Goal: Task Accomplishment & Management: Use online tool/utility

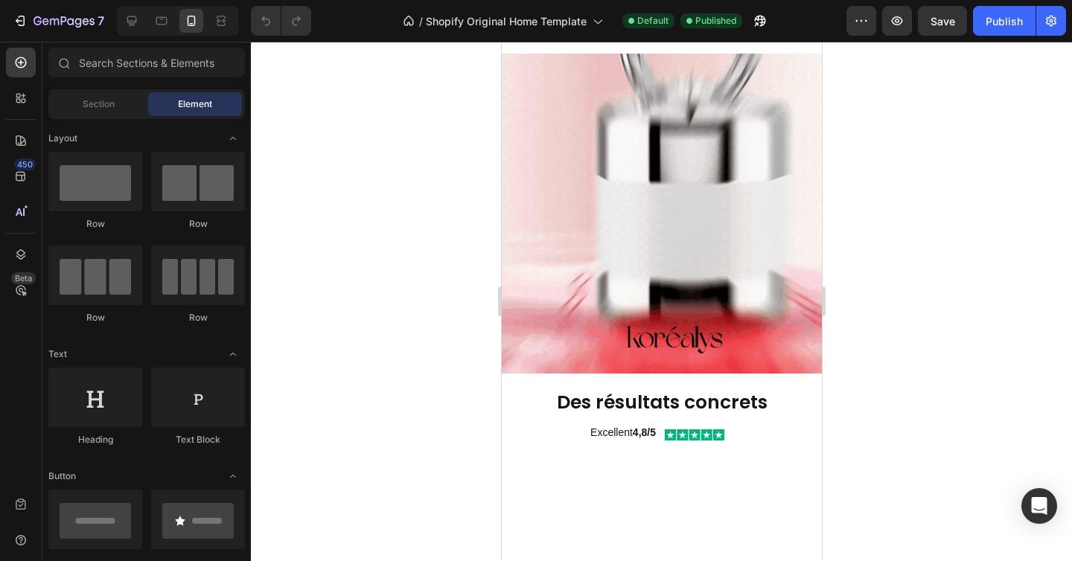
scroll to position [310, 0]
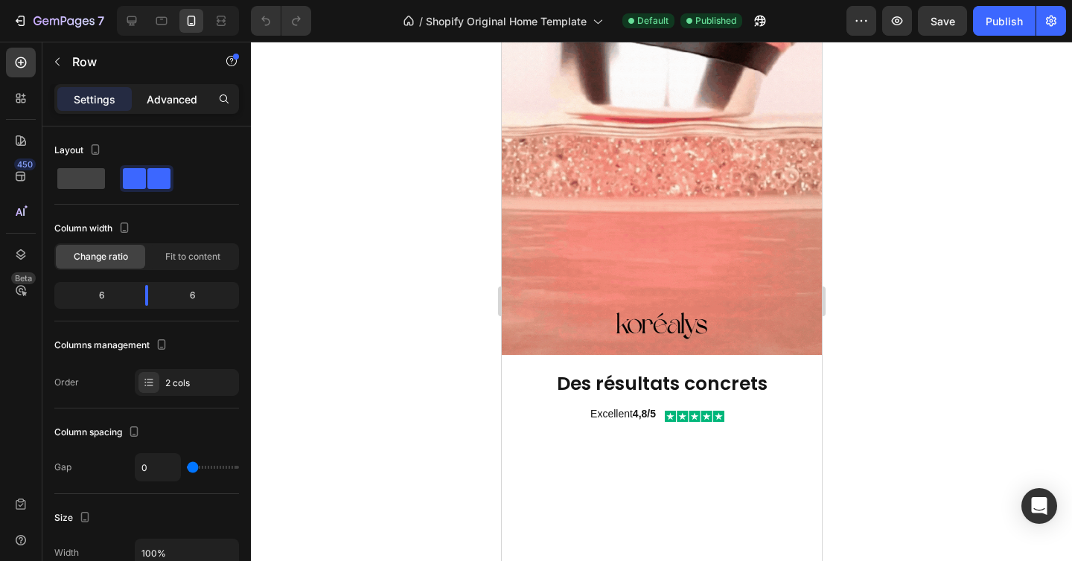
click at [172, 92] on p "Advanced" at bounding box center [172, 100] width 51 height 16
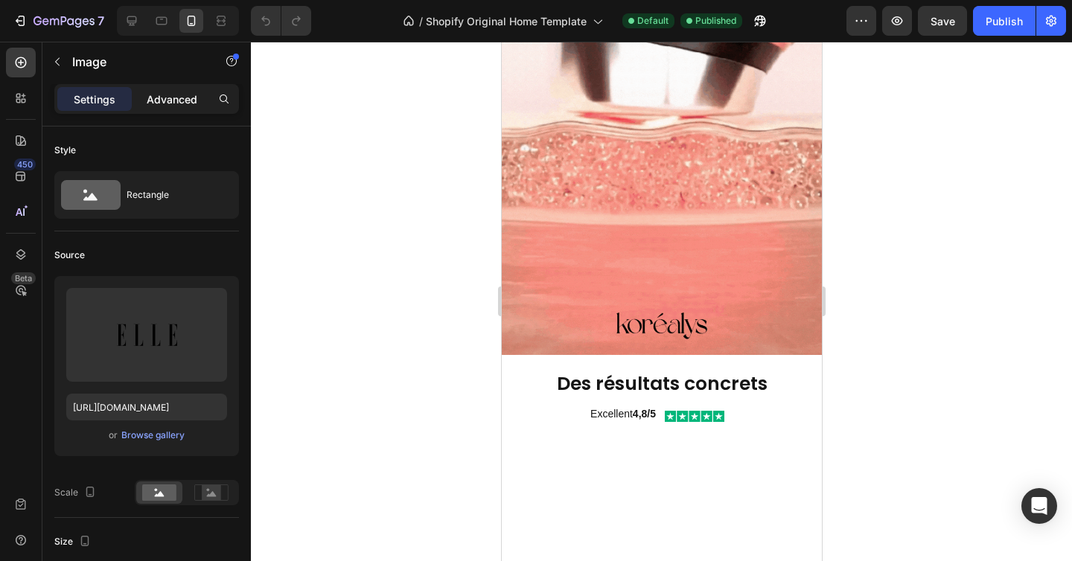
click at [174, 104] on p "Advanced" at bounding box center [172, 100] width 51 height 16
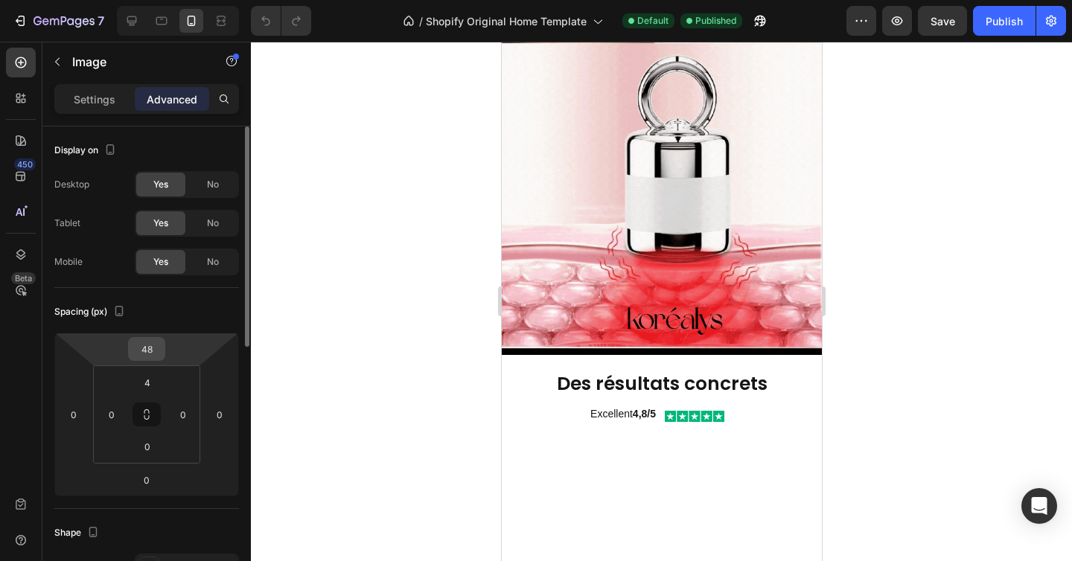
click at [152, 351] on input "48" at bounding box center [147, 349] width 30 height 22
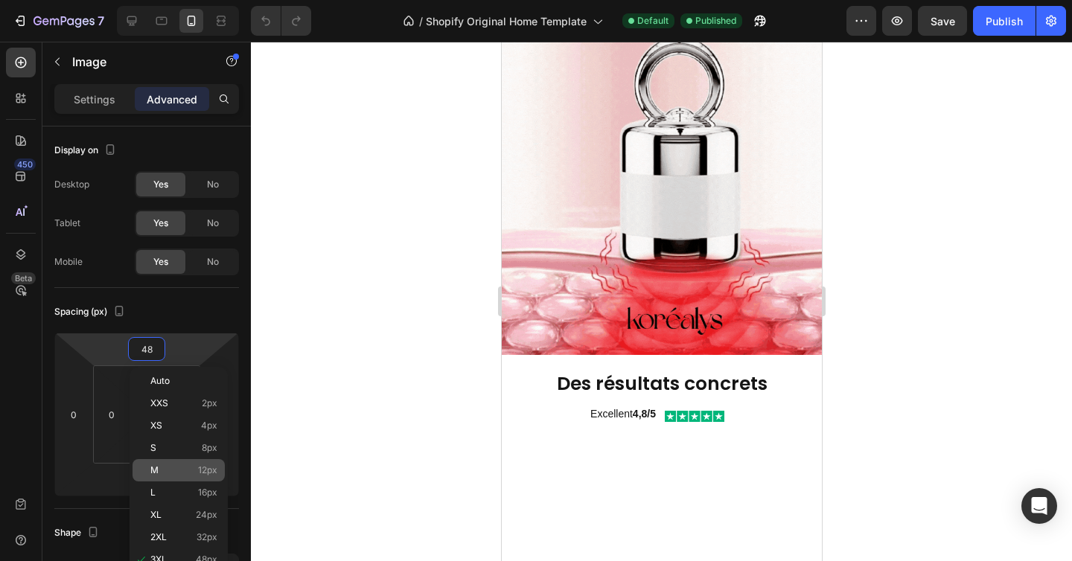
click at [172, 468] on p "M 12px" at bounding box center [183, 470] width 67 height 10
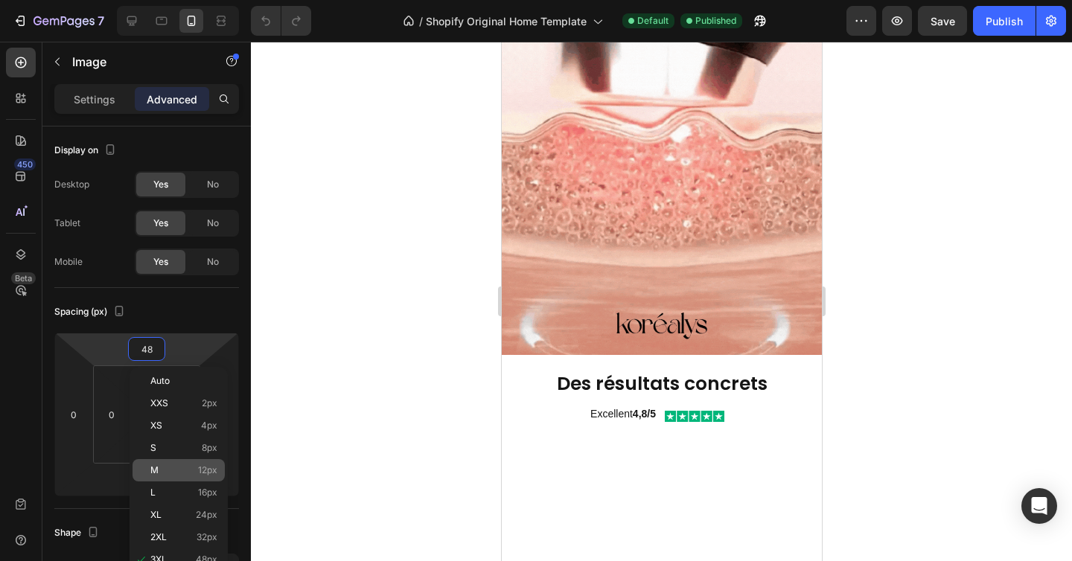
type input "12"
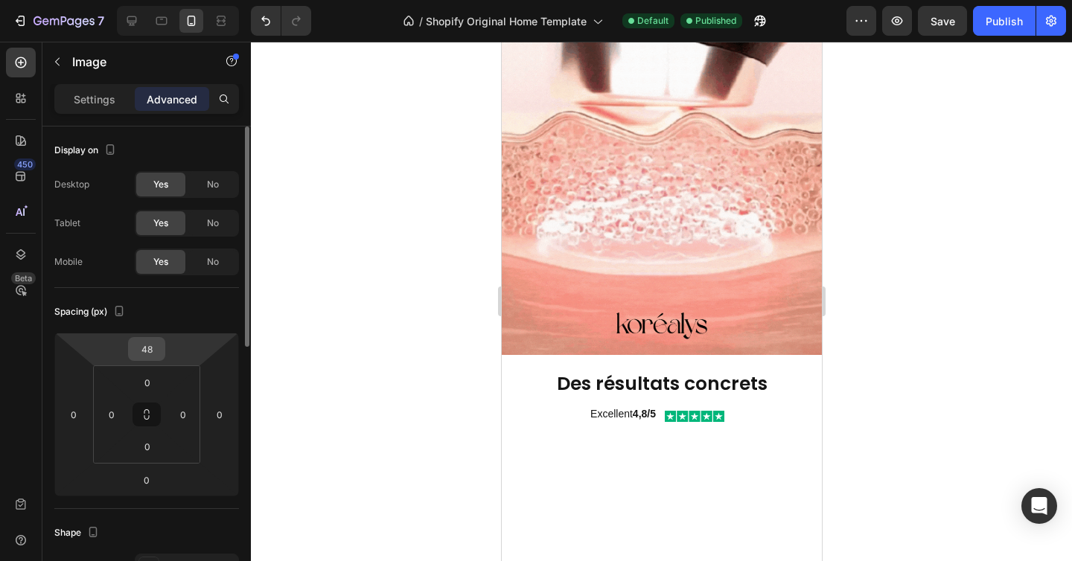
click at [159, 352] on input "48" at bounding box center [147, 349] width 30 height 22
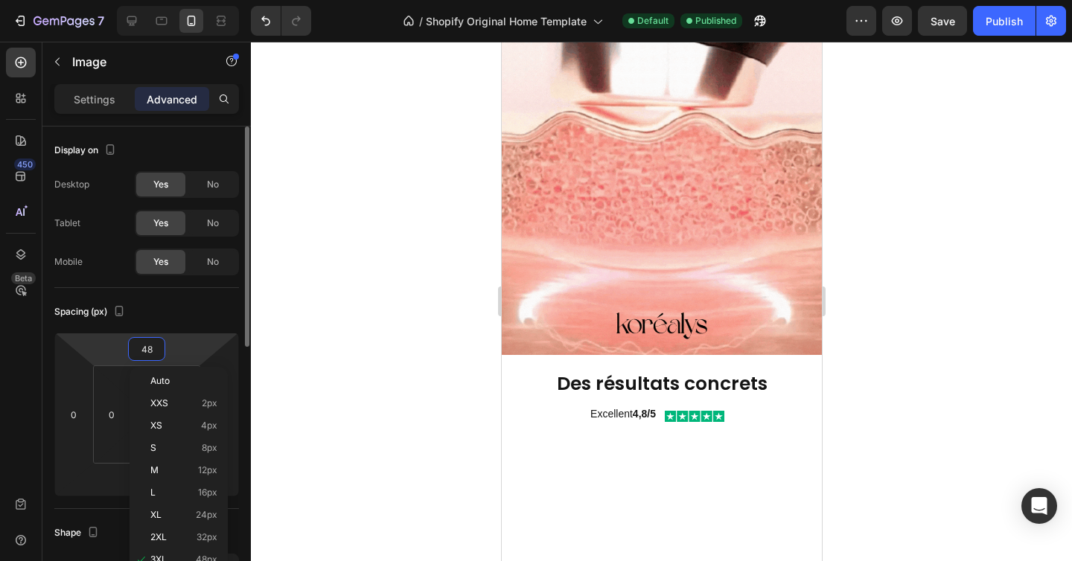
click at [159, 352] on input "48" at bounding box center [147, 349] width 30 height 22
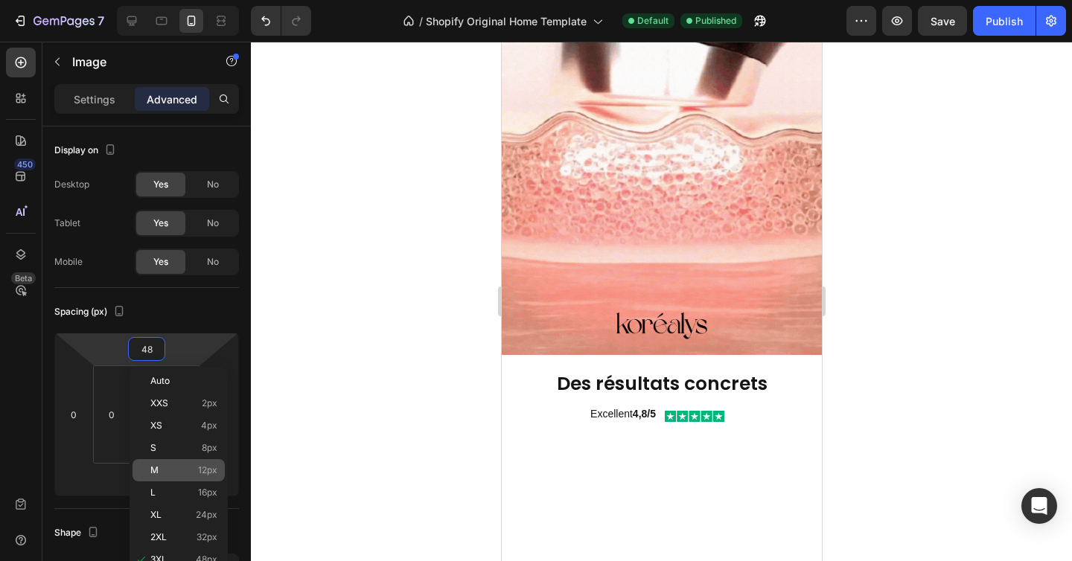
click at [183, 465] on p "M 12px" at bounding box center [183, 470] width 67 height 10
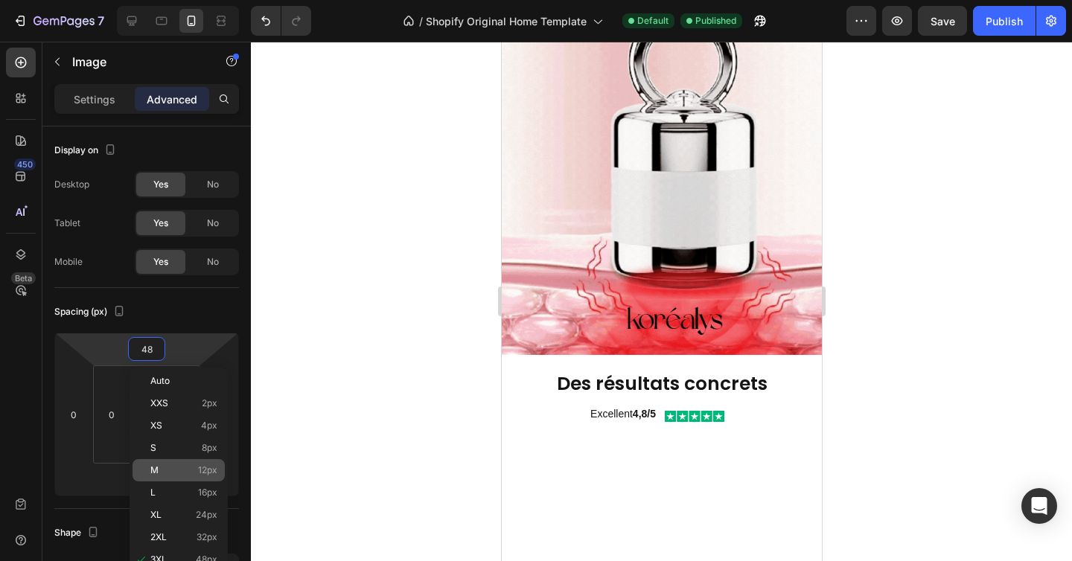
type input "12"
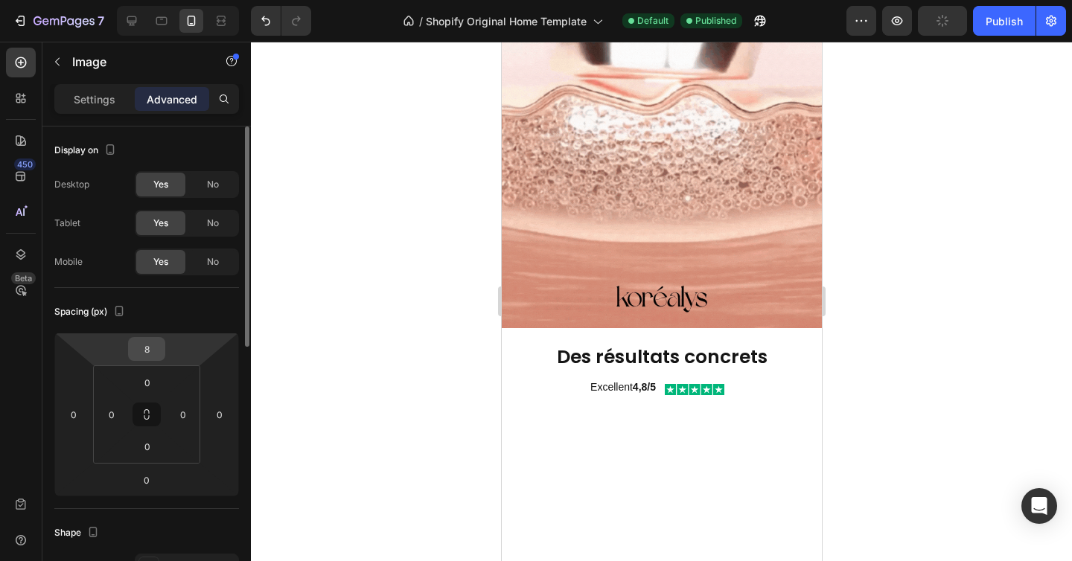
click at [156, 355] on input "8" at bounding box center [147, 349] width 30 height 22
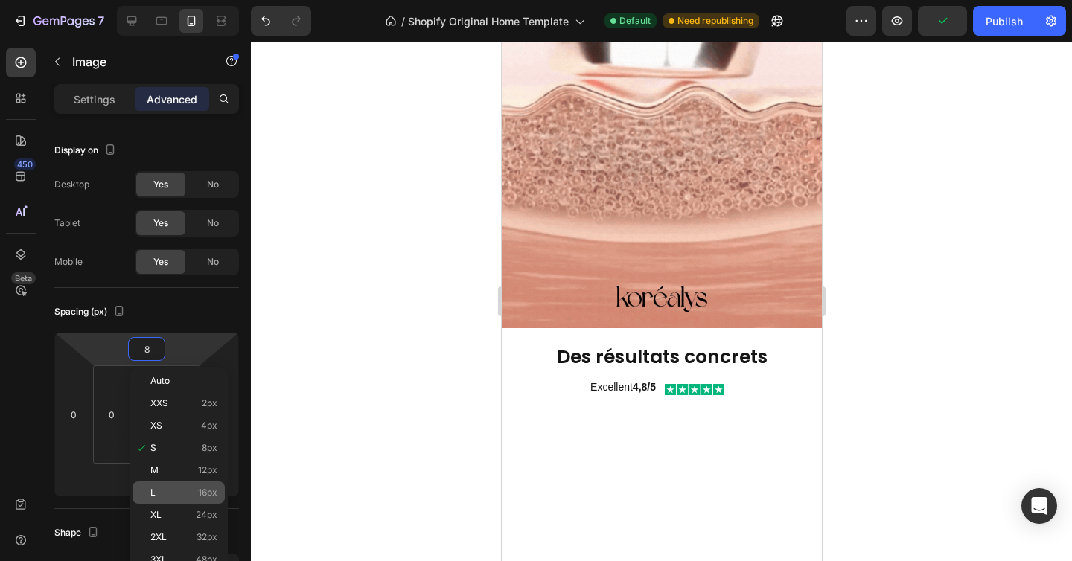
click at [177, 497] on p "L 16px" at bounding box center [183, 493] width 67 height 10
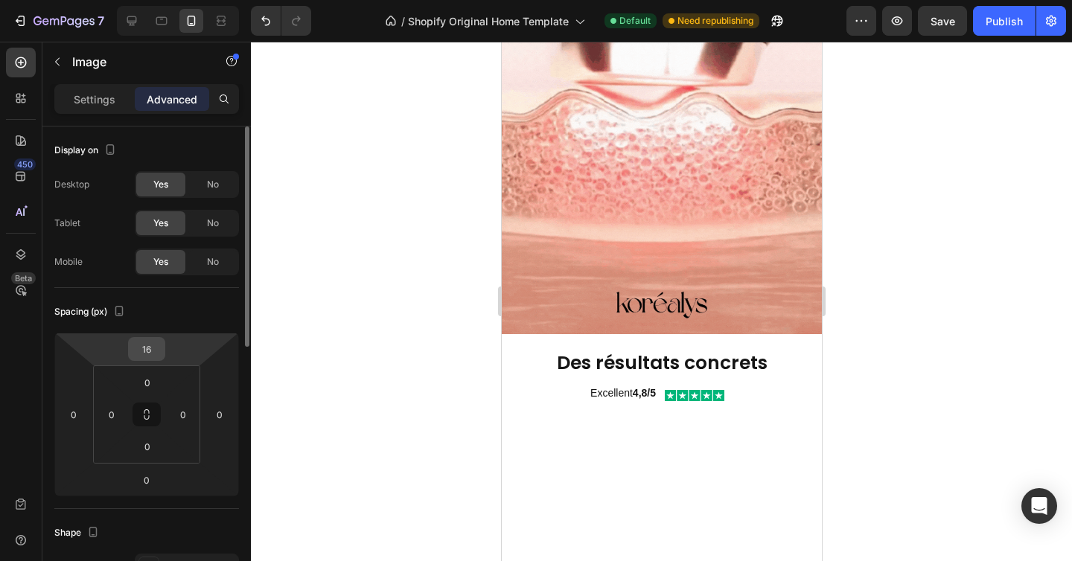
click at [156, 354] on input "16" at bounding box center [147, 349] width 30 height 22
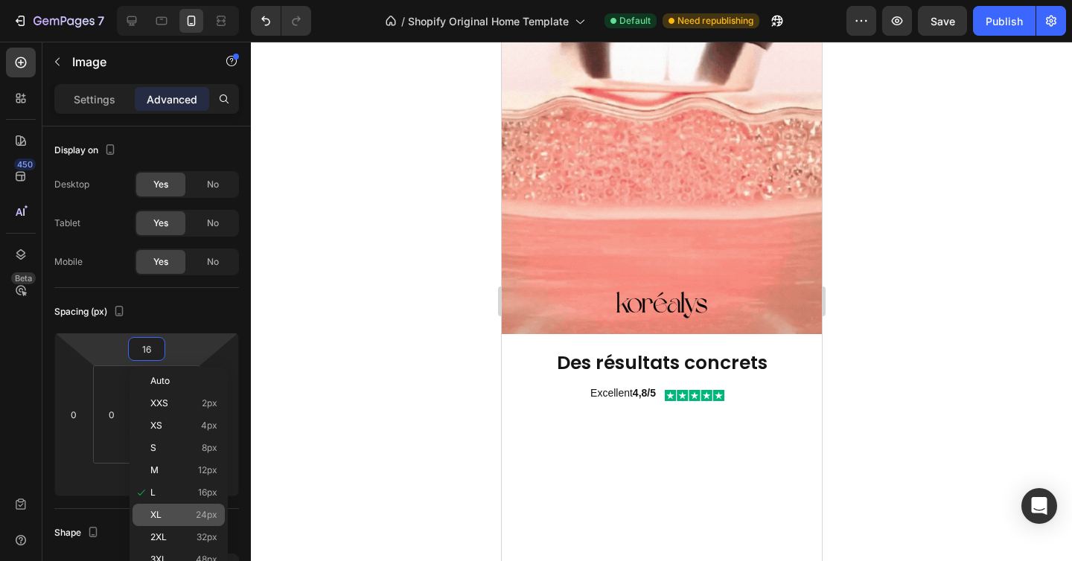
click at [174, 517] on p "XL 24px" at bounding box center [183, 515] width 67 height 10
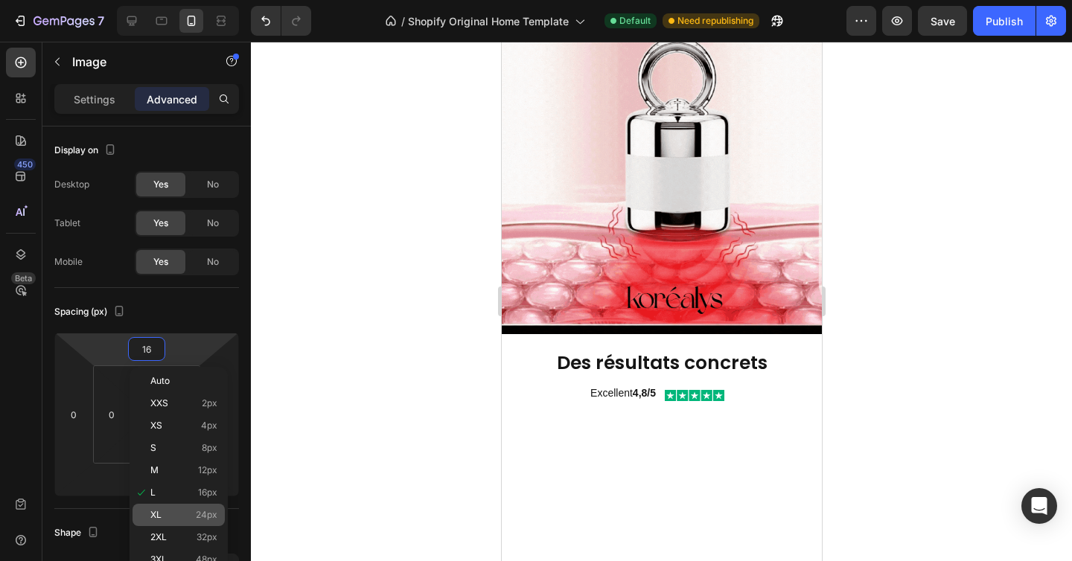
type input "24"
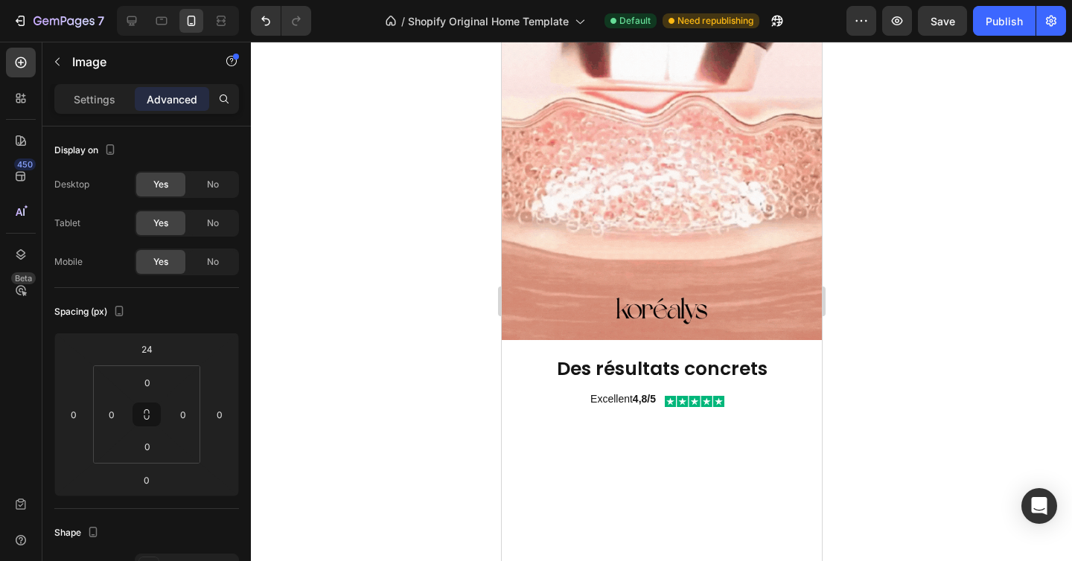
click at [922, 199] on div at bounding box center [661, 302] width 821 height 520
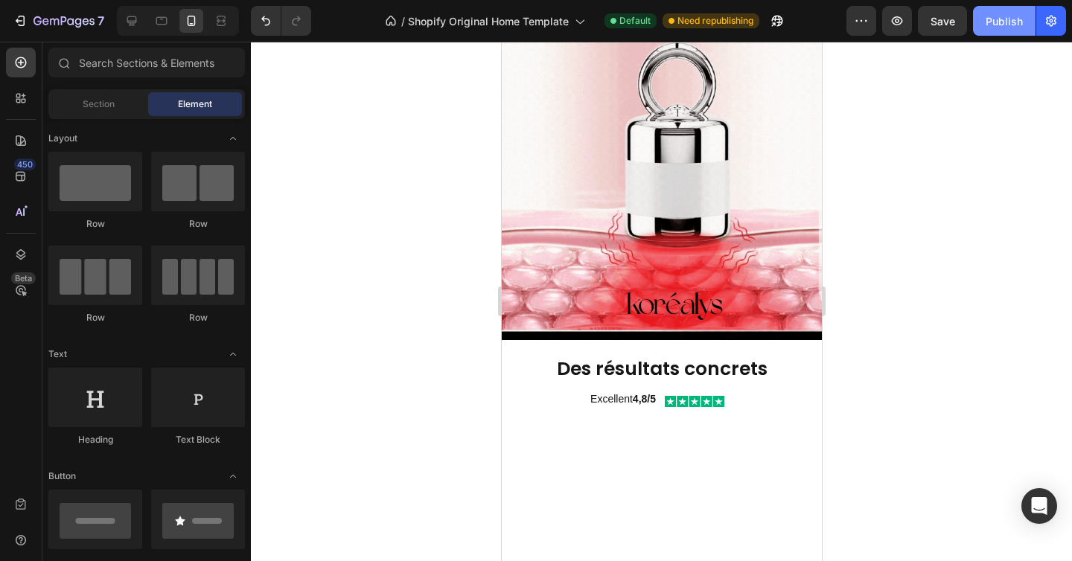
click at [1002, 18] on div "Publish" at bounding box center [1004, 21] width 37 height 16
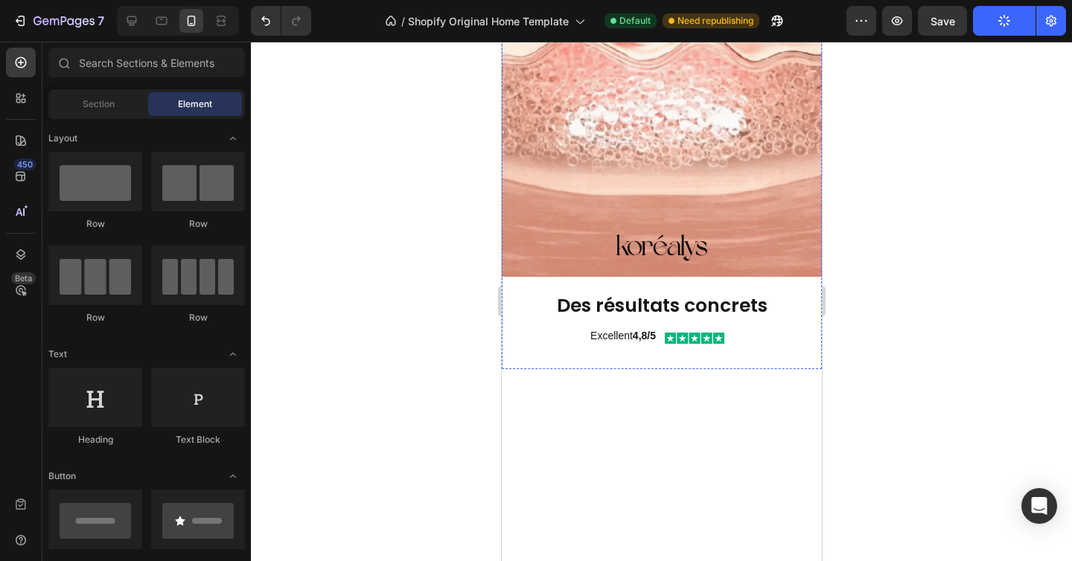
scroll to position [799, 0]
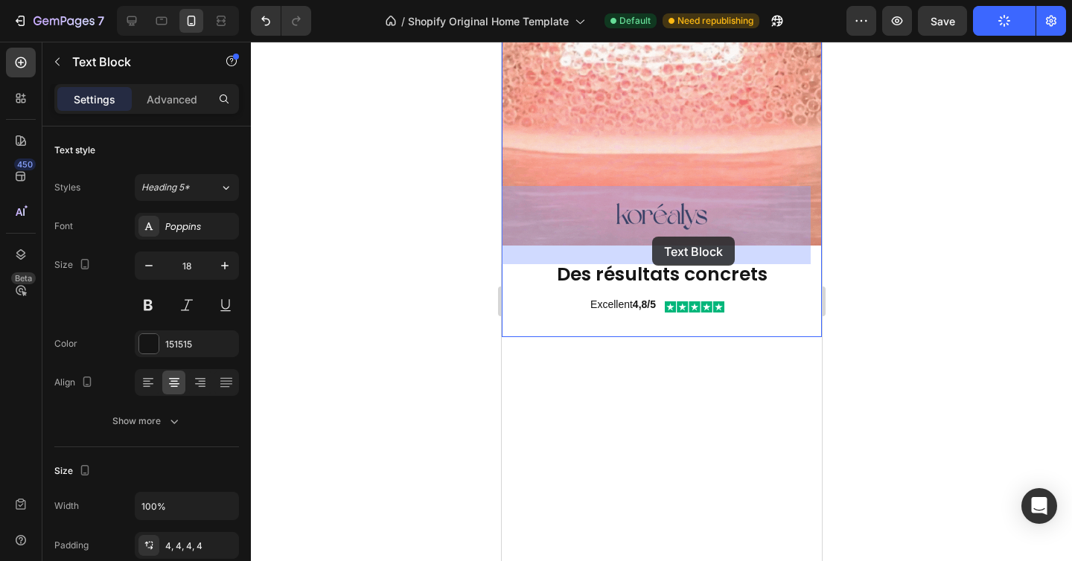
drag, startPoint x: 761, startPoint y: 235, endPoint x: 651, endPoint y: 237, distance: 109.4
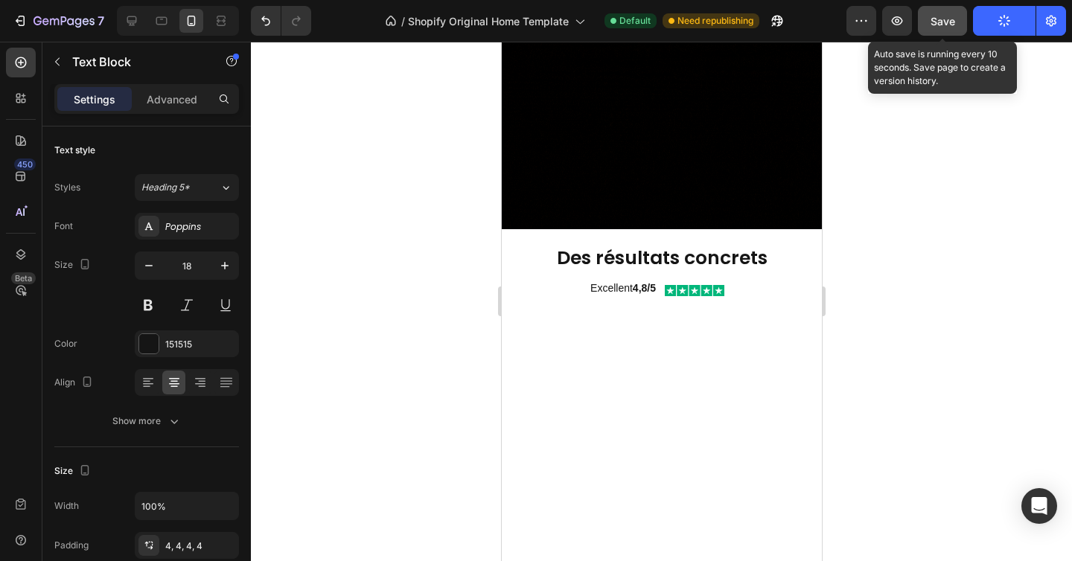
click at [944, 24] on span "Save" at bounding box center [942, 21] width 25 height 13
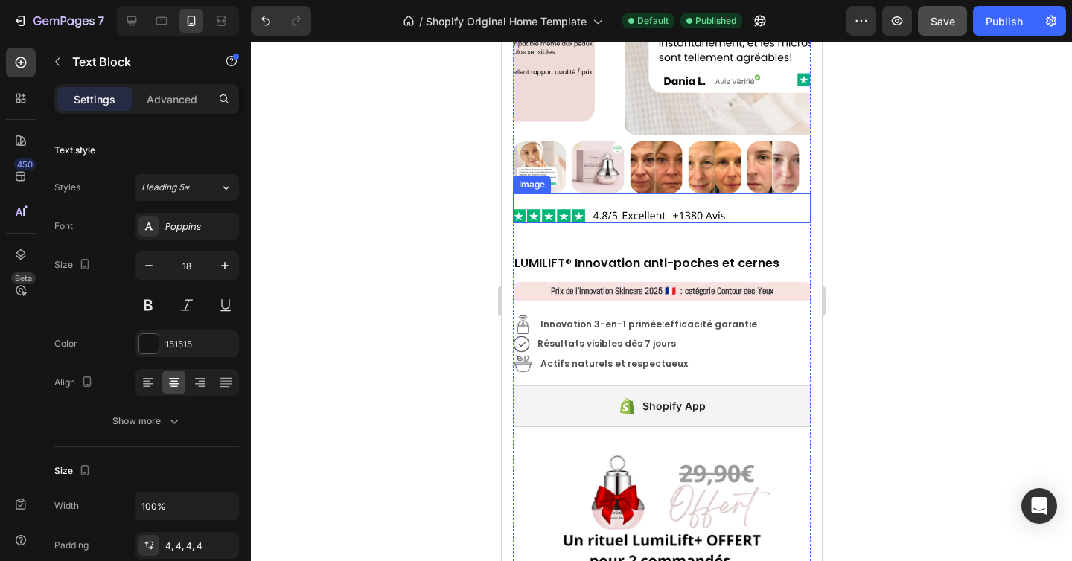
scroll to position [2063, 0]
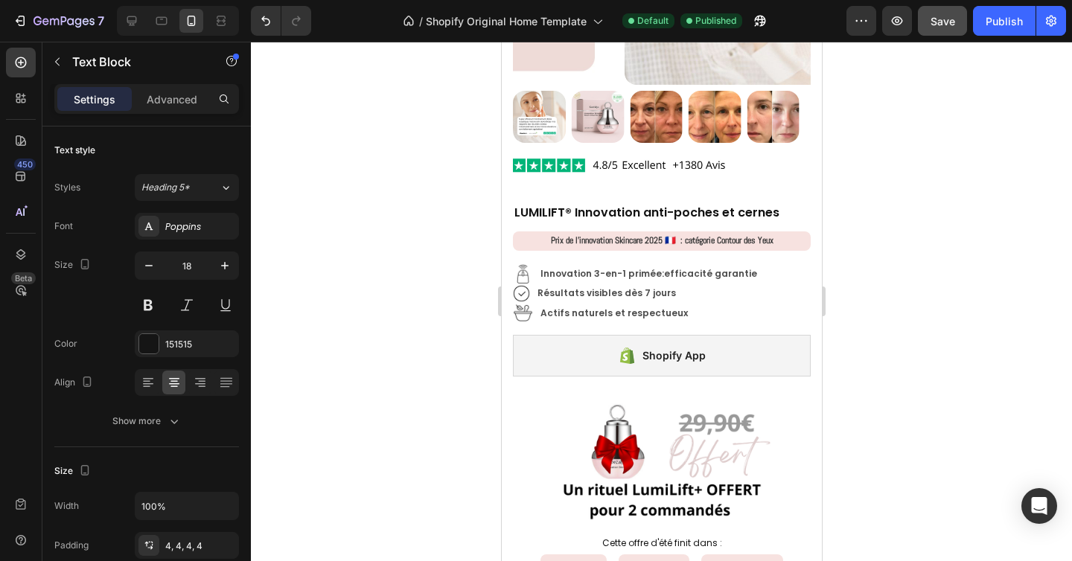
click at [908, 298] on div at bounding box center [661, 302] width 821 height 520
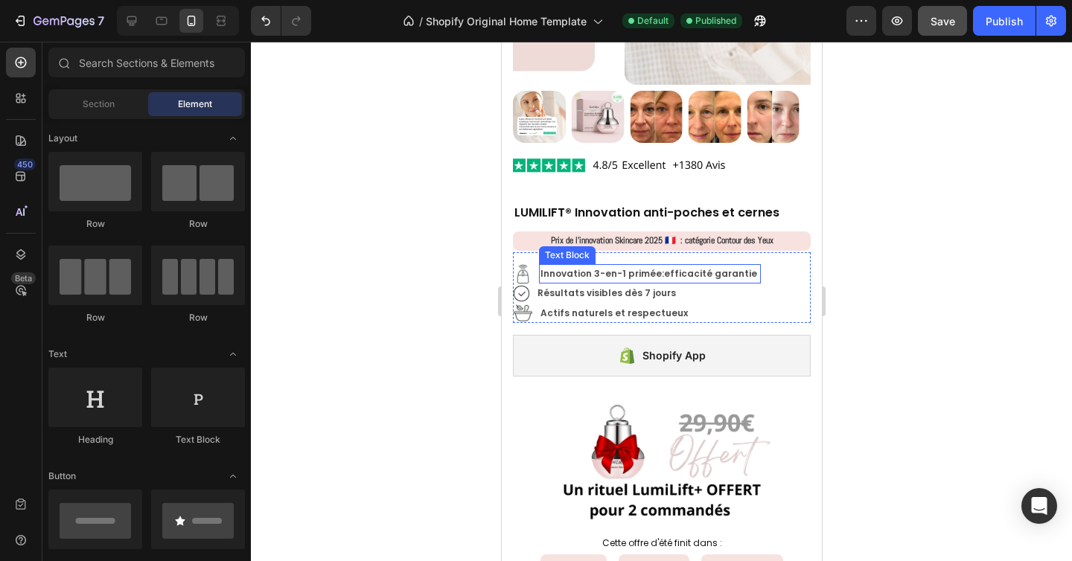
click at [657, 266] on p "Innovation 3-en-1 primée: efficacité garantie" at bounding box center [649, 274] width 219 height 16
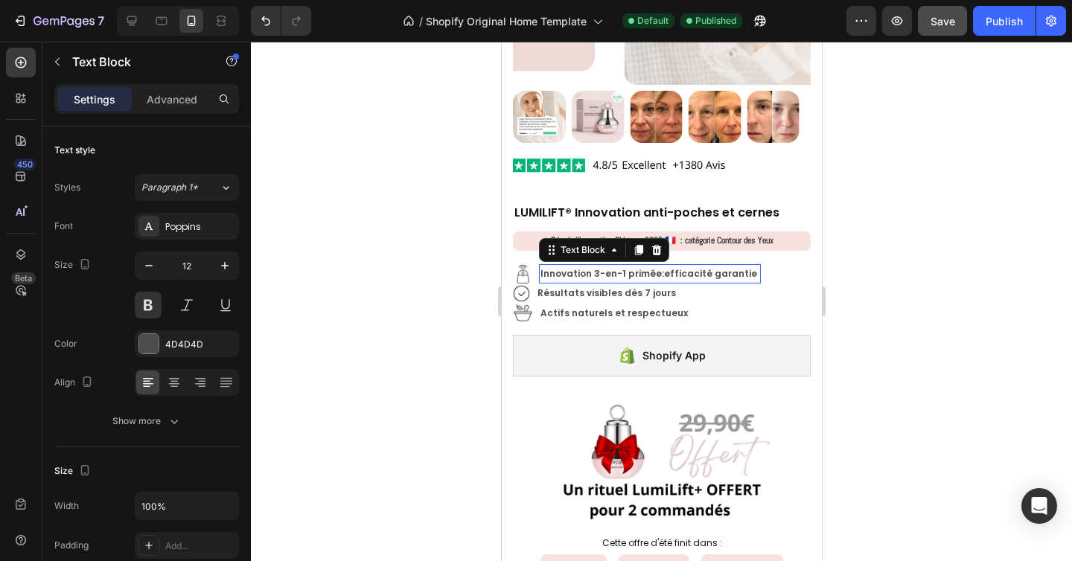
click at [657, 266] on p "Innovation 3-en-1 primée: efficacité garantie" at bounding box center [649, 274] width 219 height 16
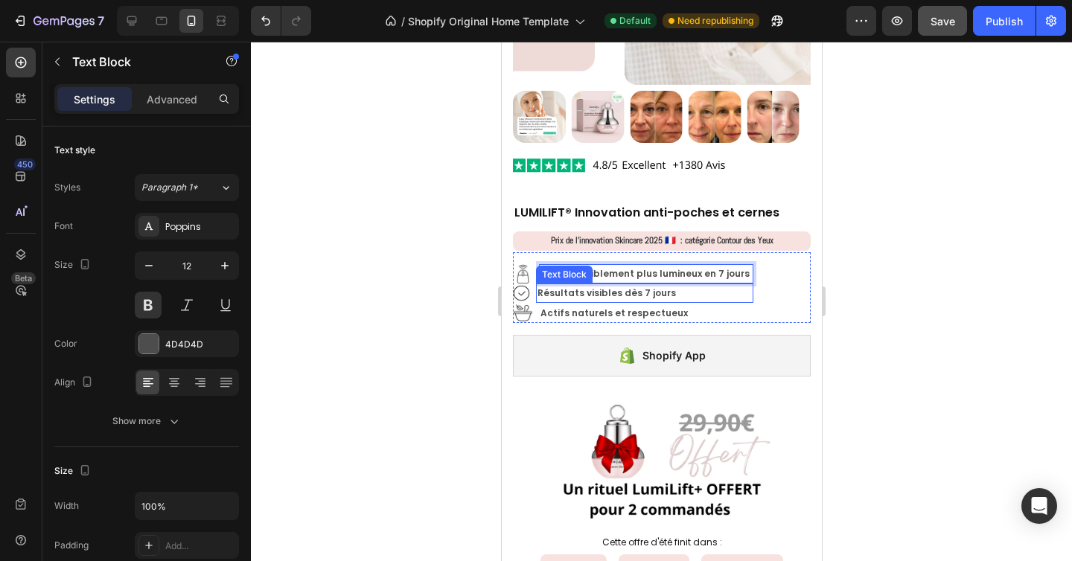
click at [605, 287] on strong "Résultats visibles dès 7 jours" at bounding box center [606, 293] width 138 height 13
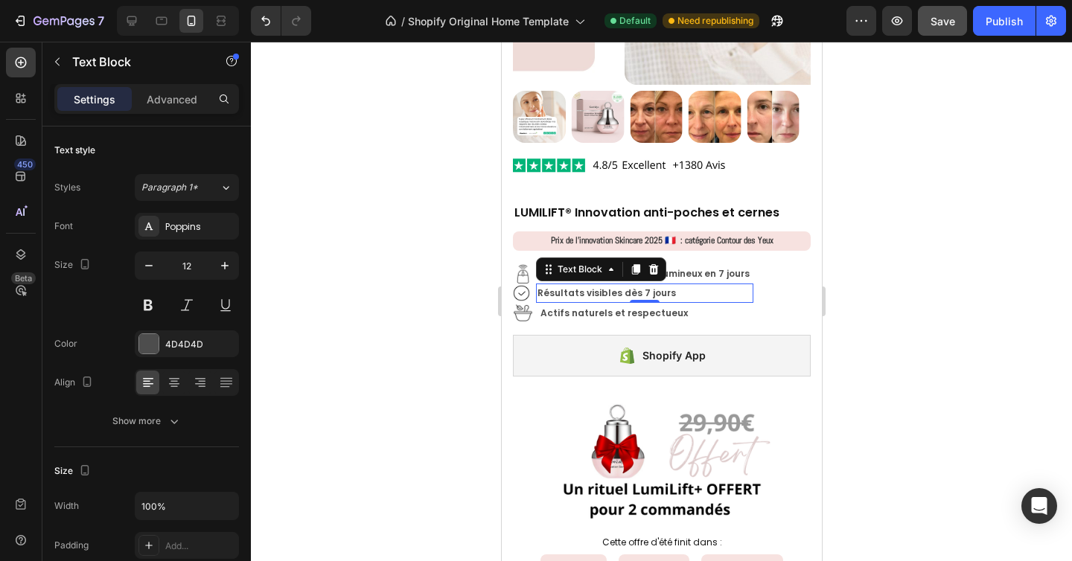
click at [605, 287] on strong "Résultats visibles dès 7 jours" at bounding box center [606, 293] width 138 height 13
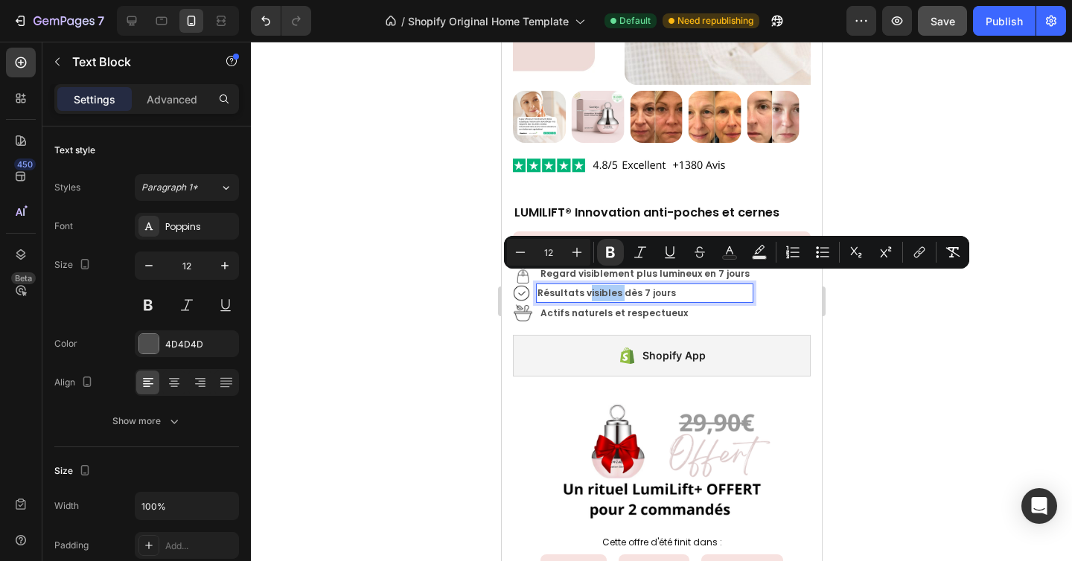
click at [906, 325] on div at bounding box center [661, 302] width 821 height 520
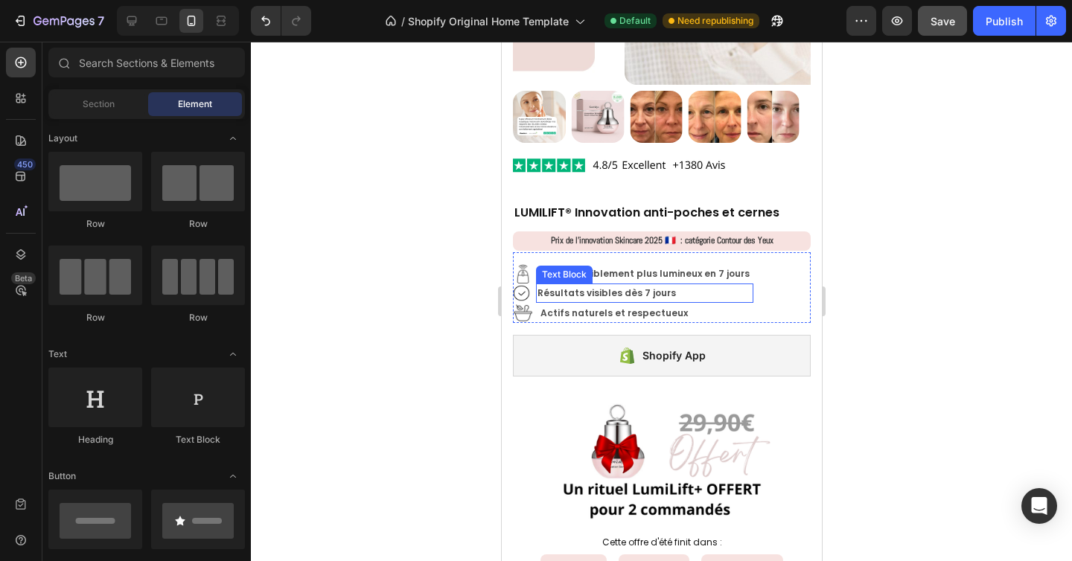
click at [645, 287] on strong "Résultats visibles dès 7 jours" at bounding box center [606, 293] width 138 height 13
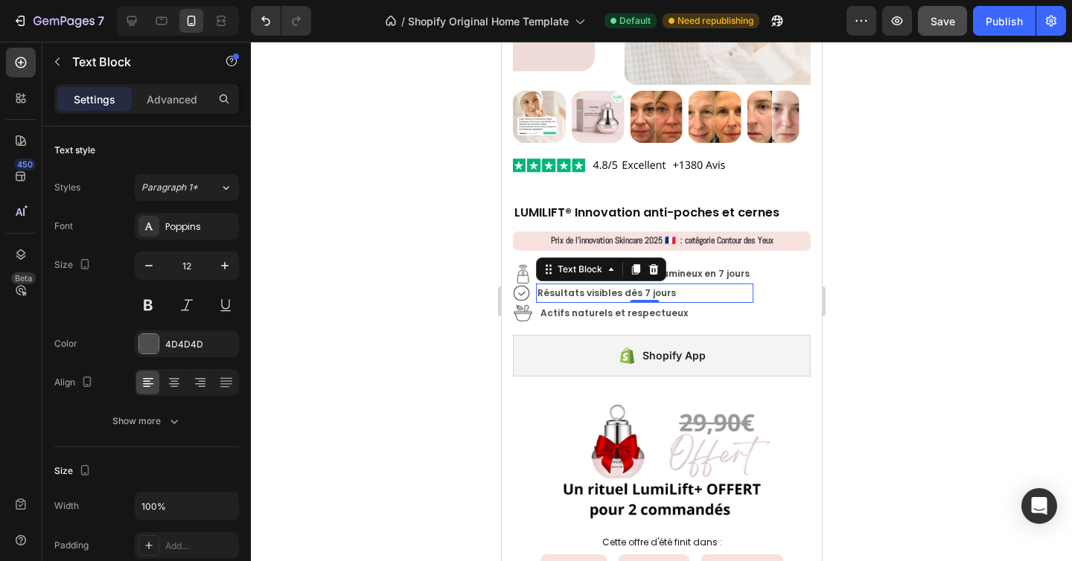
click at [645, 287] on strong "Résultats visibles dès 7 jours" at bounding box center [606, 293] width 138 height 13
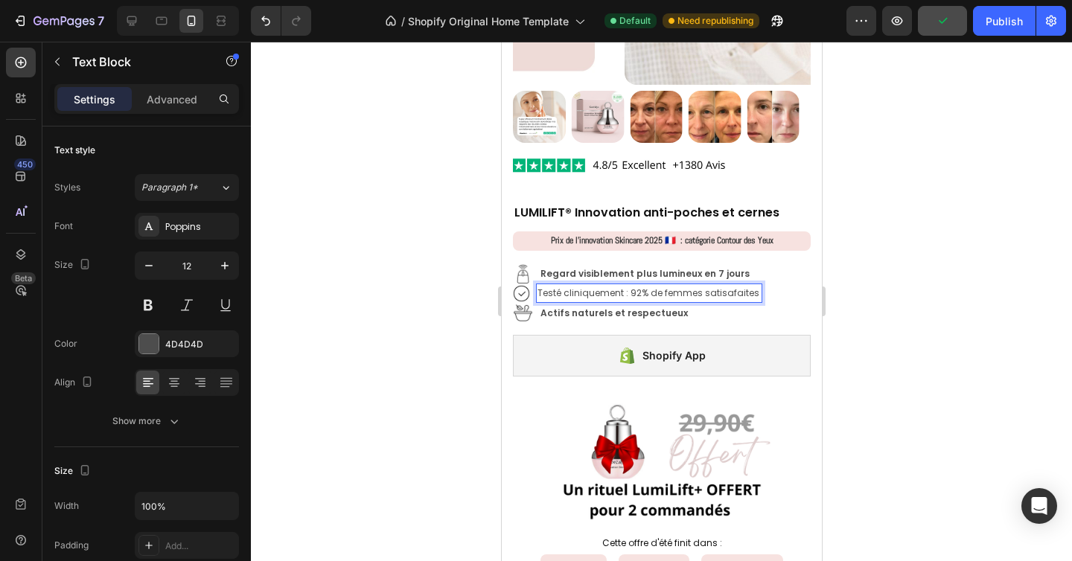
click at [683, 285] on p "Testé cliniquement : 92% de femmes satisafaites" at bounding box center [648, 293] width 223 height 16
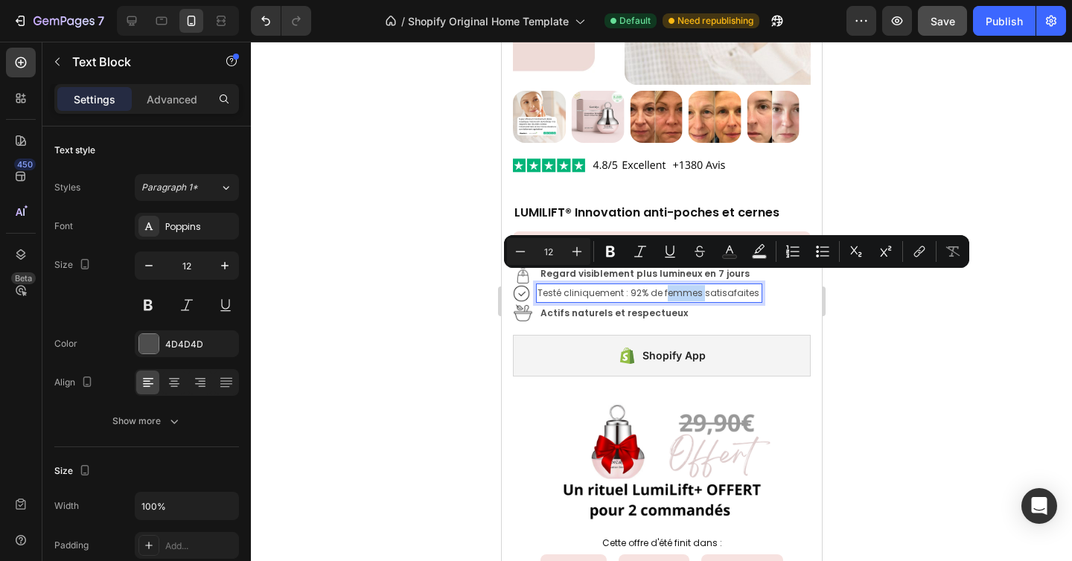
click at [648, 285] on p "Testé cliniquement : 92% de femmes satisafaites" at bounding box center [648, 293] width 223 height 16
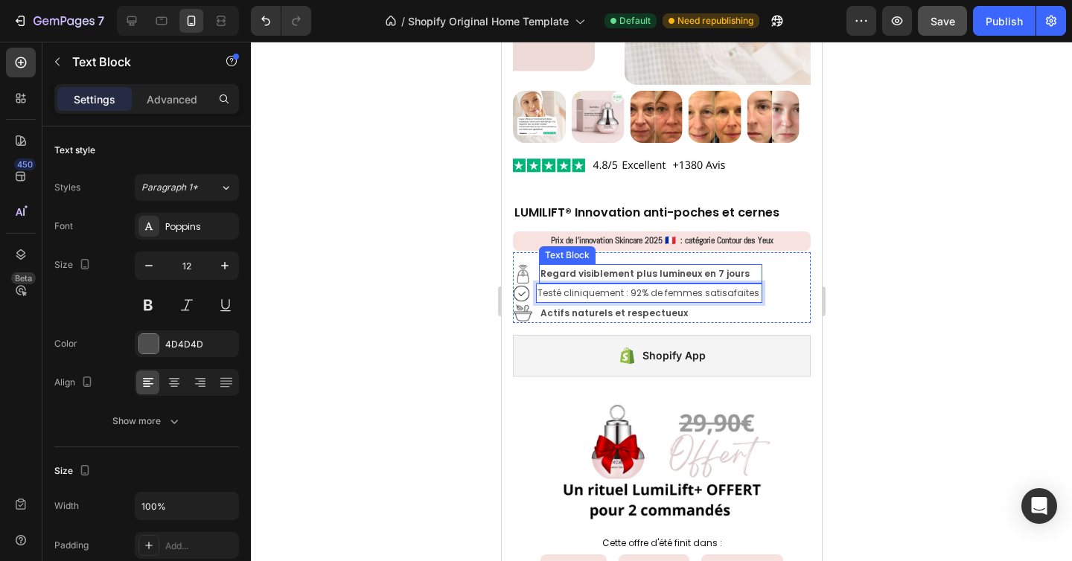
click at [651, 266] on p "Regard visiblement plus lumineux en 7 jours" at bounding box center [650, 274] width 220 height 16
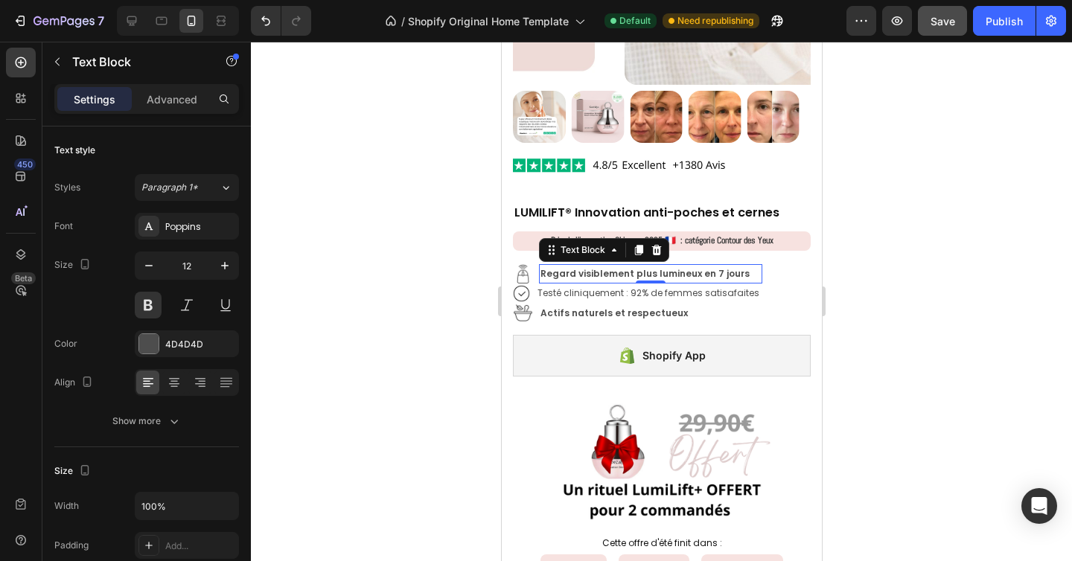
click at [651, 266] on p "Regard visiblement plus lumineux en 7 jours" at bounding box center [650, 274] width 220 height 16
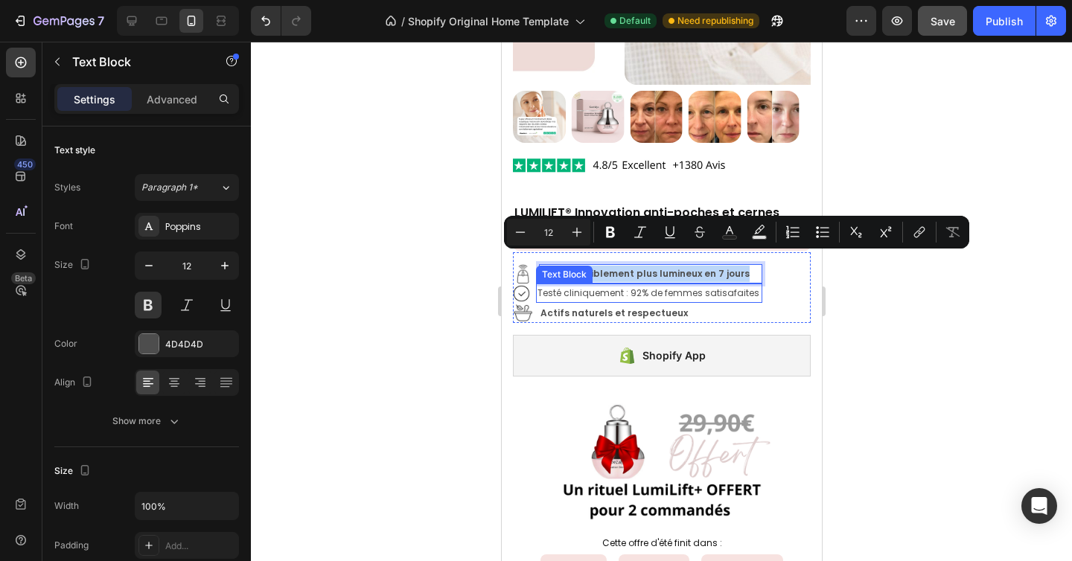
click at [657, 285] on p "Testé cliniquement : 92% de femmes satisafaites" at bounding box center [648, 293] width 223 height 16
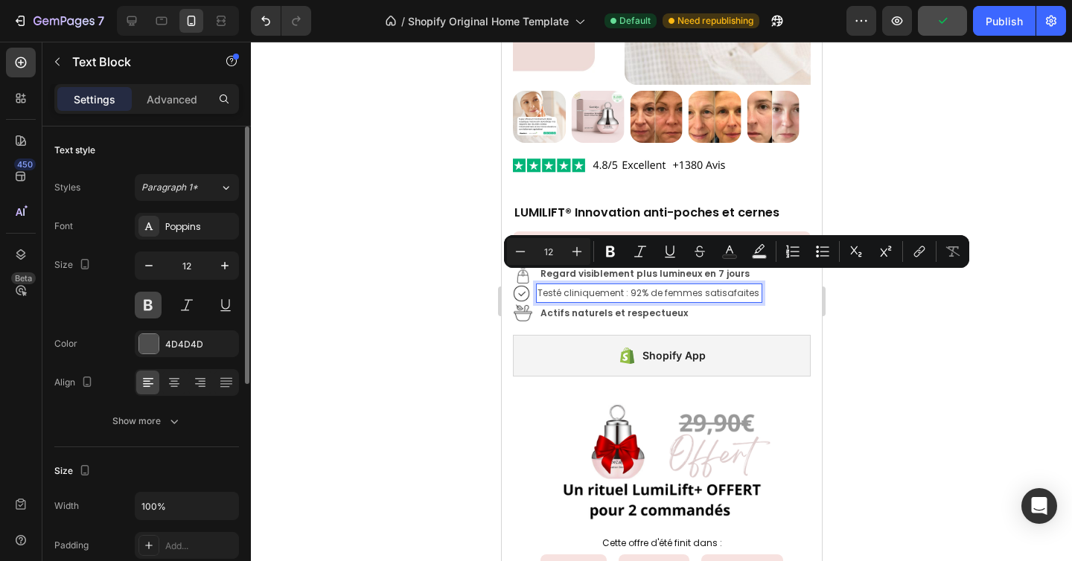
click at [144, 310] on button at bounding box center [148, 305] width 27 height 27
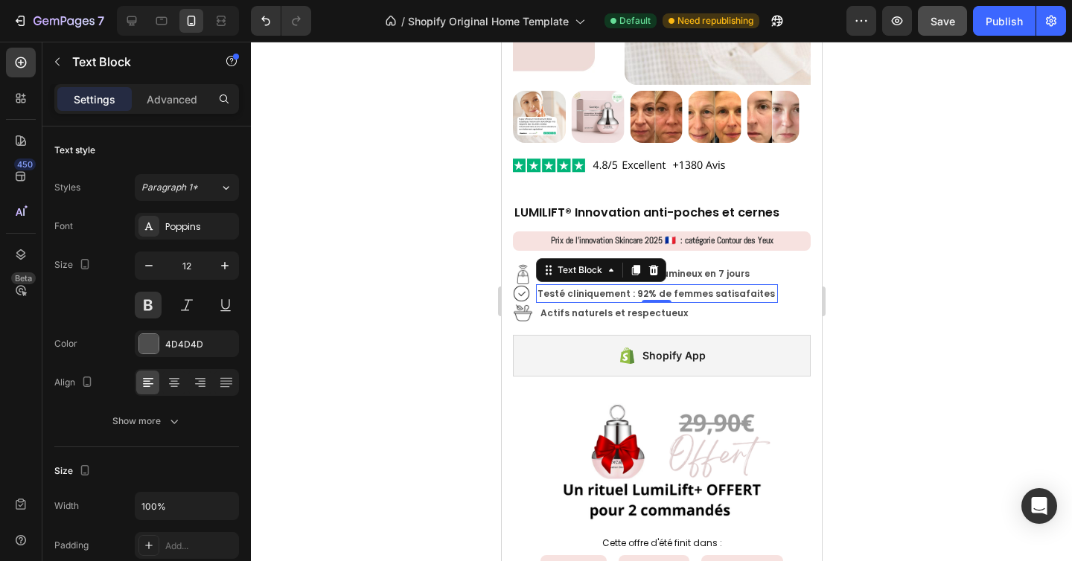
click at [738, 286] on p "Testé cliniquement : 92% de femmes satisafaites" at bounding box center [656, 294] width 239 height 16
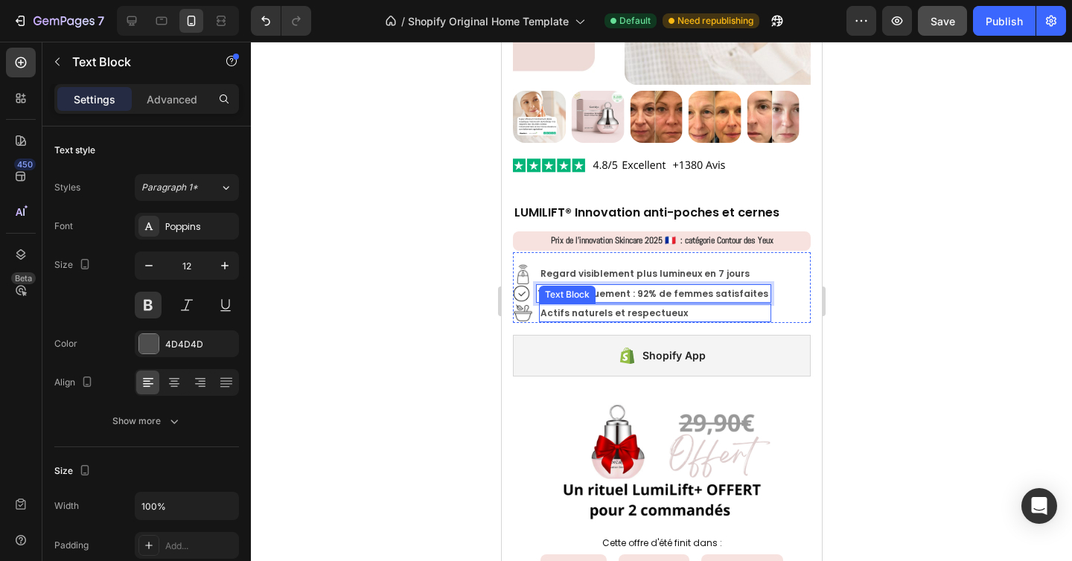
click at [638, 307] on strong "Actifs naturels et respectueux" at bounding box center [613, 313] width 147 height 13
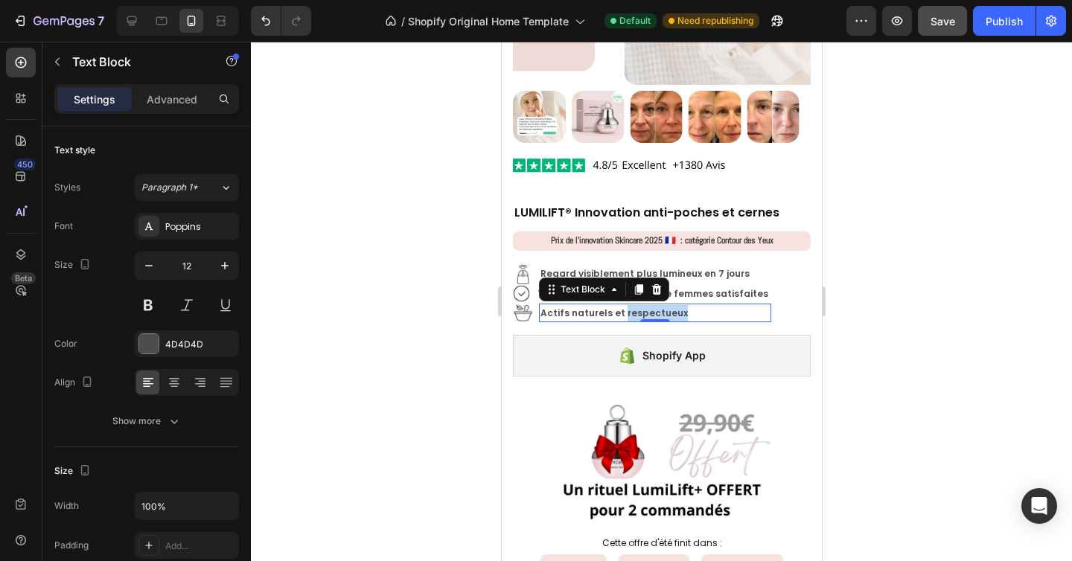
click at [638, 307] on strong "Actifs naturels et respectueux" at bounding box center [613, 313] width 147 height 13
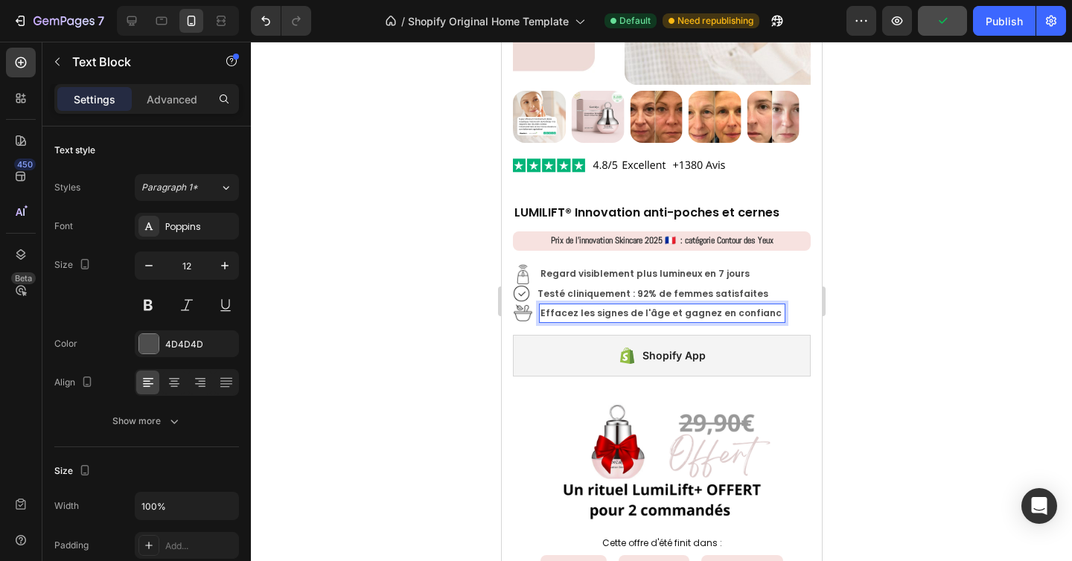
scroll to position [2064, 0]
click at [1024, 299] on div at bounding box center [661, 302] width 821 height 520
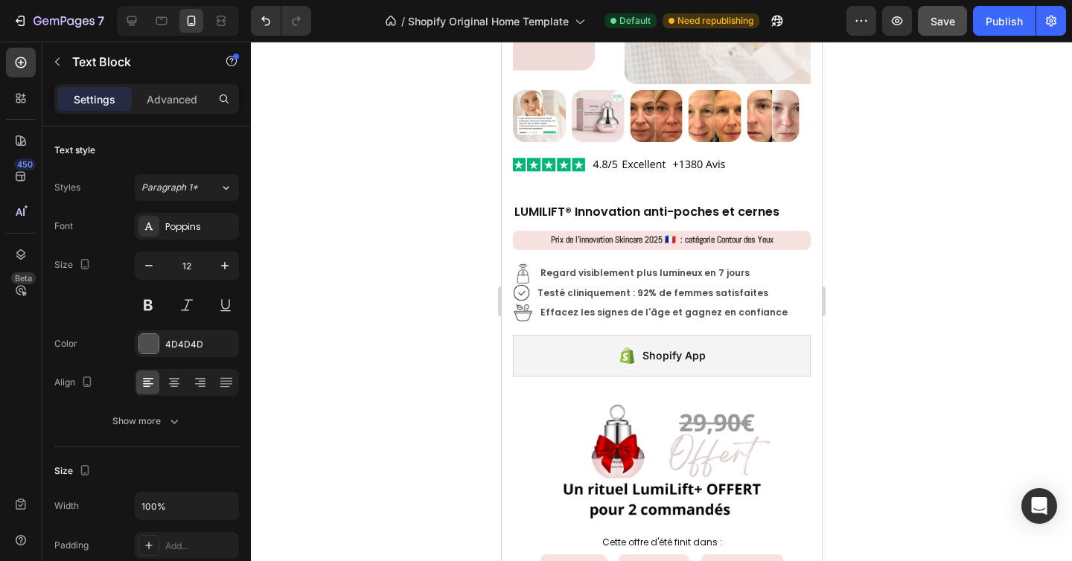
click at [1024, 299] on div at bounding box center [661, 302] width 821 height 520
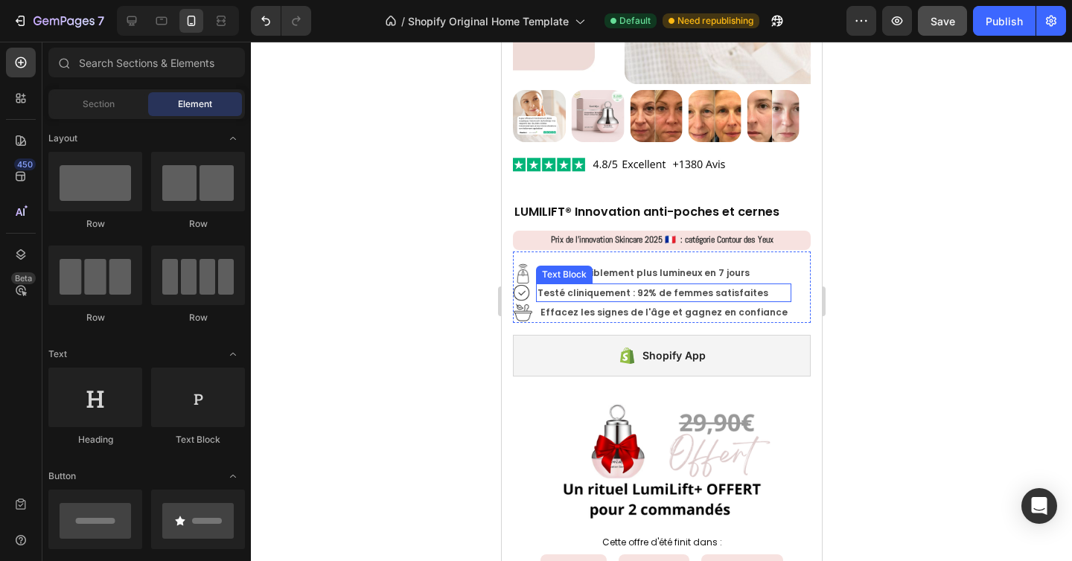
click at [641, 285] on p "Testé cliniquement : 92% de femmes satisfaites" at bounding box center [663, 293] width 252 height 16
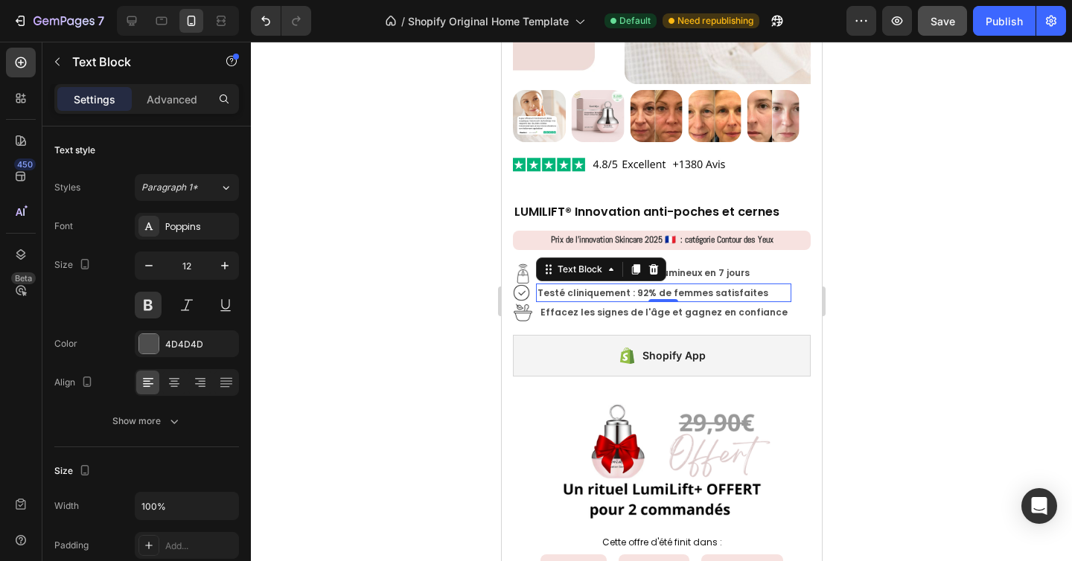
click at [641, 285] on p "Testé cliniquement : 92% de femmes satisfaites" at bounding box center [663, 293] width 252 height 16
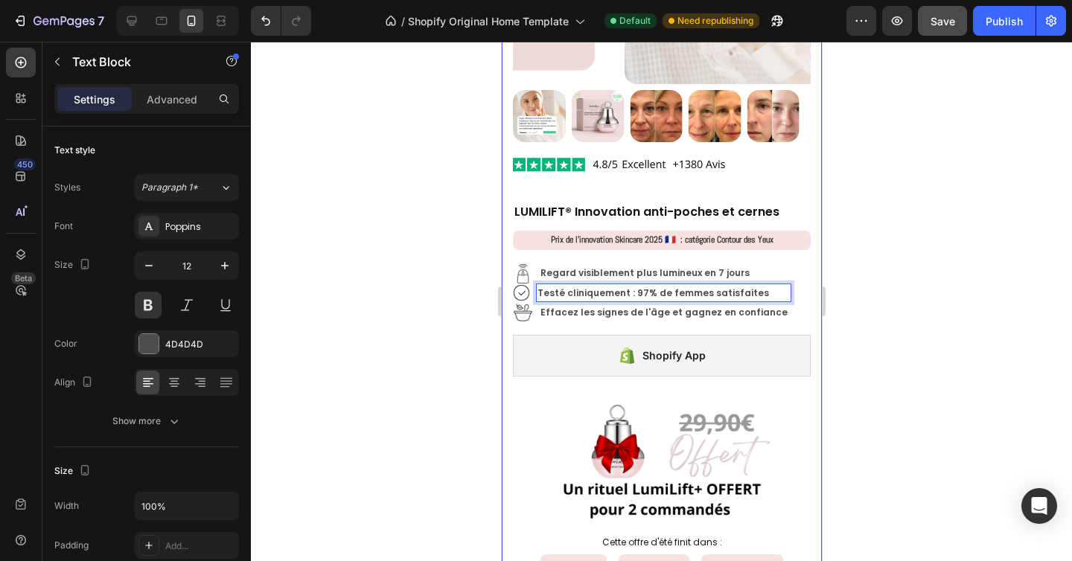
click at [878, 319] on div at bounding box center [661, 302] width 821 height 520
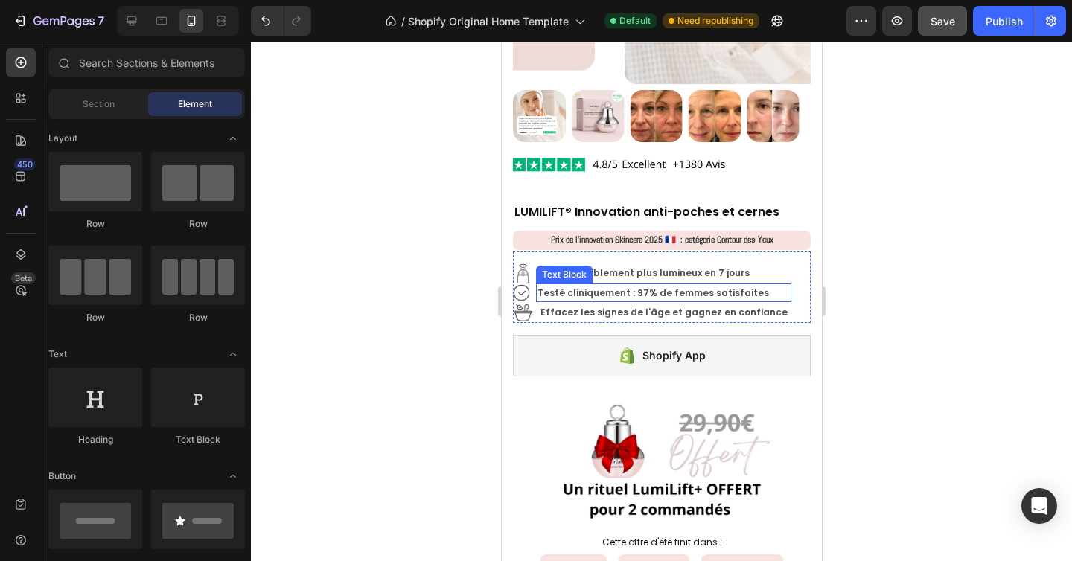
click at [658, 285] on p "Testé cliniquement : 97% de femmes satisfaites" at bounding box center [663, 293] width 252 height 16
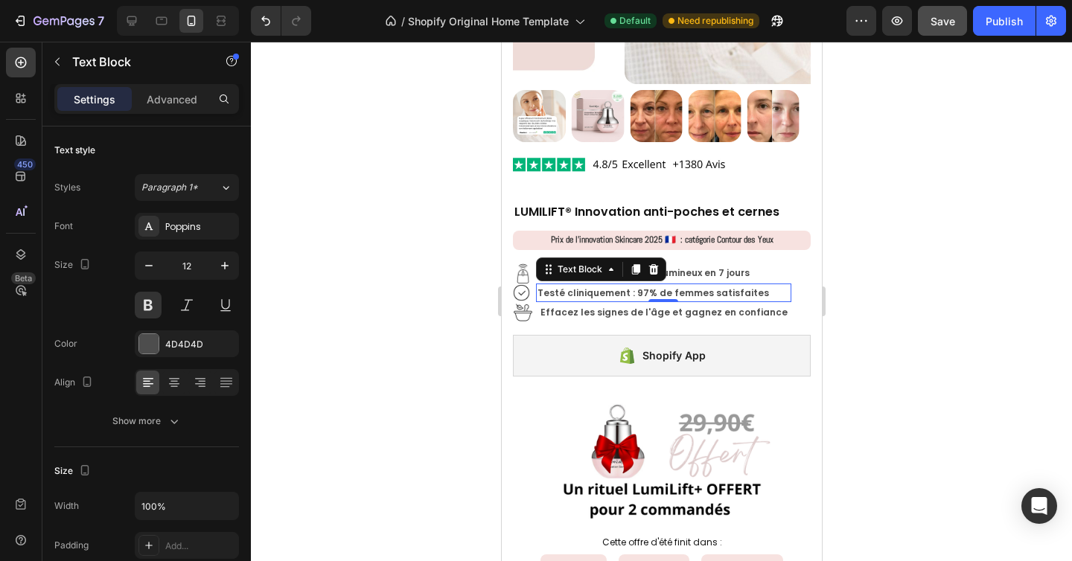
click at [658, 285] on p "Testé cliniquement : 97% de femmes satisfaites" at bounding box center [663, 293] width 252 height 16
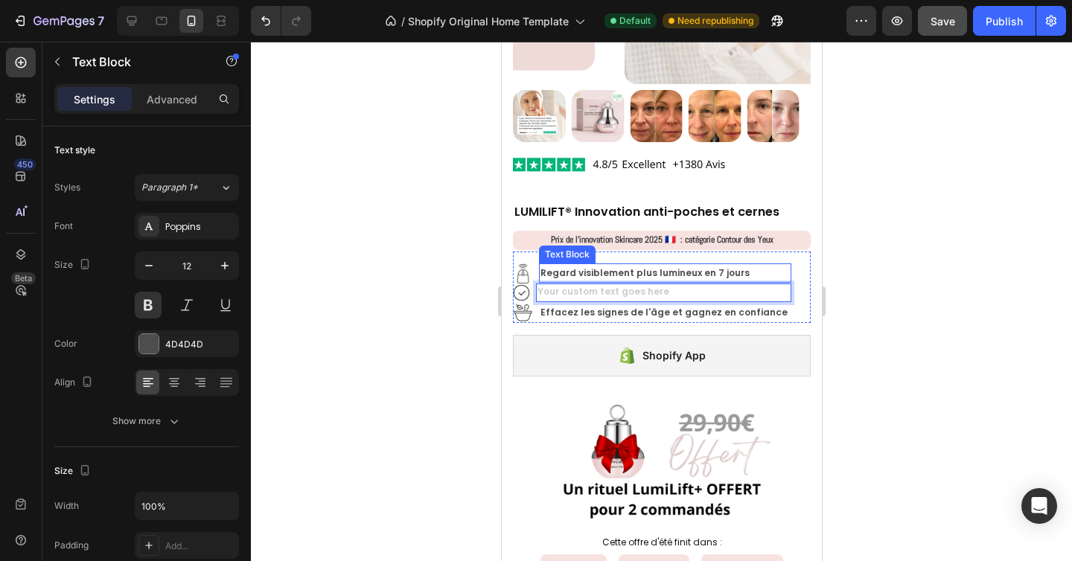
click at [625, 265] on p "Regard visiblement plus lumineux en 7 jours" at bounding box center [664, 273] width 249 height 16
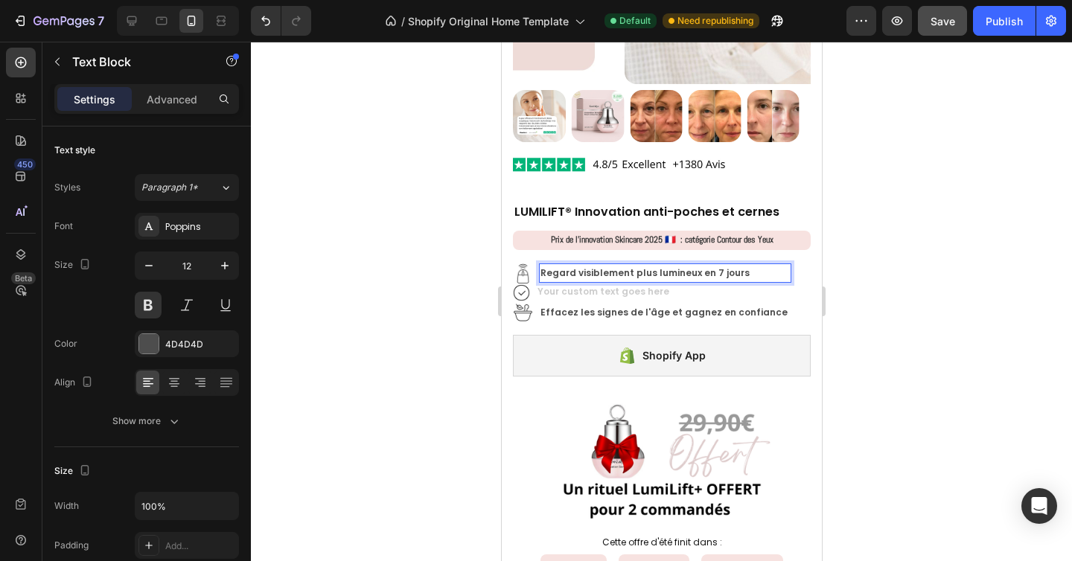
click at [628, 265] on p "Regard visiblement plus lumineux en 7 jours" at bounding box center [664, 273] width 249 height 16
click at [903, 290] on div at bounding box center [661, 302] width 821 height 520
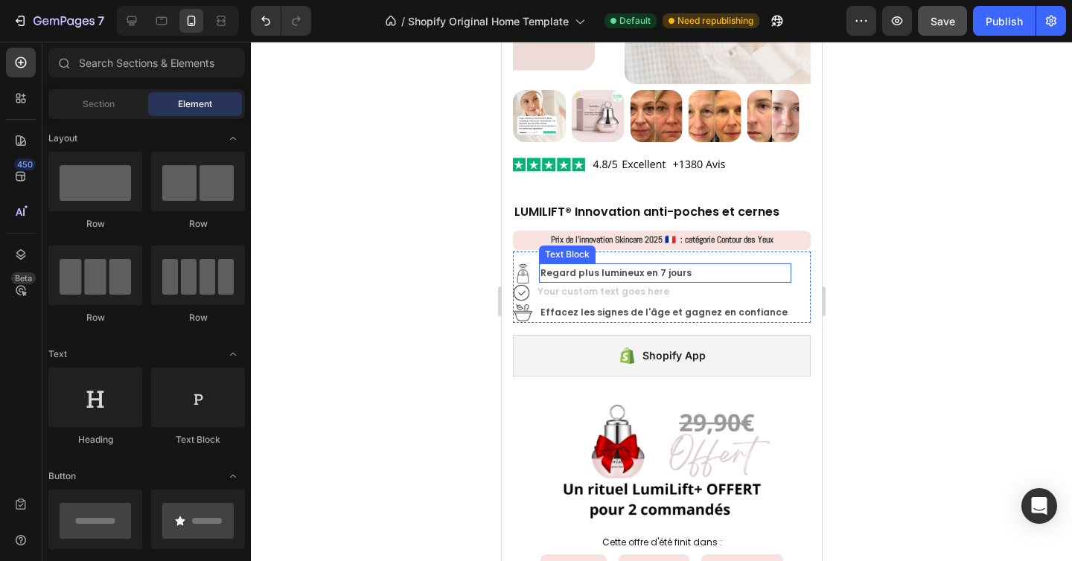
click at [683, 265] on p "Regard plus lumineux en 7 jours" at bounding box center [664, 273] width 249 height 16
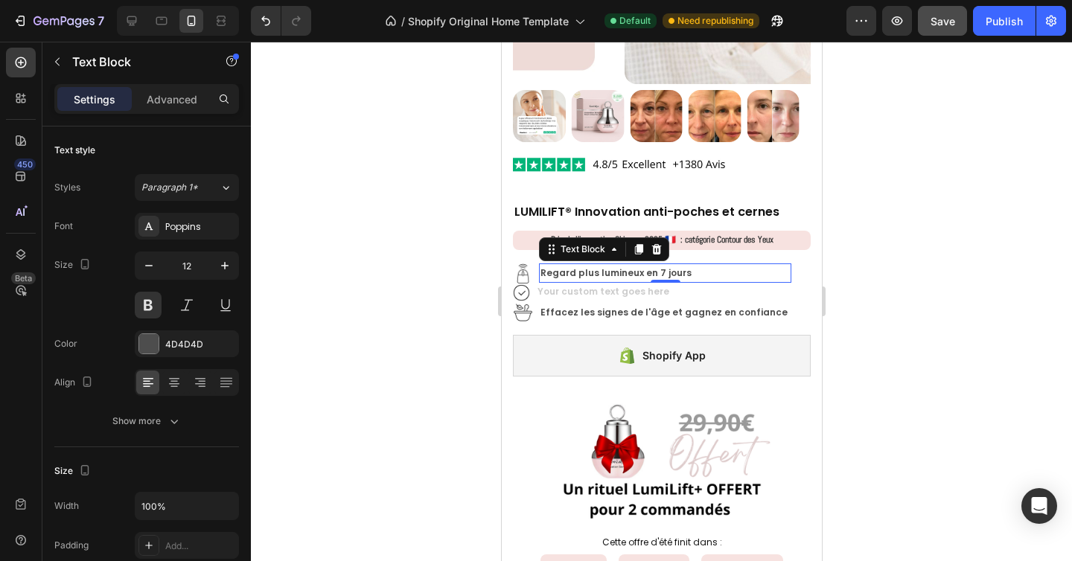
click at [593, 265] on p "Regard plus lumineux en 7 jours" at bounding box center [664, 273] width 249 height 16
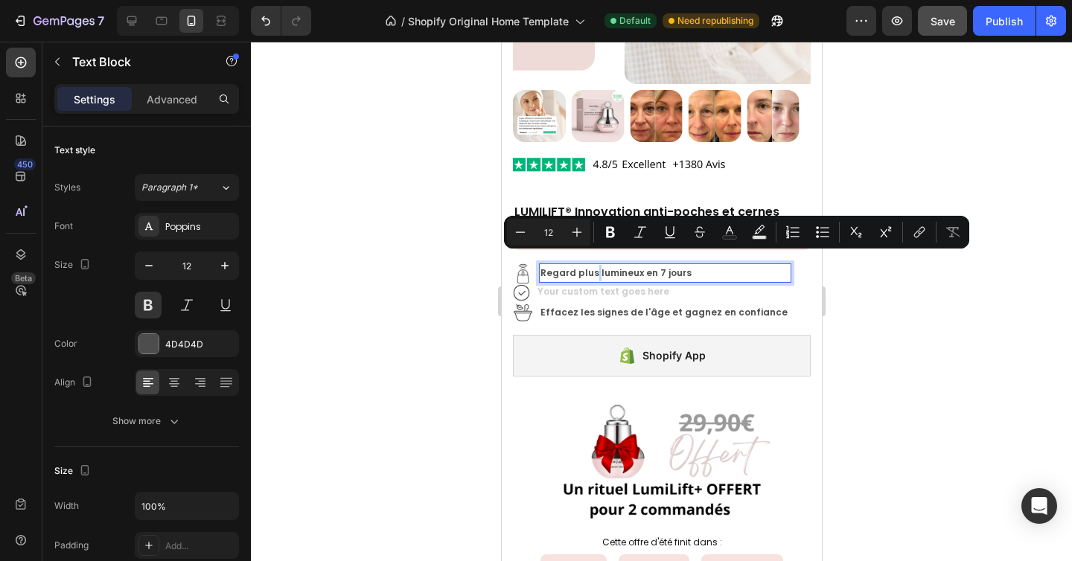
click at [593, 265] on p "Regard plus lumineux en 7 jours" at bounding box center [664, 273] width 249 height 16
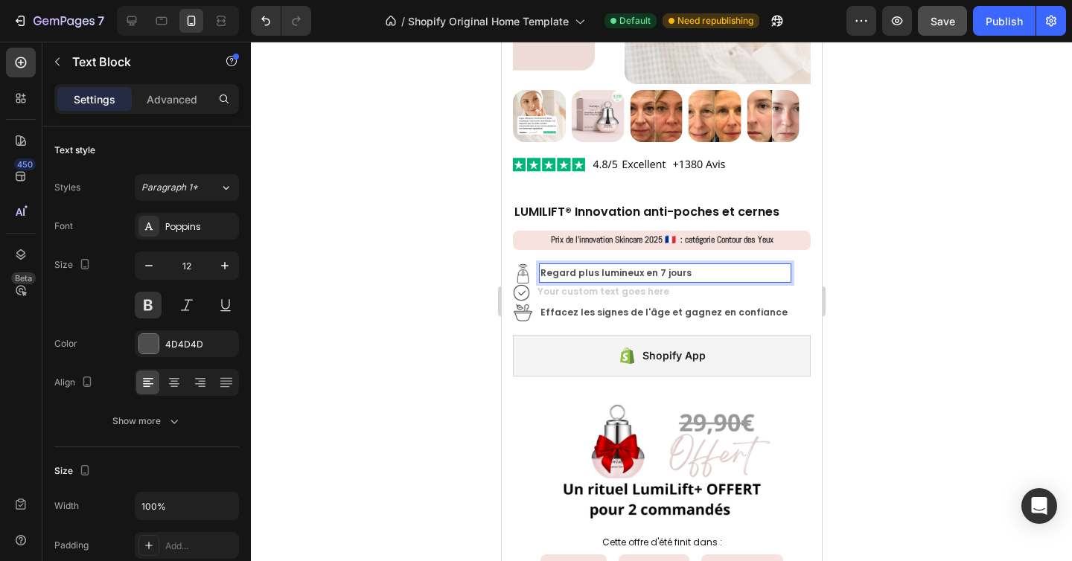
click at [593, 265] on p "Regard plus lumineux en 7 jours" at bounding box center [664, 273] width 249 height 16
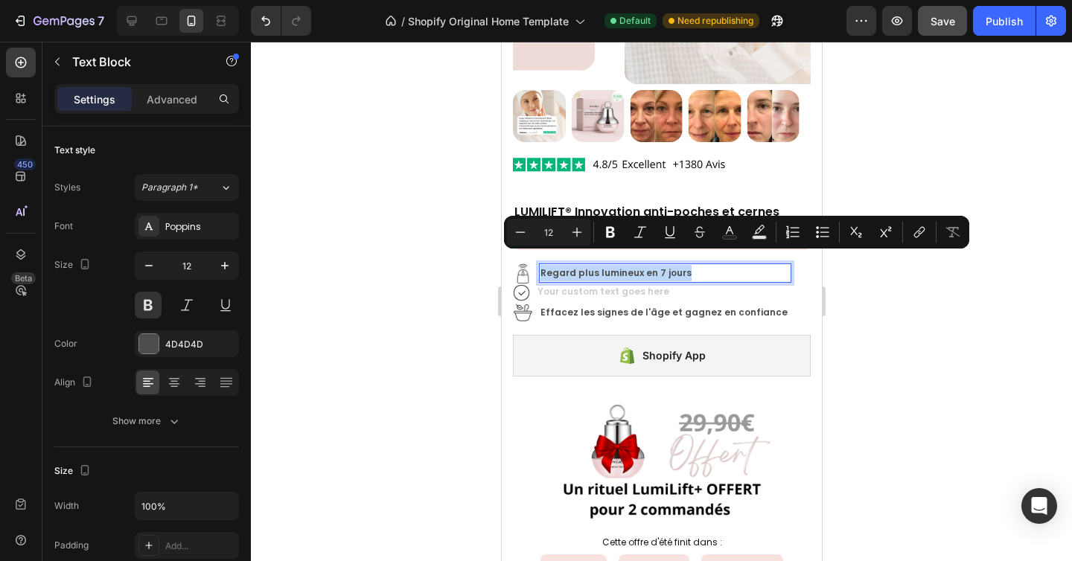
click at [593, 265] on p "Regard plus lumineux en 7 jours" at bounding box center [664, 273] width 249 height 16
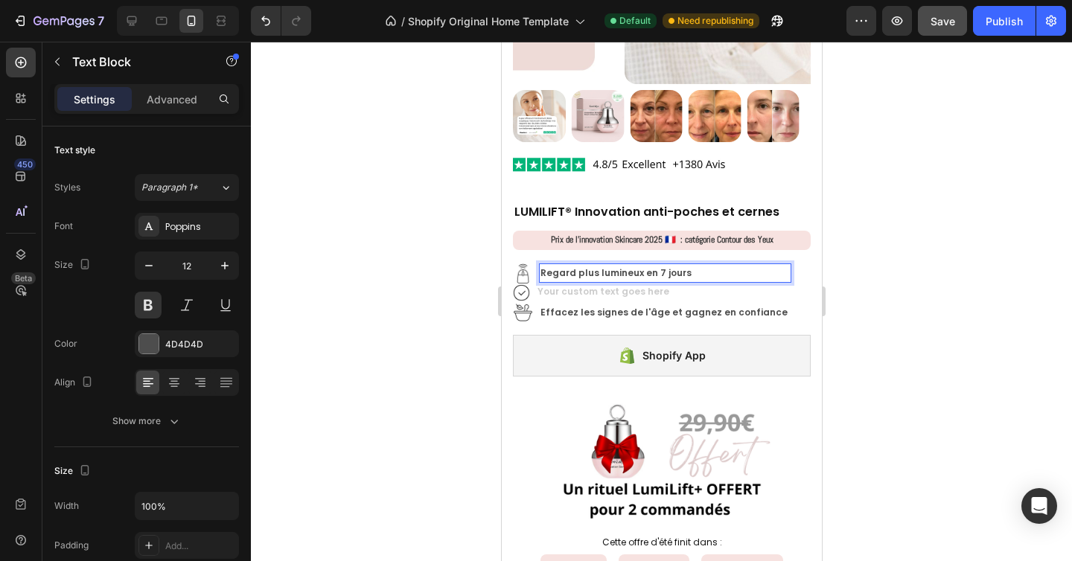
click at [639, 265] on p "Regard plus lumineux en 7 jours" at bounding box center [664, 273] width 249 height 16
click at [659, 284] on div "Rich Text Editor. Editing area: main" at bounding box center [662, 293] width 255 height 19
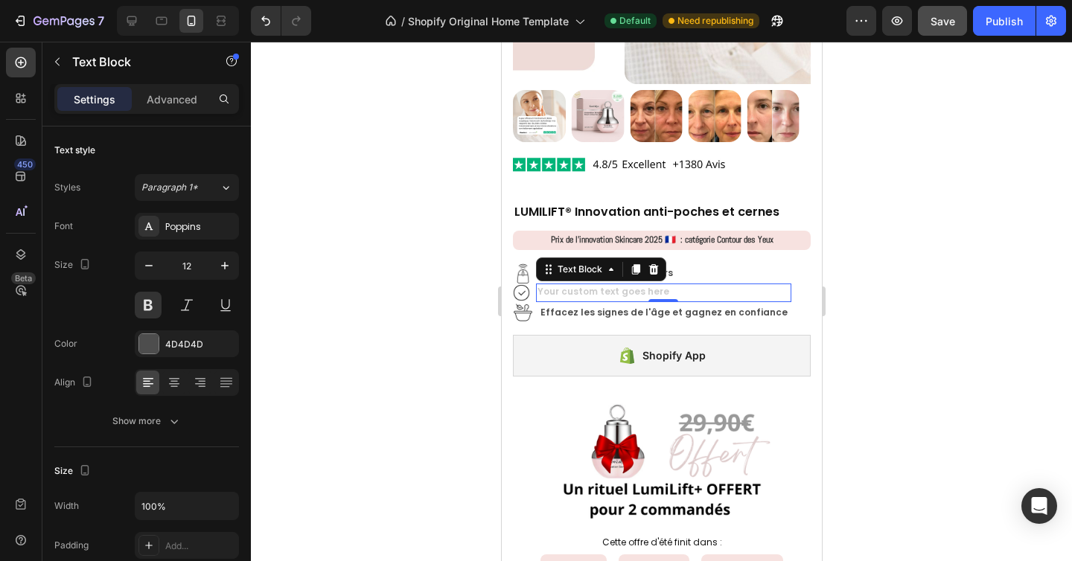
click at [659, 284] on div "Rich Text Editor. Editing area: main" at bounding box center [662, 293] width 255 height 19
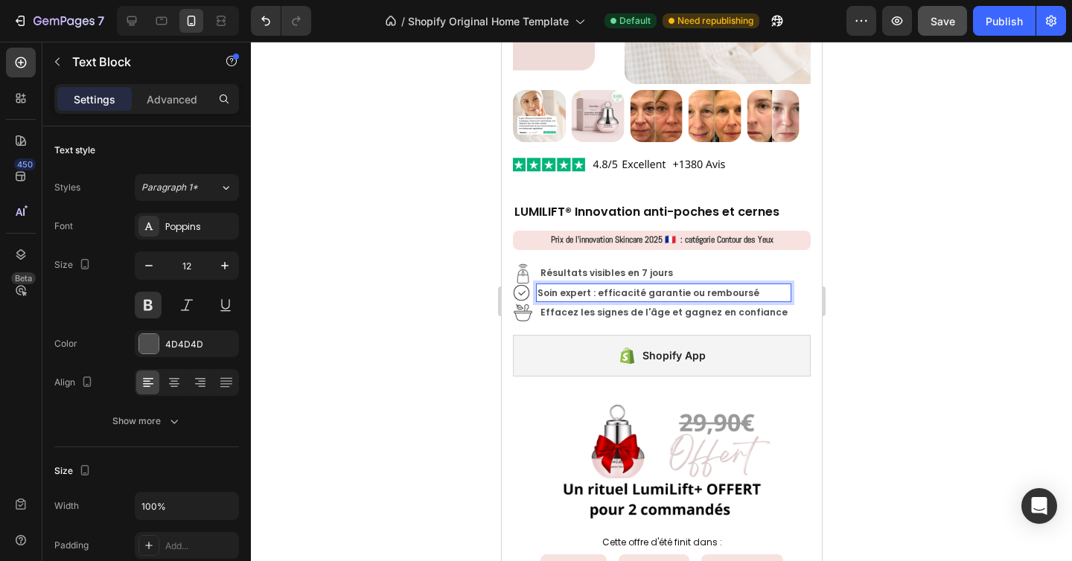
click at [537, 285] on p "Soin expert : efficacité garantie ou remboursé" at bounding box center [663, 293] width 252 height 16
click at [569, 306] on strong "Effacez les signes de l'âge et gagnez en confiance" at bounding box center [663, 312] width 247 height 13
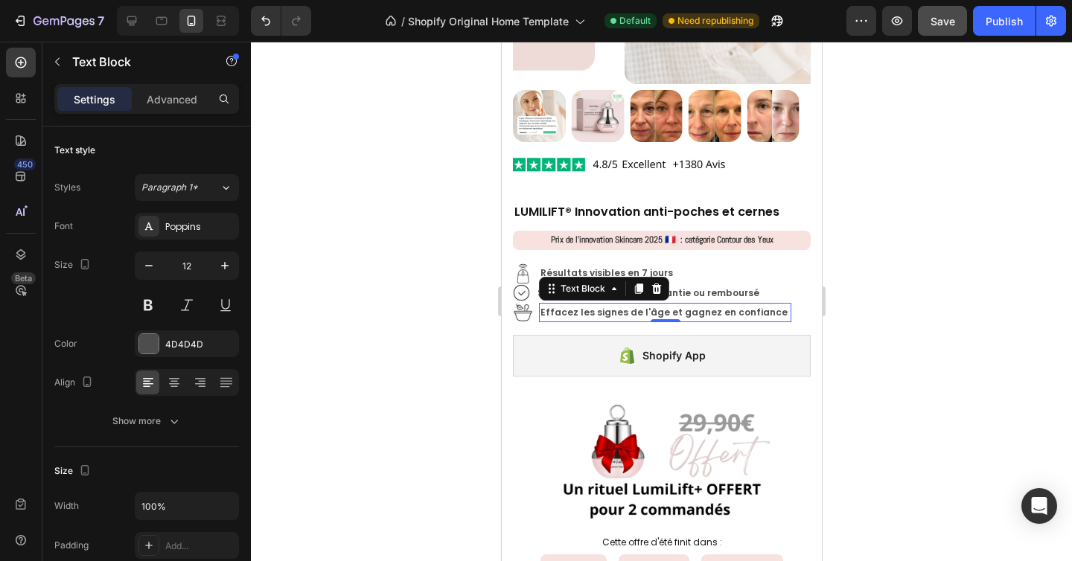
click at [569, 306] on strong "Effacez les signes de l'âge et gagnez en confiance" at bounding box center [663, 312] width 247 height 13
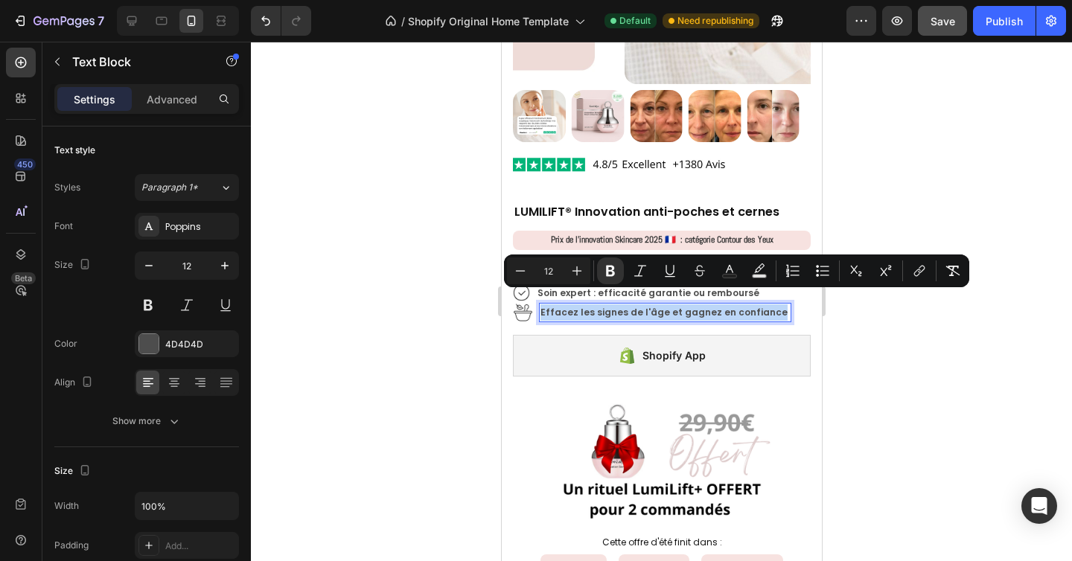
click at [708, 307] on p "Effacez les signes de l'âge et gagnez en confiance" at bounding box center [664, 312] width 249 height 16
drag, startPoint x: 762, startPoint y: 297, endPoint x: 659, endPoint y: 304, distance: 103.7
click at [659, 306] on strong "Effacez les signes de l'âge et gagnez en confiance" at bounding box center [663, 312] width 247 height 13
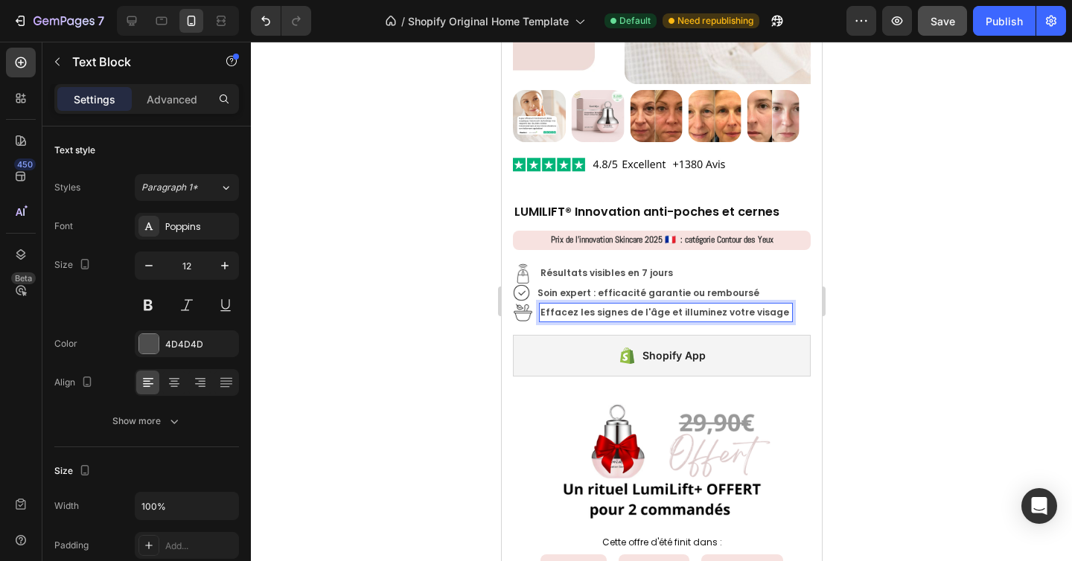
click at [907, 289] on div at bounding box center [661, 302] width 821 height 520
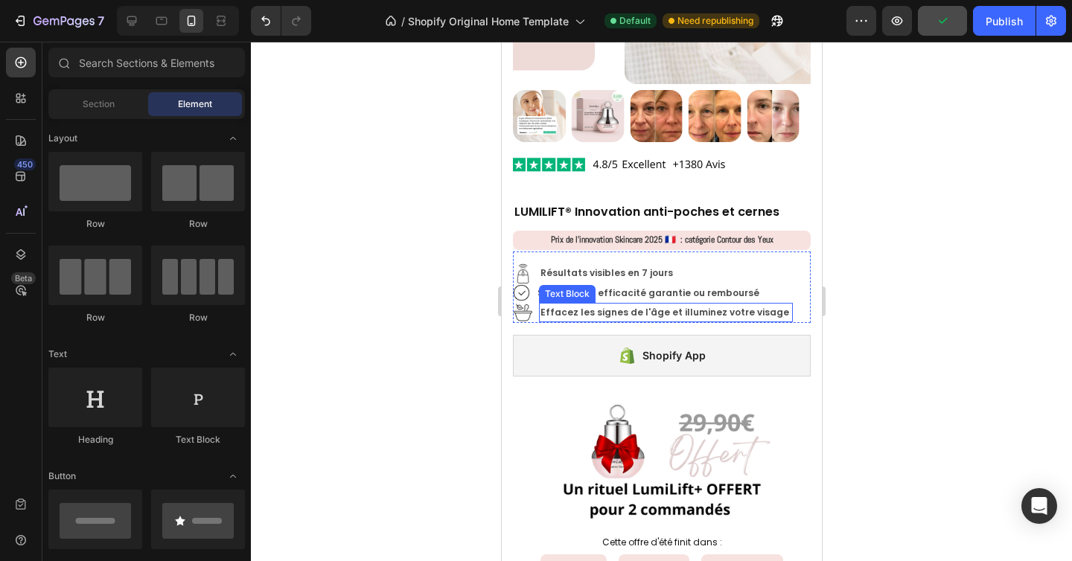
click at [673, 307] on p "Effacez les signes de l'âge et illuminez votre visage" at bounding box center [665, 312] width 251 height 16
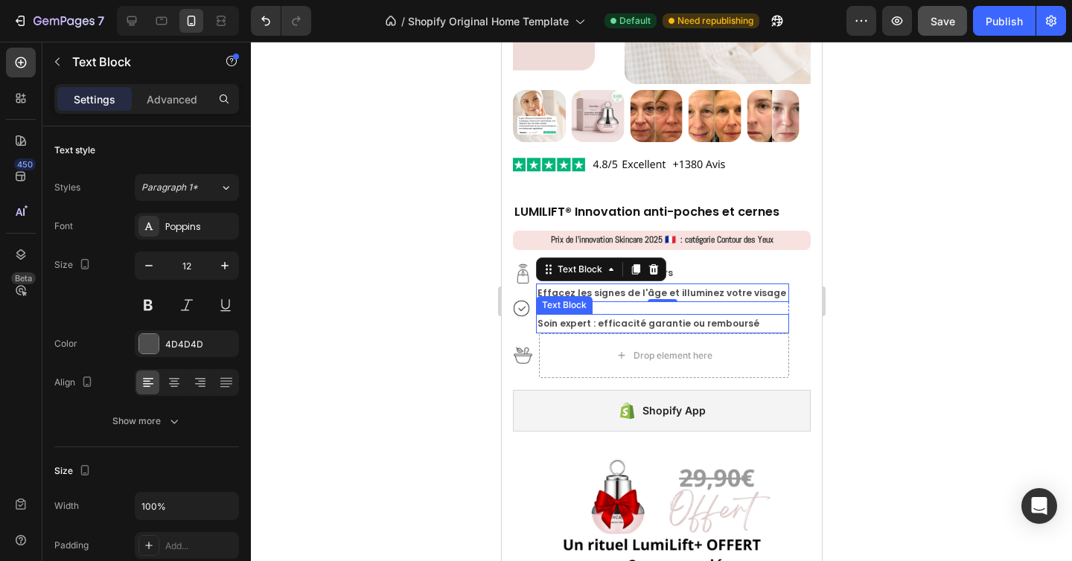
click at [582, 316] on p "Soin expert : efficacité garantie ou remboursé" at bounding box center [662, 324] width 250 height 16
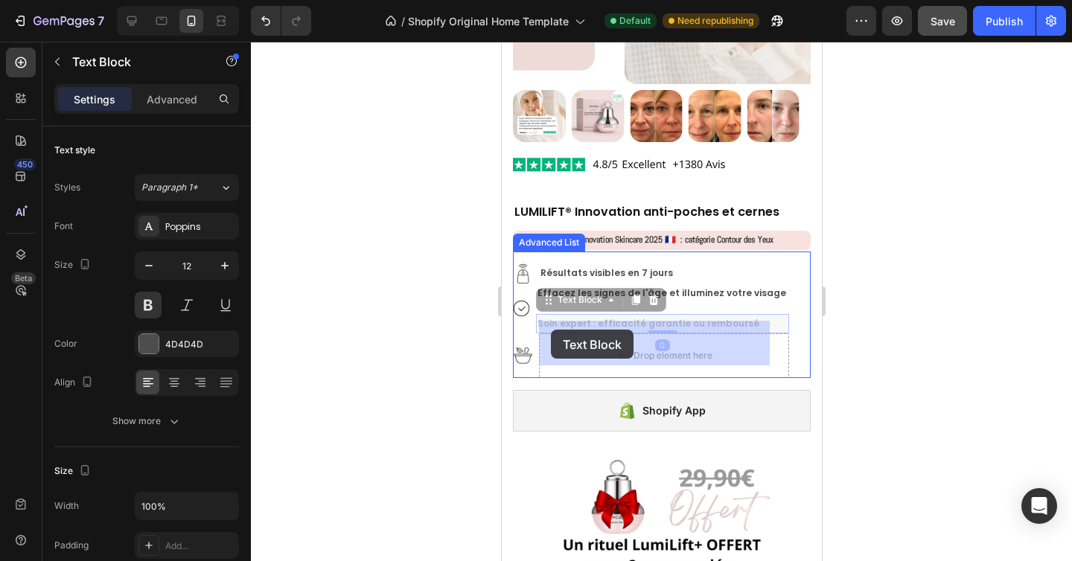
drag, startPoint x: 546, startPoint y: 287, endPoint x: 550, endPoint y: 330, distance: 43.4
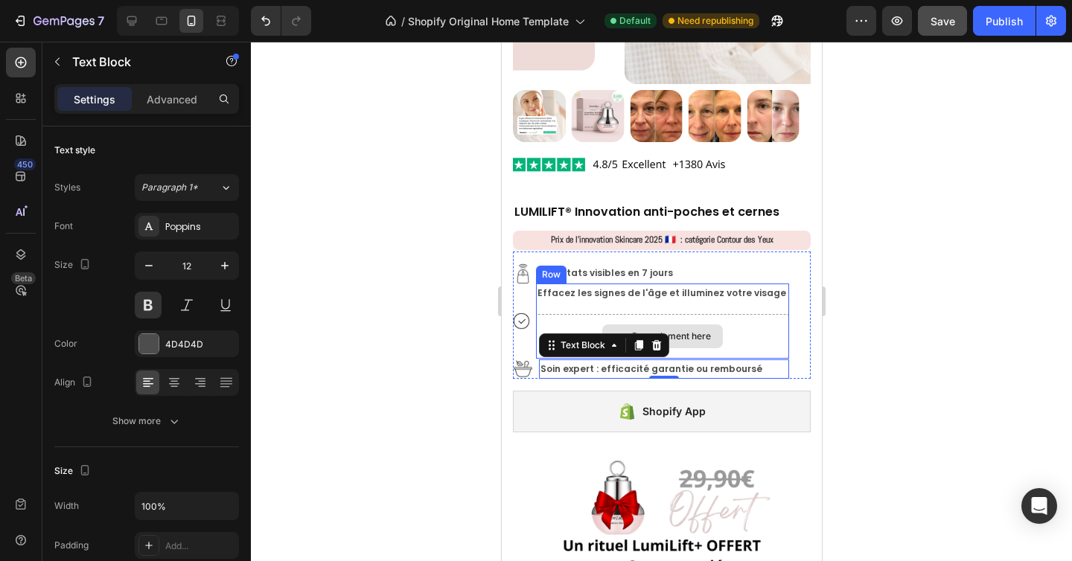
click at [571, 314] on div "Drop element here" at bounding box center [661, 336] width 253 height 45
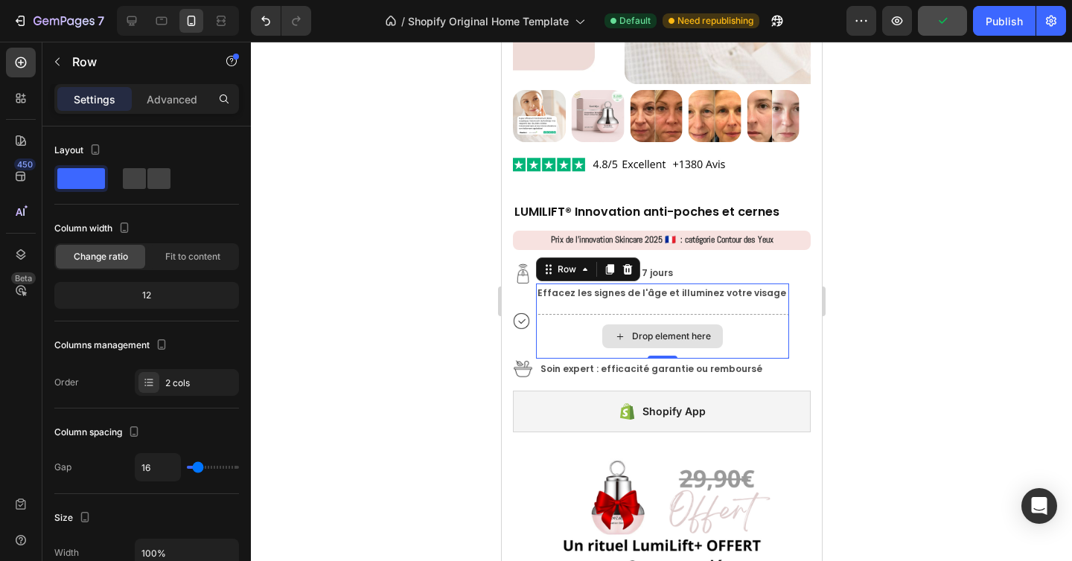
click at [671, 330] on div "Drop element here" at bounding box center [670, 336] width 79 height 12
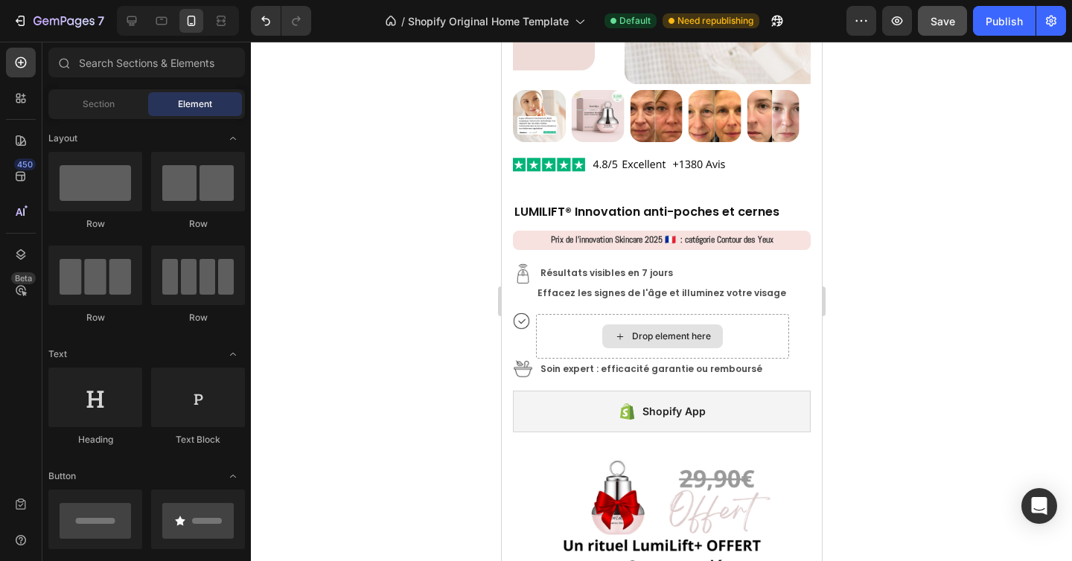
click at [671, 330] on div "Drop element here" at bounding box center [670, 336] width 79 height 12
click at [539, 329] on div "Drop element here" at bounding box center [661, 336] width 253 height 45
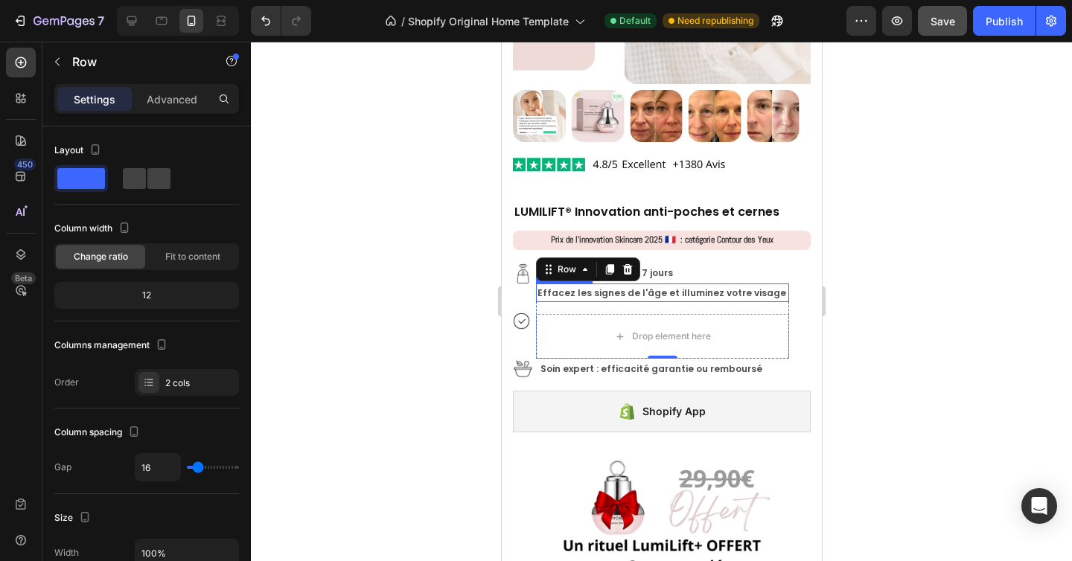
click at [614, 287] on strong "Effacez les signes de l'âge et illuminez votre visage" at bounding box center [661, 293] width 249 height 13
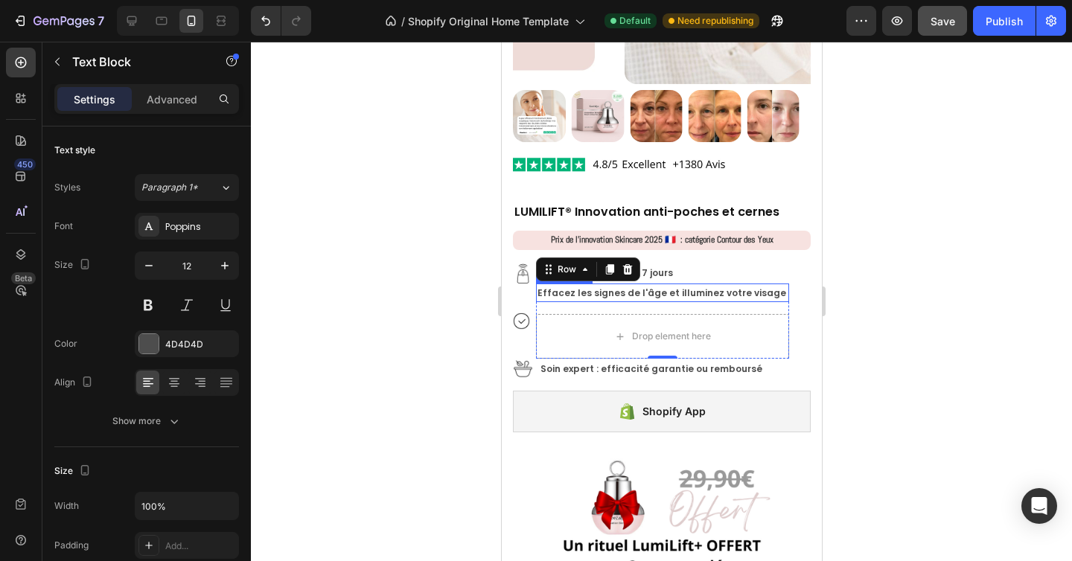
click at [614, 287] on strong "Effacez les signes de l'âge et illuminez votre visage" at bounding box center [661, 293] width 249 height 13
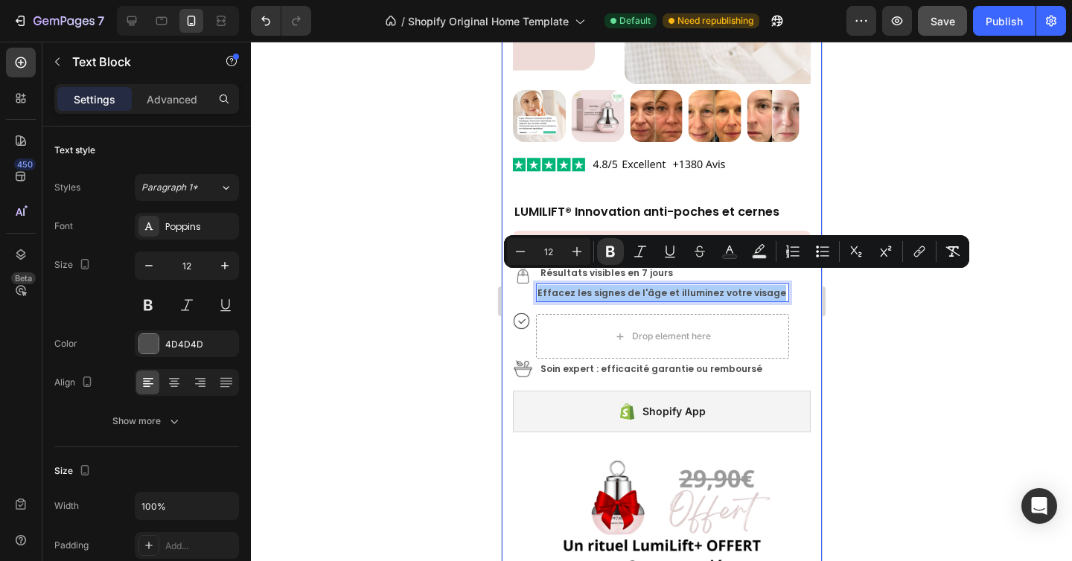
click at [905, 379] on div at bounding box center [661, 302] width 821 height 520
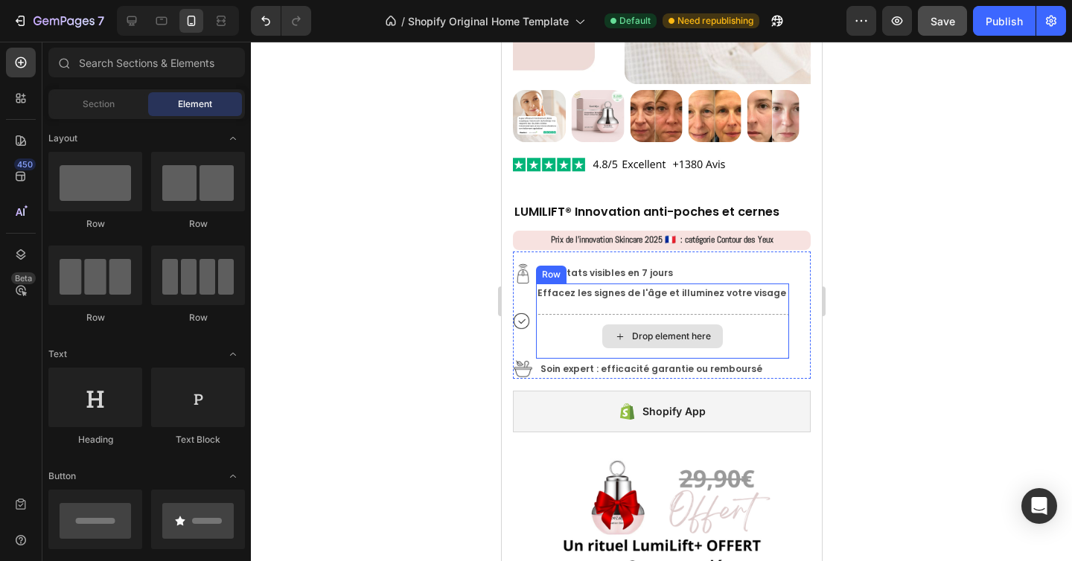
click at [660, 330] on div "Drop element here" at bounding box center [670, 336] width 79 height 12
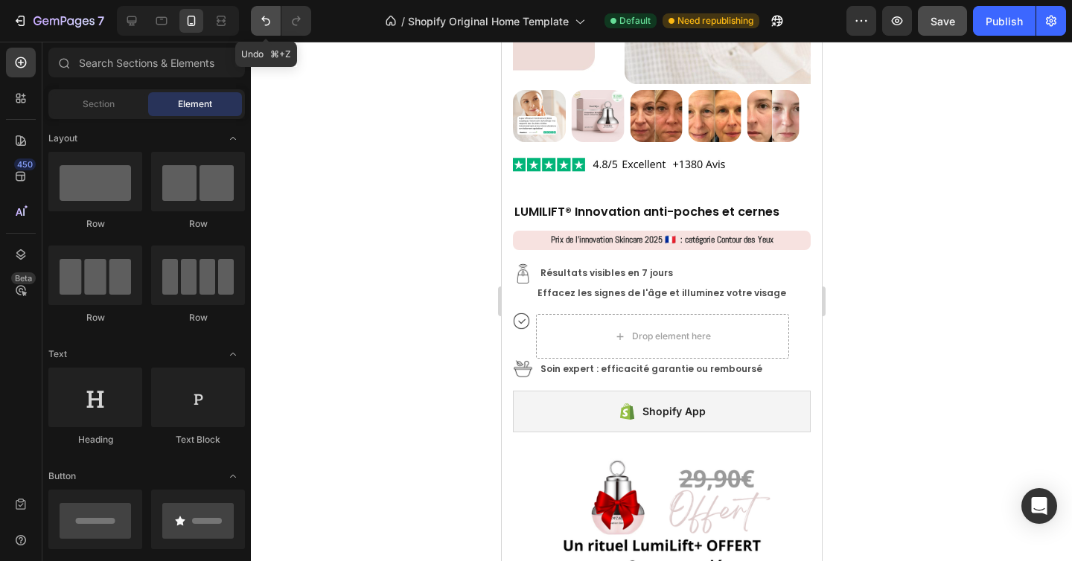
click at [263, 21] on icon "Undo/Redo" at bounding box center [265, 20] width 15 height 15
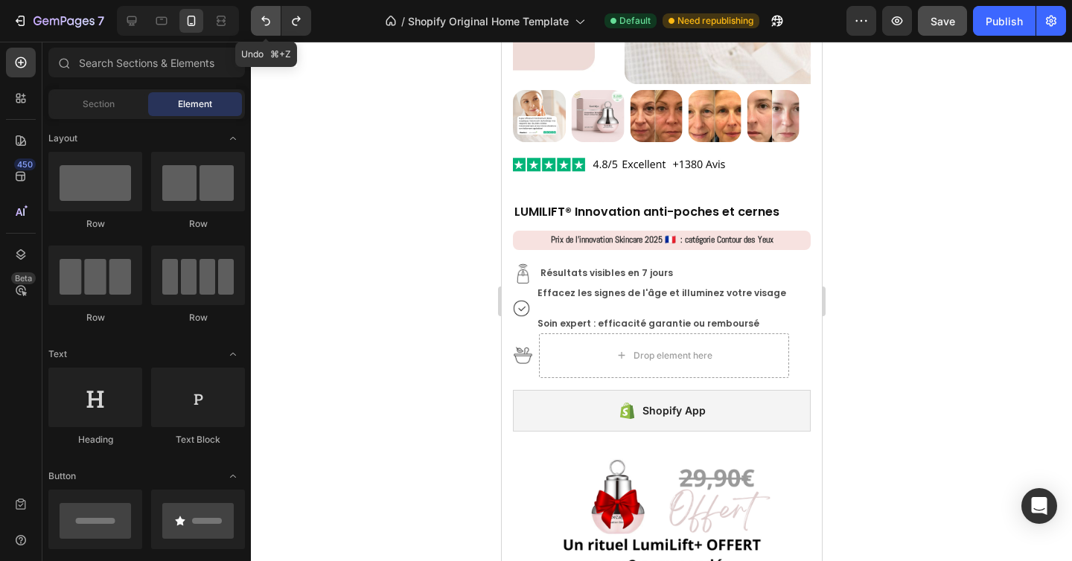
click at [263, 21] on icon "Undo/Redo" at bounding box center [265, 20] width 15 height 15
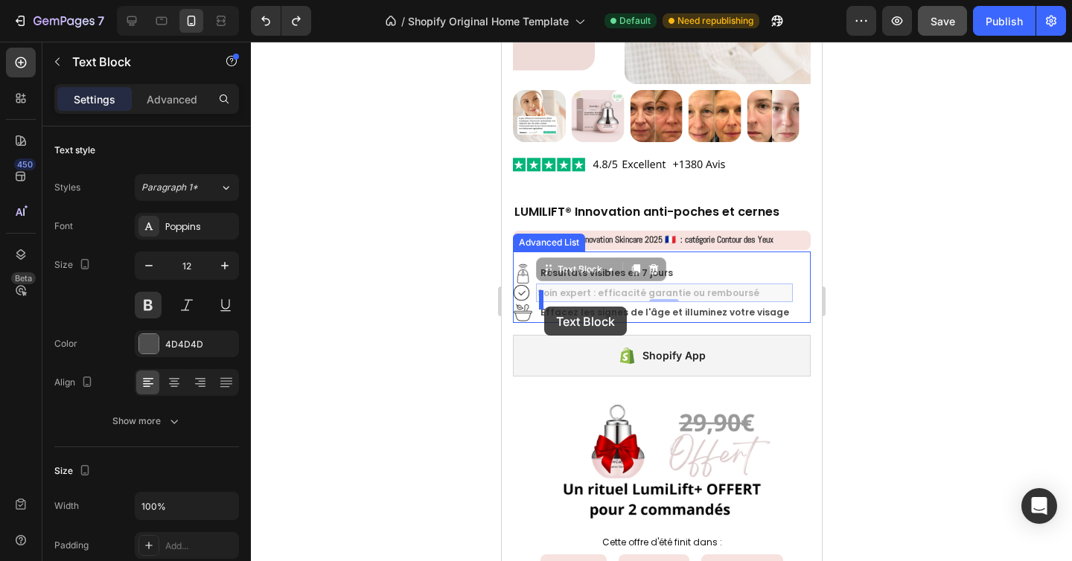
drag, startPoint x: 545, startPoint y: 264, endPoint x: 543, endPoint y: 307, distance: 42.5
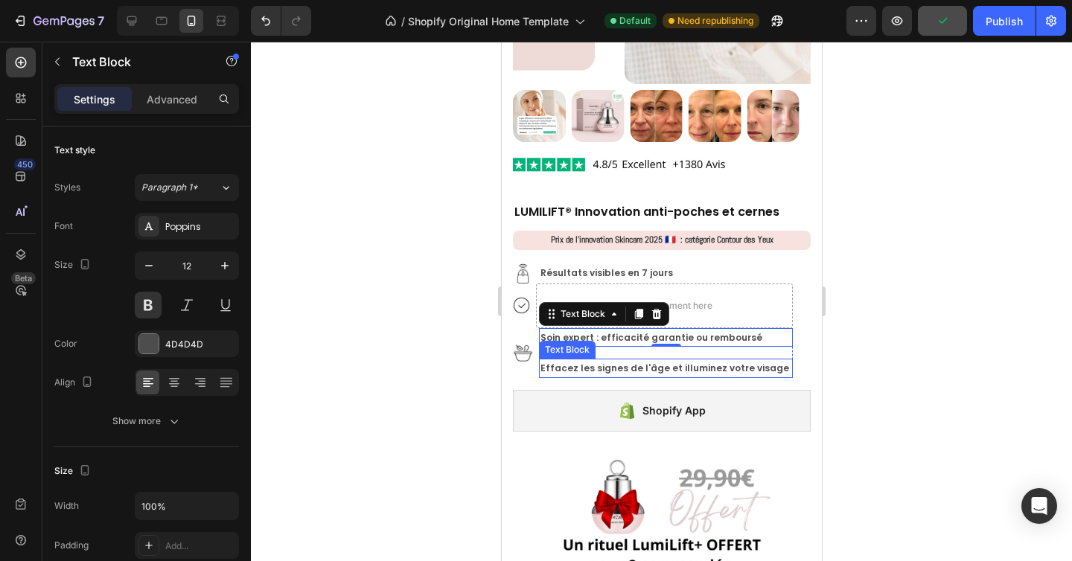
click at [542, 362] on strong "Effacez les signes de l'âge et illuminez votre visage" at bounding box center [664, 368] width 249 height 13
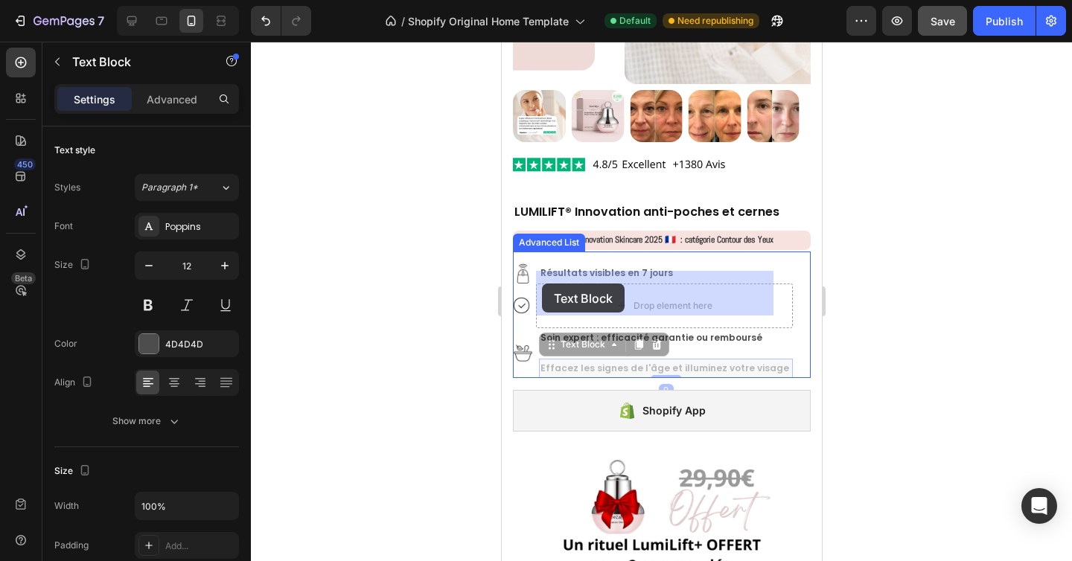
drag, startPoint x: 545, startPoint y: 337, endPoint x: 541, endPoint y: 284, distance: 53.7
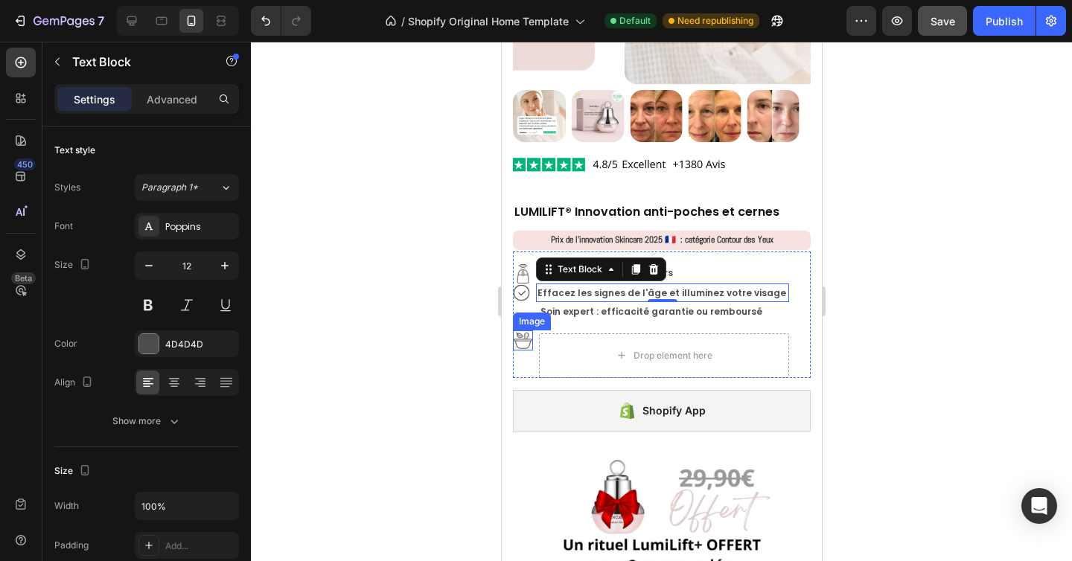
click at [521, 330] on img at bounding box center [522, 340] width 20 height 20
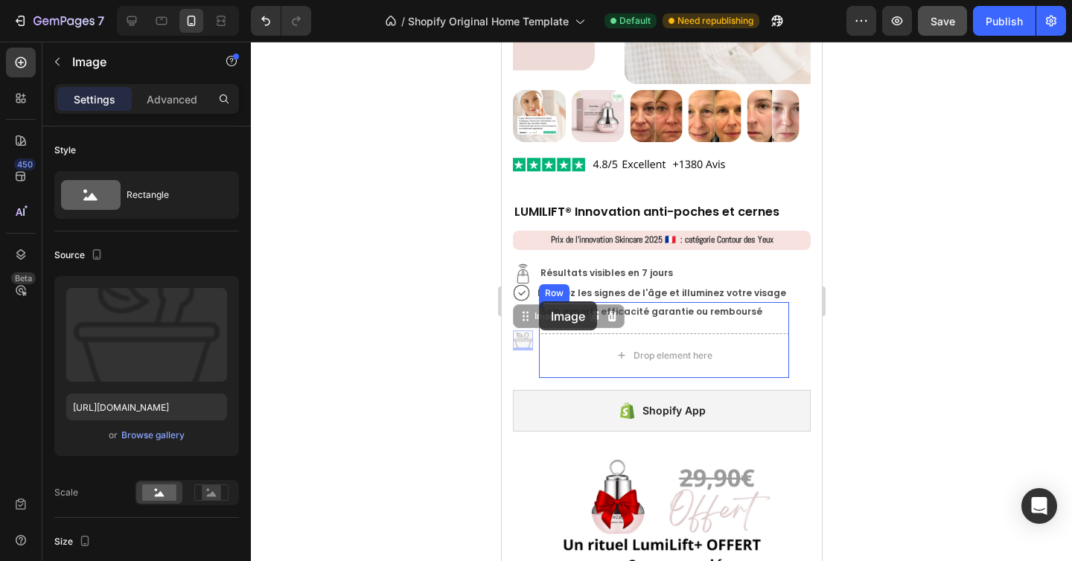
drag, startPoint x: 523, startPoint y: 307, endPoint x: 538, endPoint y: 301, distance: 16.5
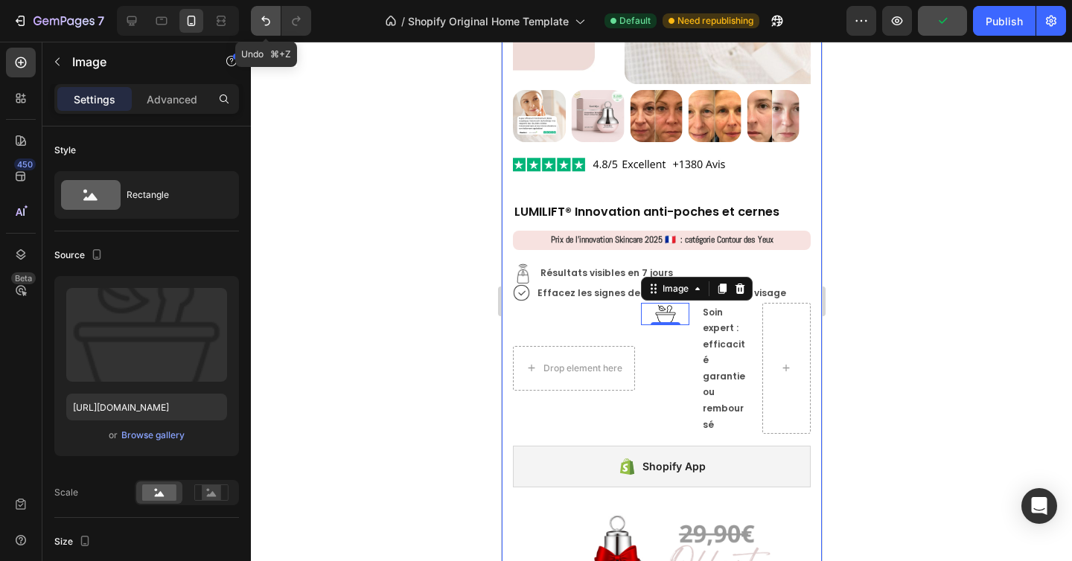
click at [255, 28] on button "Undo/Redo" at bounding box center [266, 21] width 30 height 30
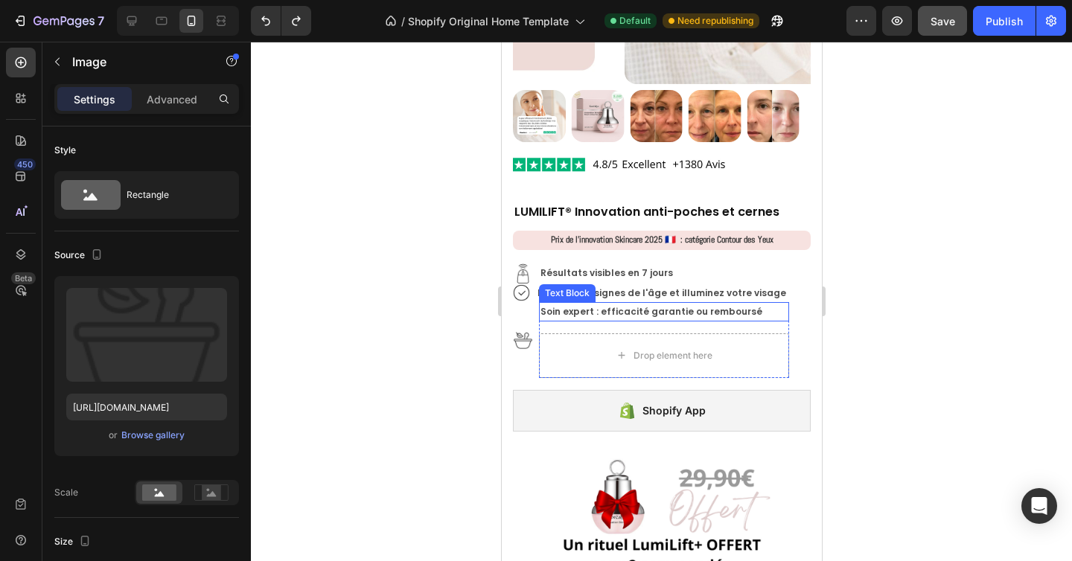
click at [542, 304] on p "Soin expert : efficacité garantie ou remboursé" at bounding box center [663, 312] width 247 height 16
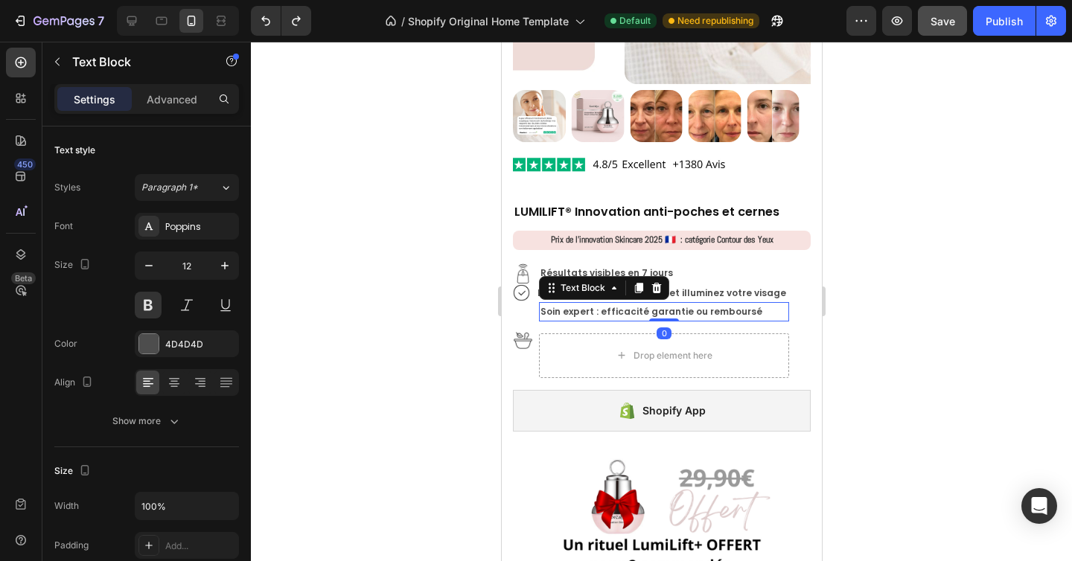
click at [542, 304] on p "Soin expert : efficacité garantie ou remboursé" at bounding box center [663, 312] width 247 height 16
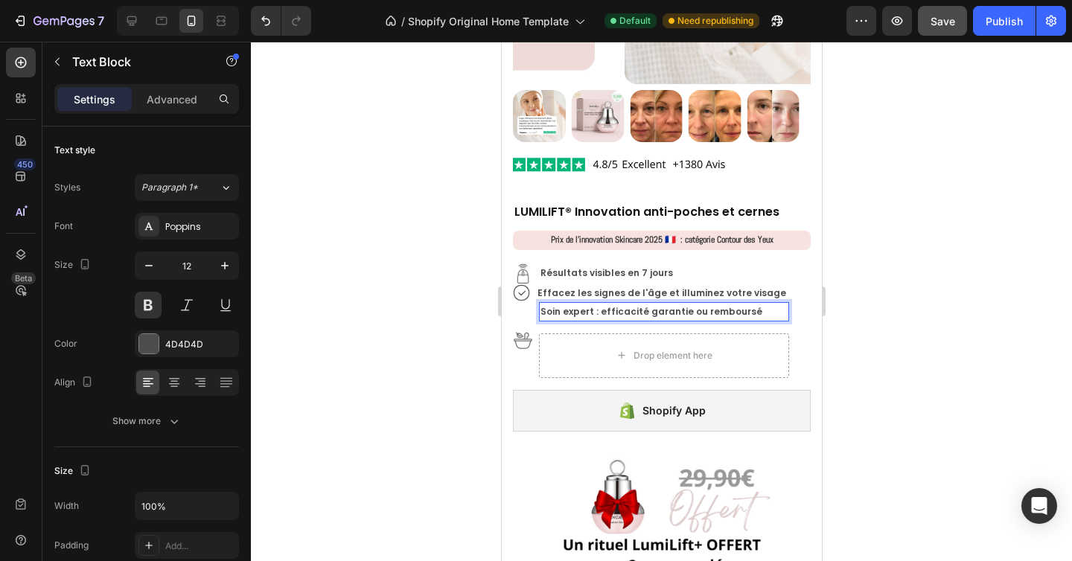
click at [863, 232] on div at bounding box center [661, 302] width 821 height 520
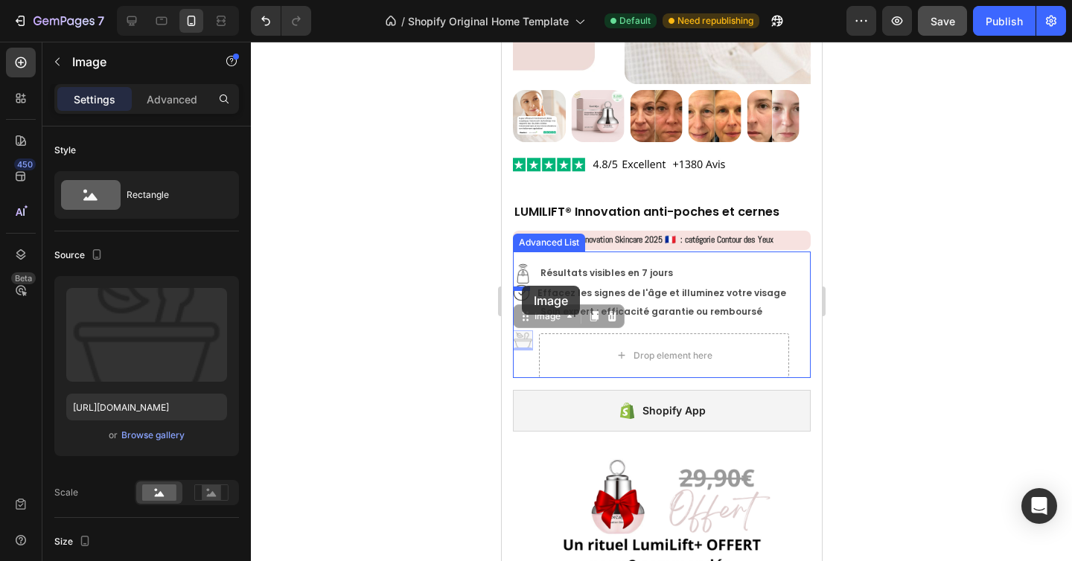
drag, startPoint x: 520, startPoint y: 328, endPoint x: 521, endPoint y: 286, distance: 42.5
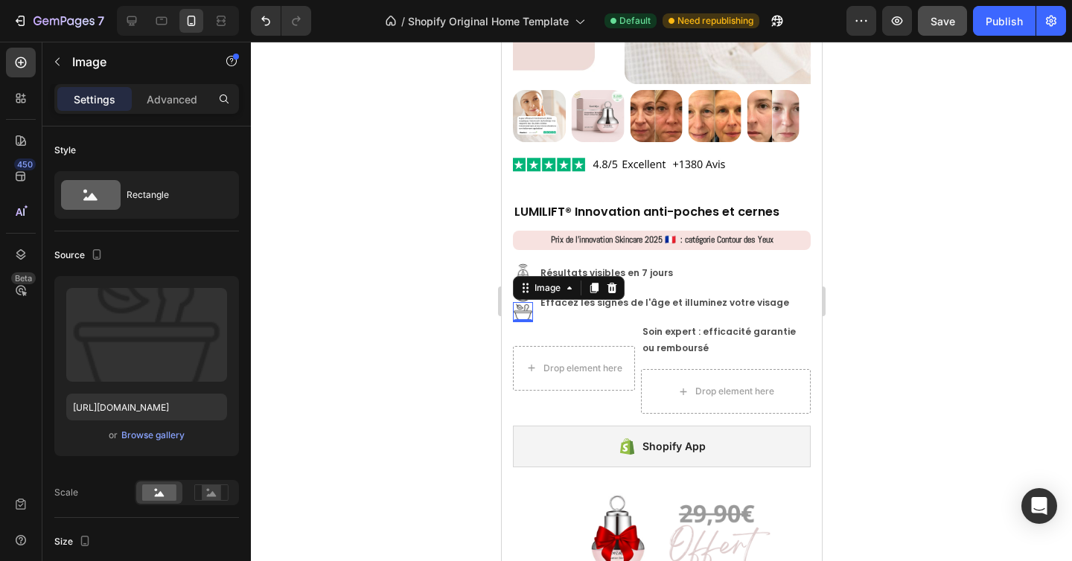
click at [884, 242] on div at bounding box center [661, 302] width 821 height 520
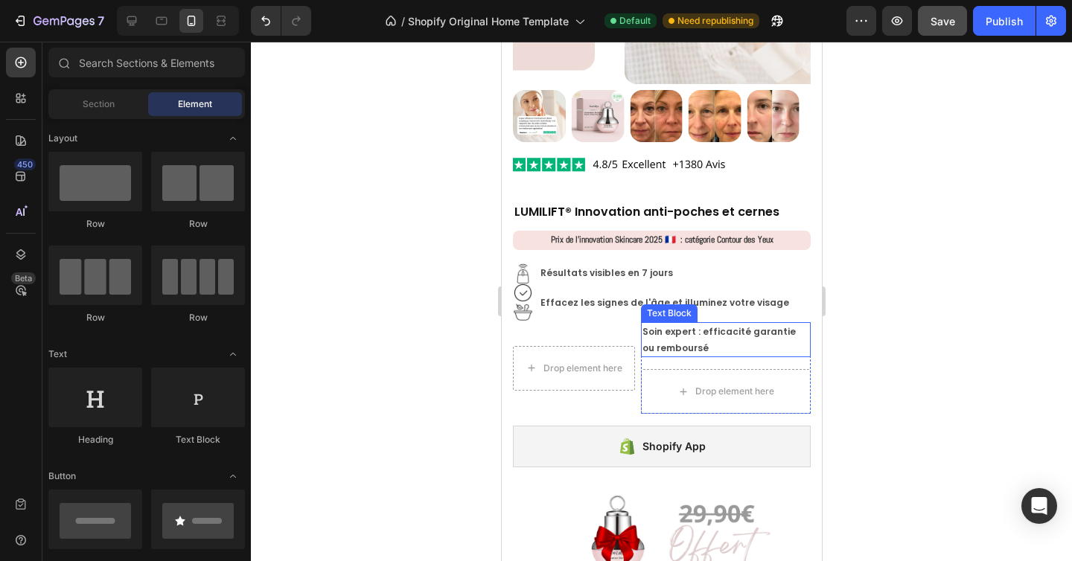
click at [712, 328] on p "Soin expert : efficacité garantie ou remboursé" at bounding box center [725, 340] width 167 height 32
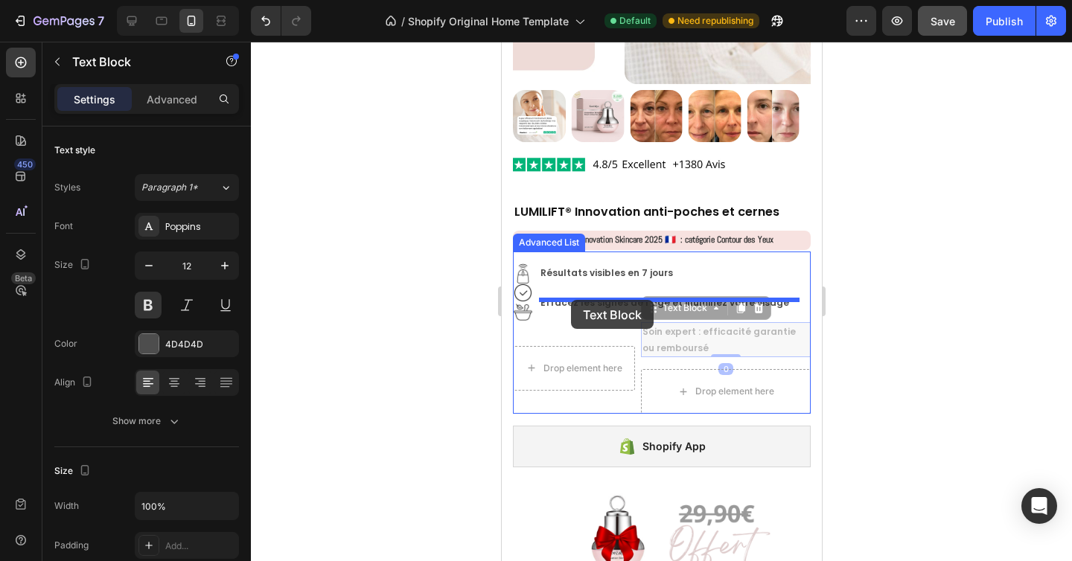
drag, startPoint x: 651, startPoint y: 298, endPoint x: 570, endPoint y: 300, distance: 80.4
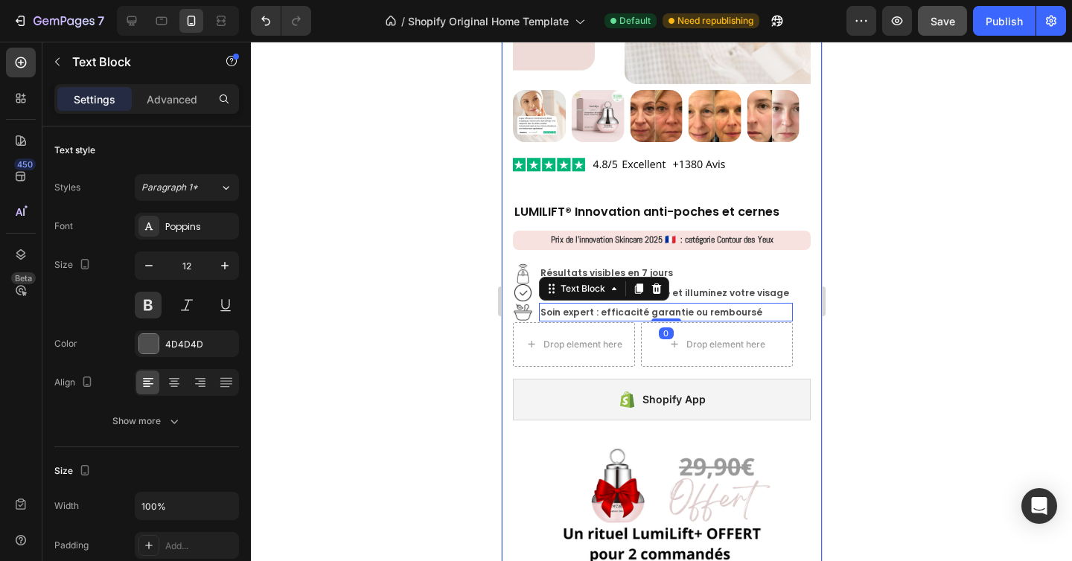
click at [898, 271] on div at bounding box center [661, 302] width 821 height 520
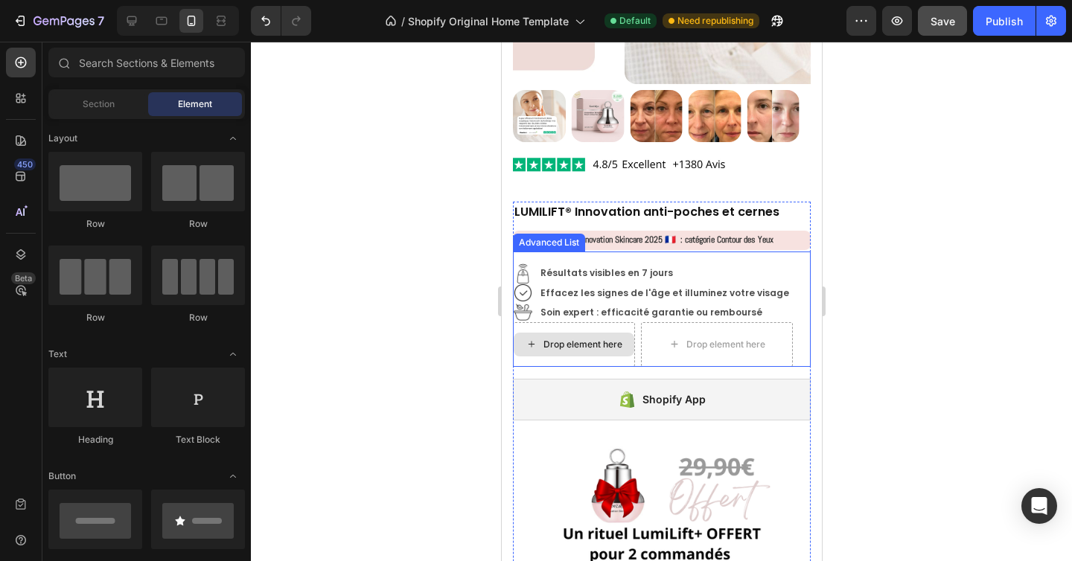
click at [611, 333] on div "Drop element here" at bounding box center [573, 345] width 121 height 24
click at [629, 322] on div "Drop element here" at bounding box center [573, 344] width 122 height 45
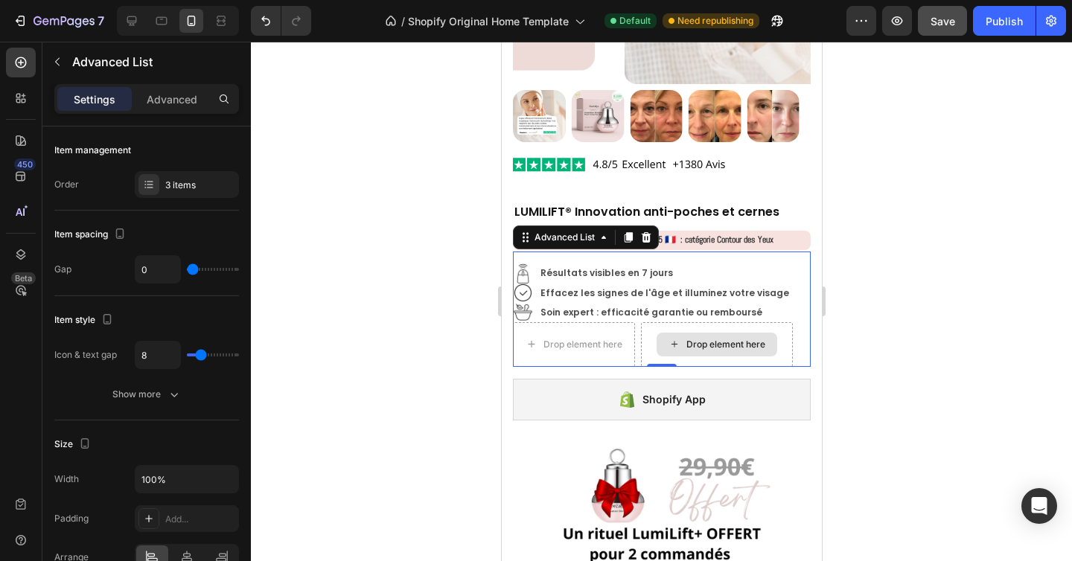
click at [668, 338] on icon at bounding box center [674, 344] width 12 height 13
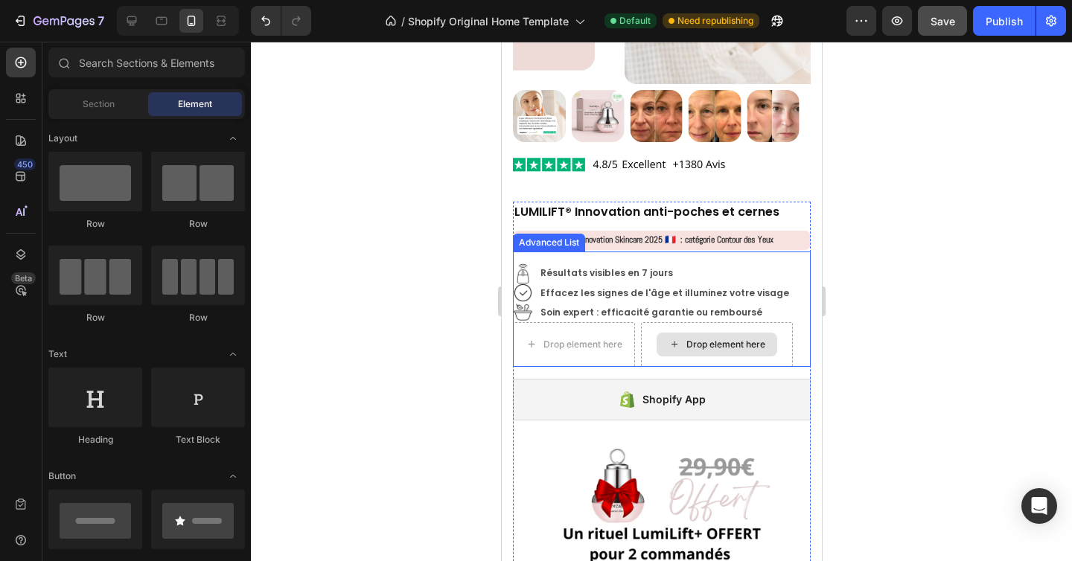
click at [753, 350] on div "Drop element here" at bounding box center [716, 344] width 152 height 45
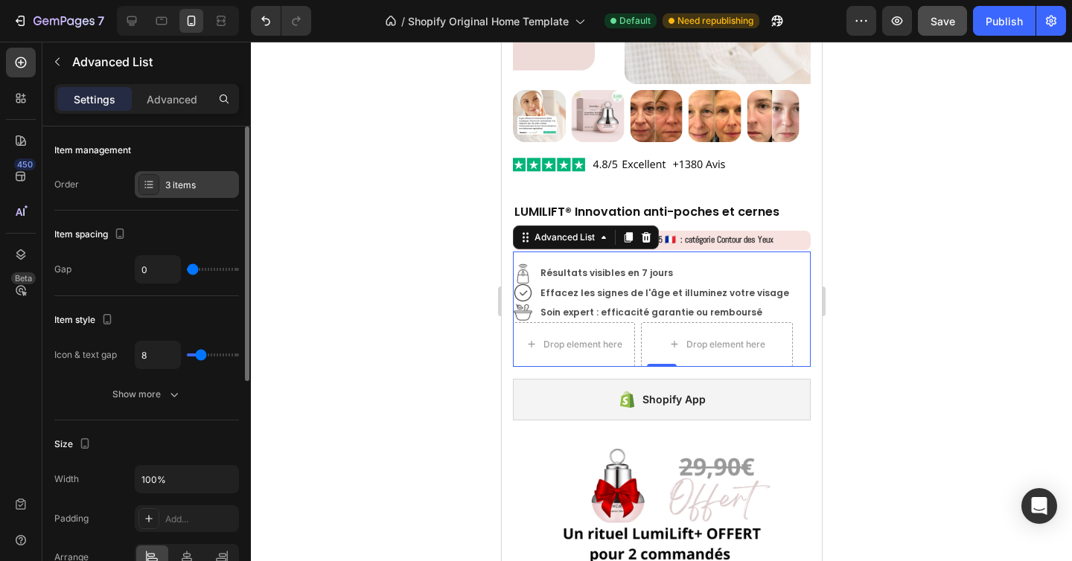
click at [197, 189] on div "3 items" at bounding box center [200, 185] width 70 height 13
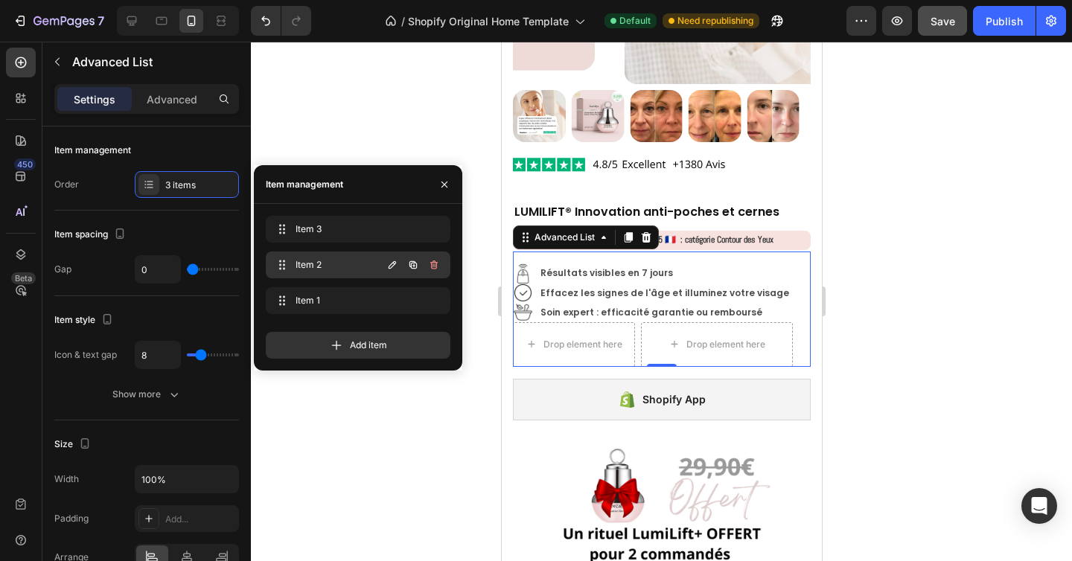
click at [316, 266] on span "Item 2" at bounding box center [338, 264] width 84 height 13
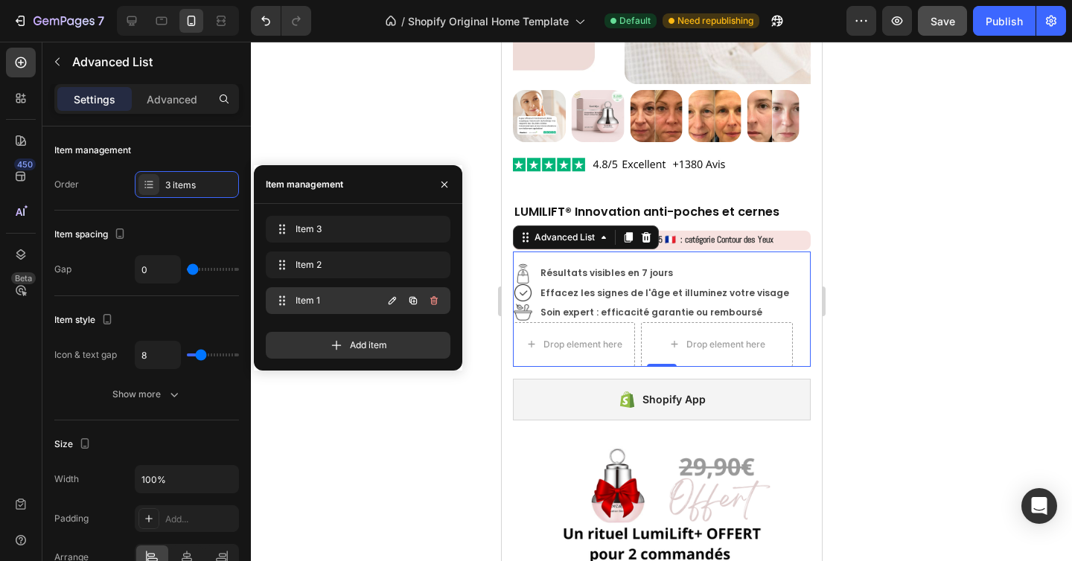
click at [328, 300] on span "Item 1" at bounding box center [338, 300] width 84 height 13
click at [609, 333] on div "Drop element here" at bounding box center [573, 345] width 121 height 24
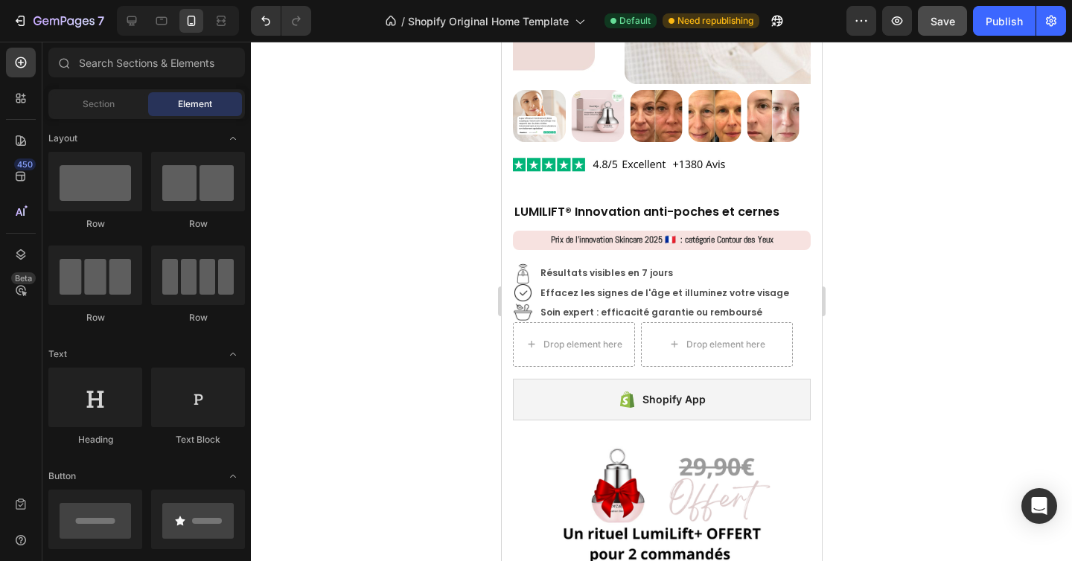
click at [886, 293] on div at bounding box center [661, 302] width 821 height 520
click at [664, 287] on strong "Effacez les signes de l'âge et illuminez votre visage" at bounding box center [664, 293] width 249 height 13
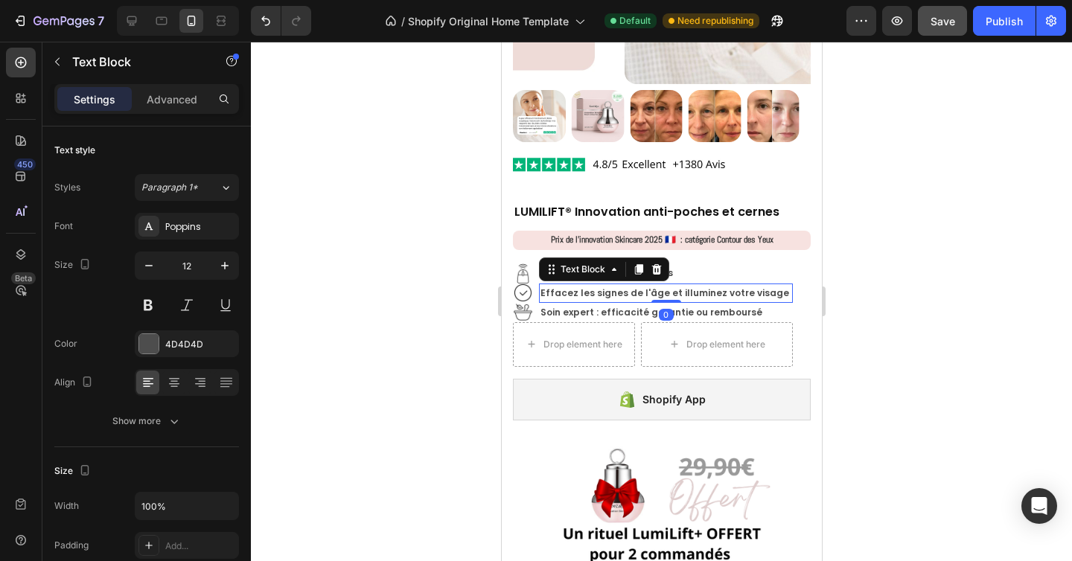
click at [670, 287] on strong "Effacez les signes de l'âge et illuminez votre visage" at bounding box center [664, 293] width 249 height 13
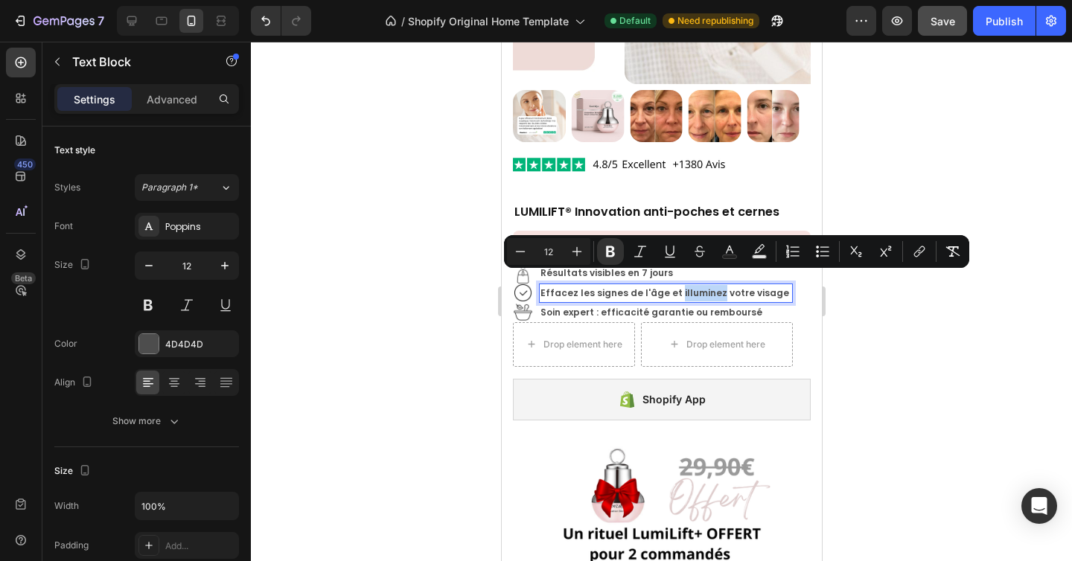
click at [670, 287] on strong "Effacez les signes de l'âge et illuminez votre visage" at bounding box center [664, 293] width 249 height 13
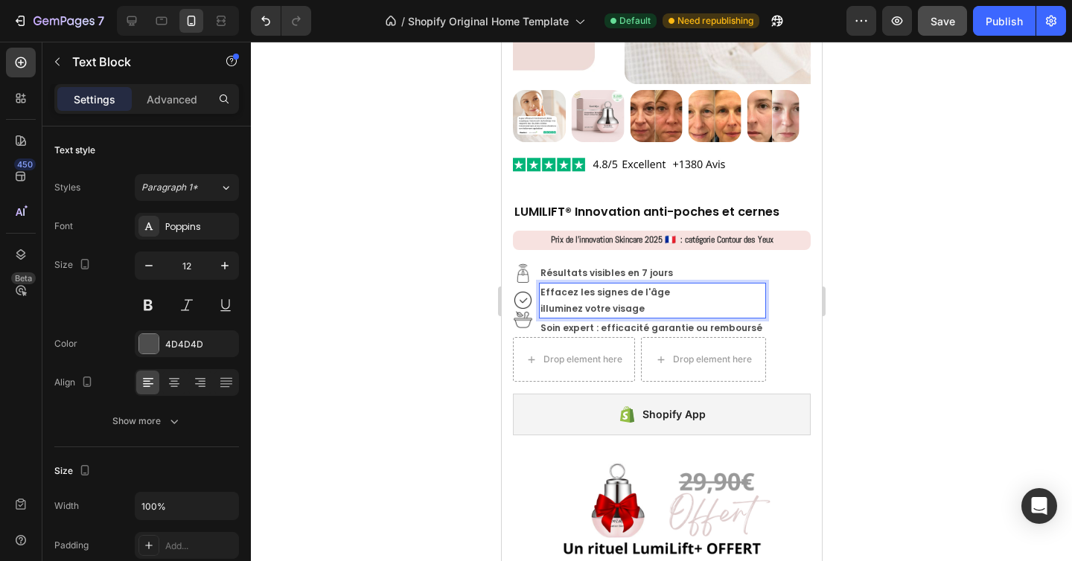
scroll to position [2063, 0]
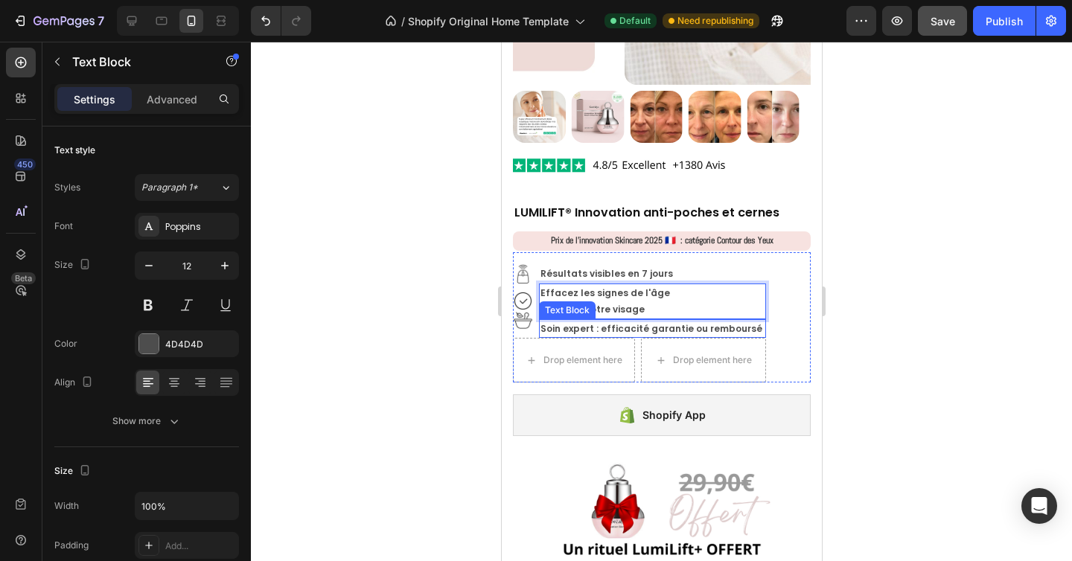
click at [602, 321] on p "Soin expert : efficacité garantie ou remboursé" at bounding box center [652, 329] width 224 height 16
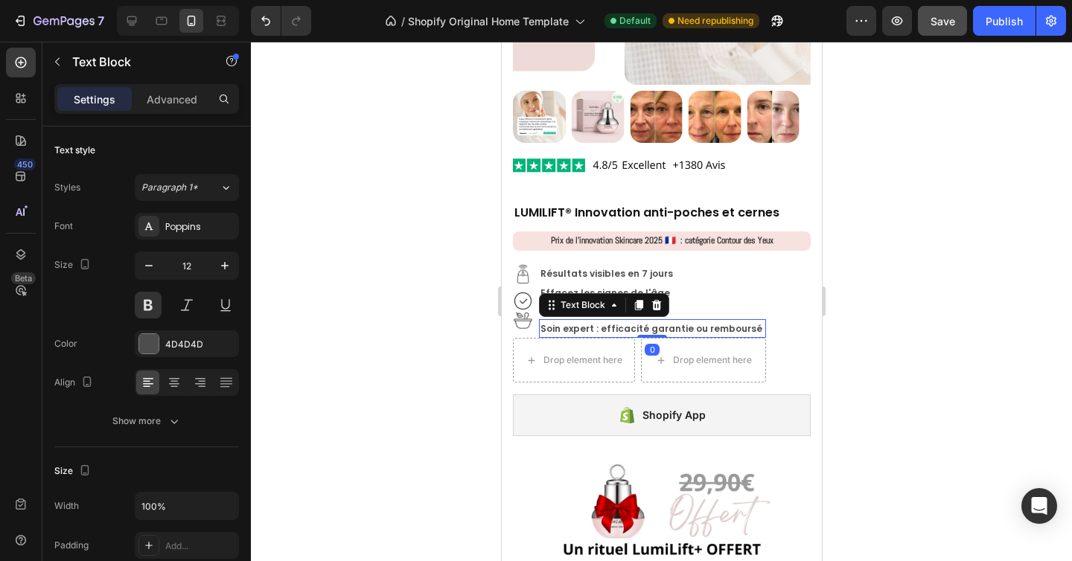
click at [602, 321] on p "Soin expert : efficacité garantie ou remboursé" at bounding box center [652, 329] width 224 height 16
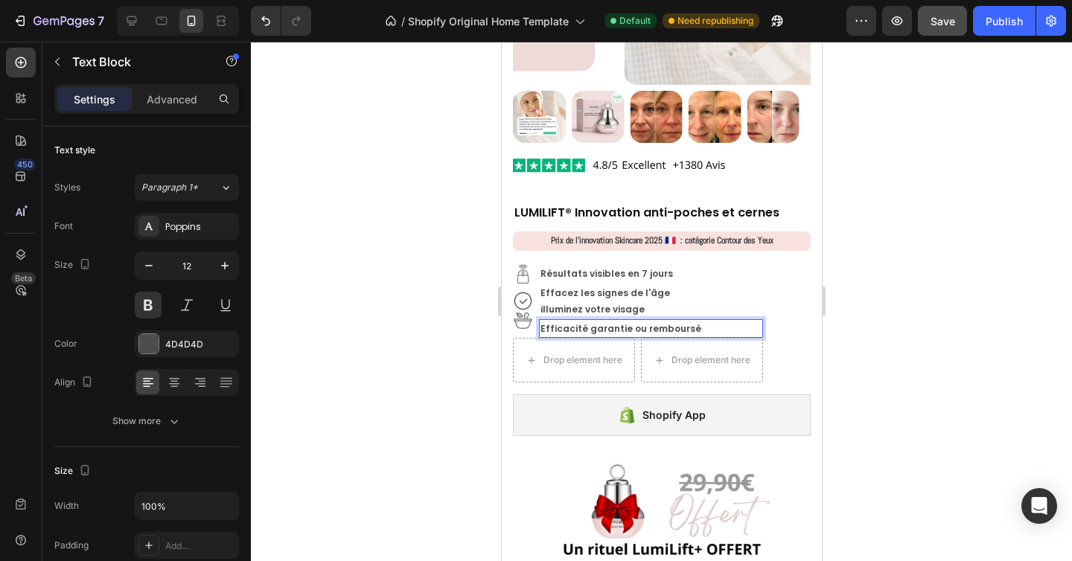
click at [848, 325] on div at bounding box center [661, 302] width 821 height 520
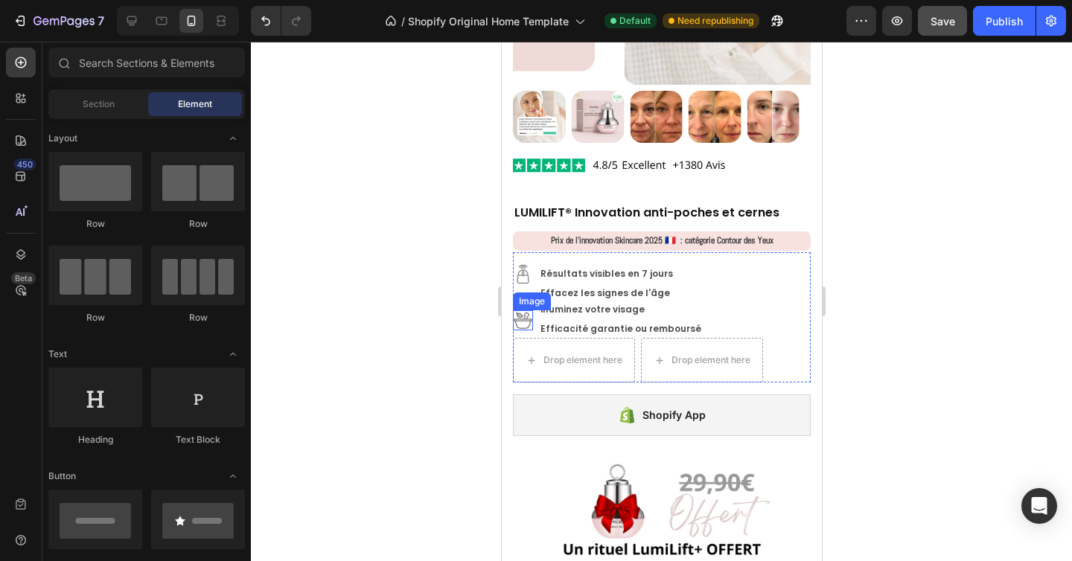
click at [523, 310] on img at bounding box center [522, 320] width 20 height 20
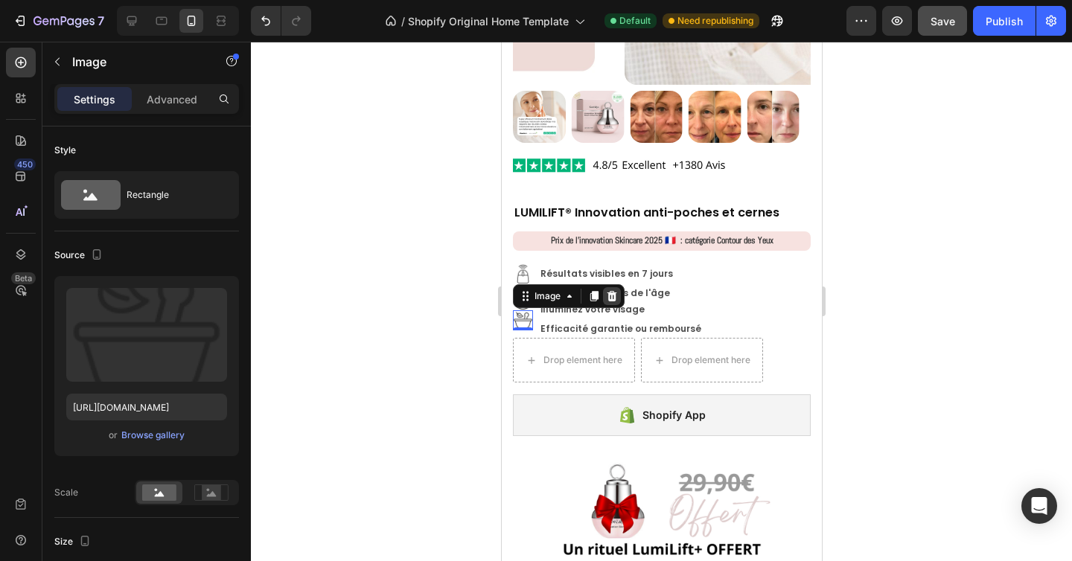
click at [613, 291] on icon at bounding box center [612, 296] width 10 height 10
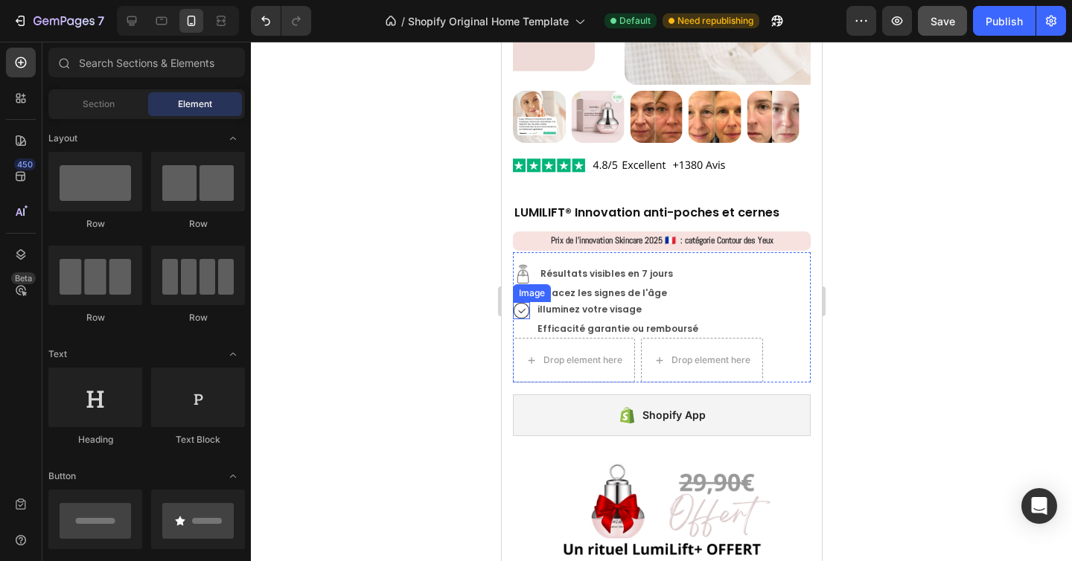
click at [520, 302] on img at bounding box center [520, 310] width 17 height 17
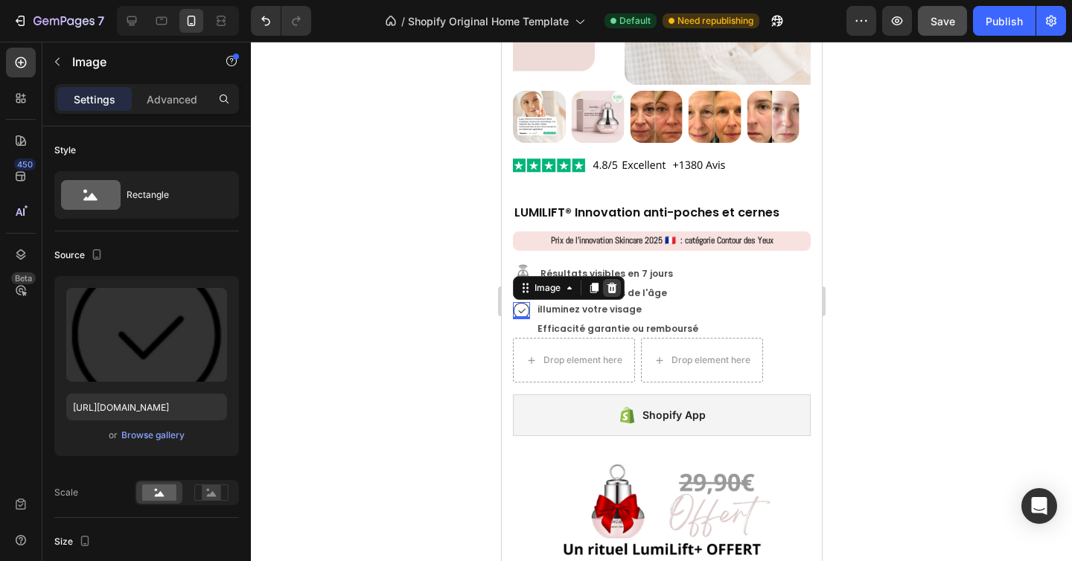
click at [614, 284] on div at bounding box center [611, 288] width 18 height 18
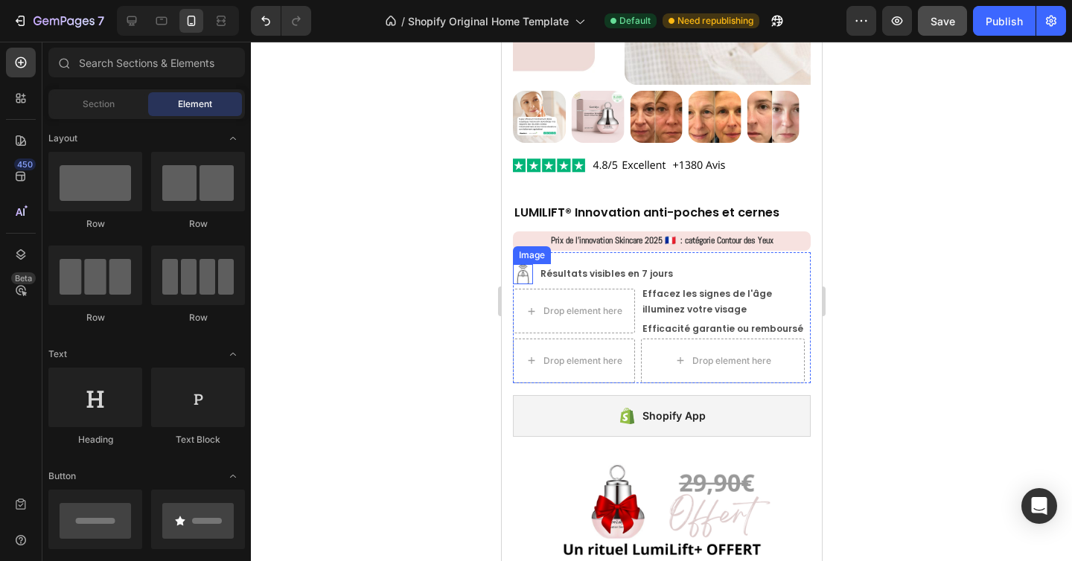
click at [520, 265] on img at bounding box center [522, 274] width 20 height 20
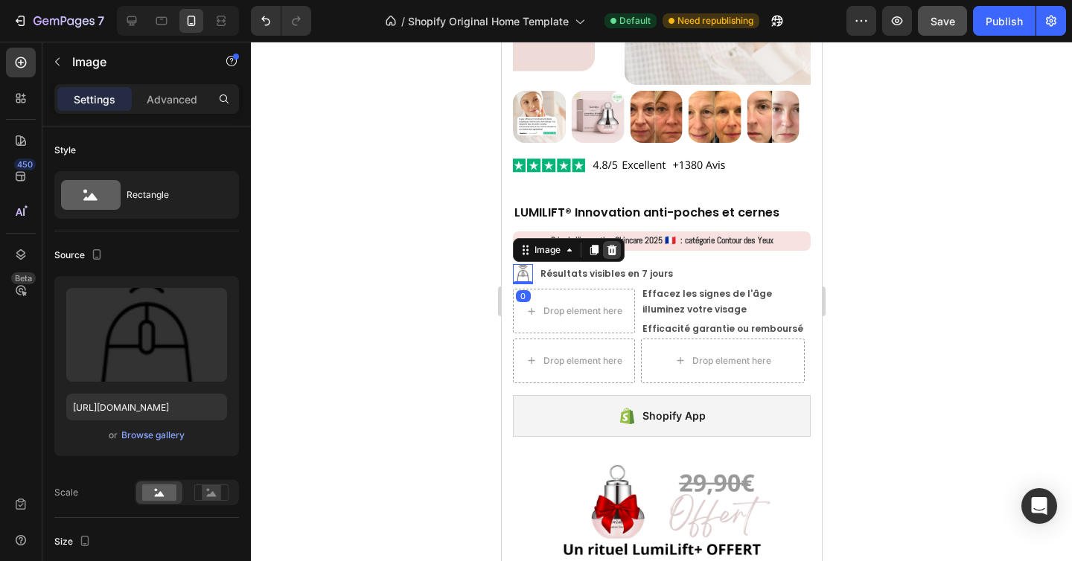
click at [607, 244] on icon at bounding box center [611, 250] width 12 height 12
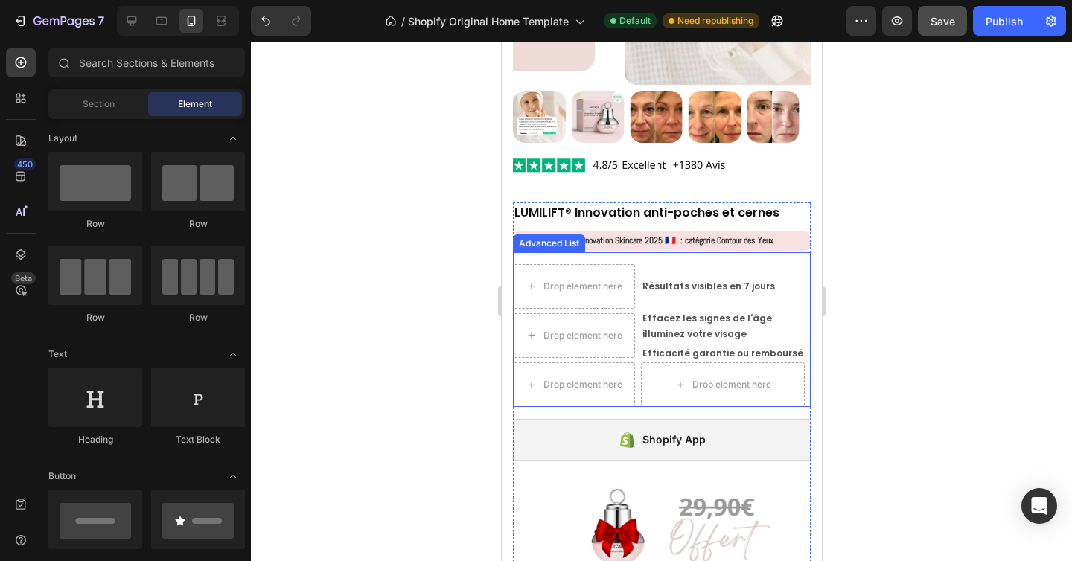
click at [637, 252] on div "Drop element here Résultats visibles en 7 jours Text Block Drop element here Ef…" at bounding box center [661, 330] width 298 height 156
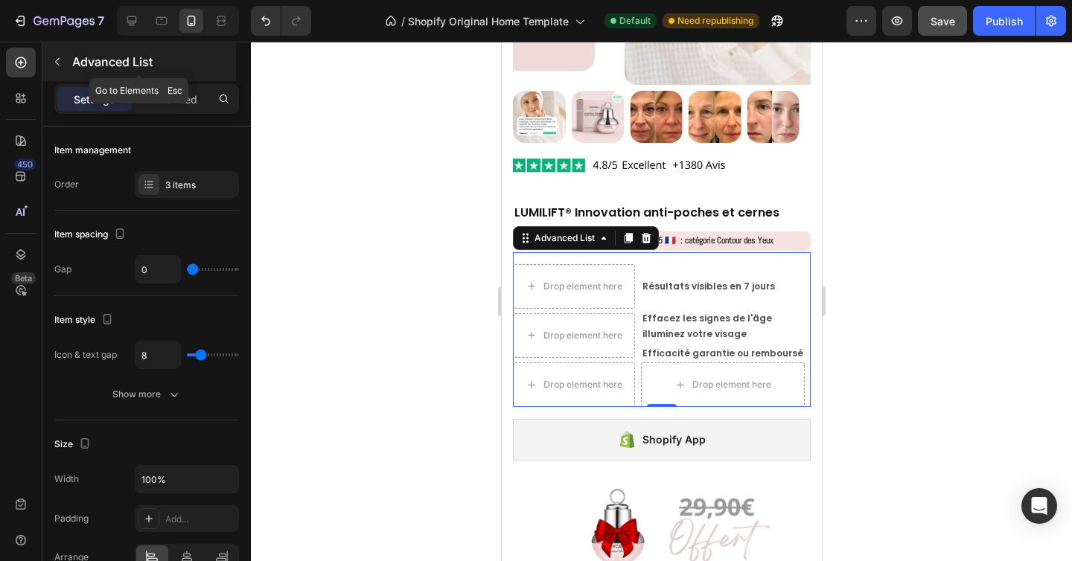
click at [61, 57] on icon "button" at bounding box center [57, 62] width 12 height 12
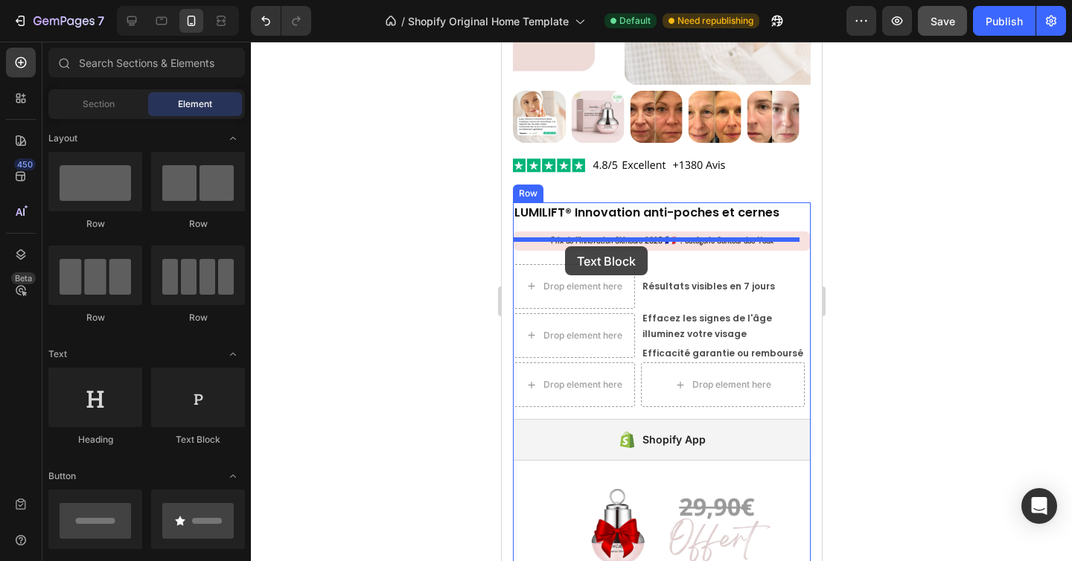
drag, startPoint x: 692, startPoint y: 448, endPoint x: 564, endPoint y: 246, distance: 238.5
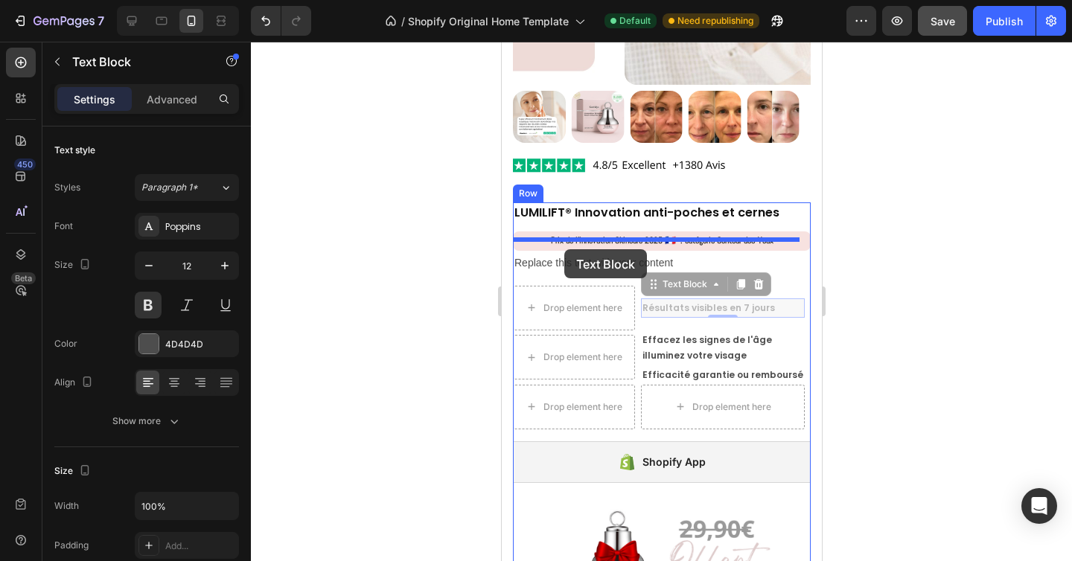
drag, startPoint x: 671, startPoint y: 280, endPoint x: 563, endPoint y: 249, distance: 111.4
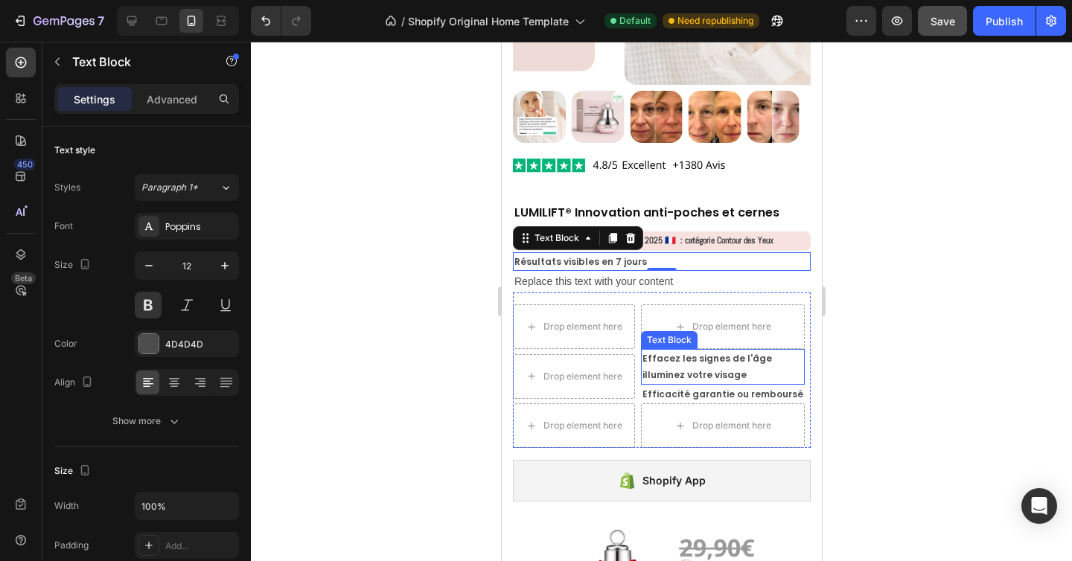
click at [675, 367] on p "illuminez votre visage" at bounding box center [722, 375] width 161 height 16
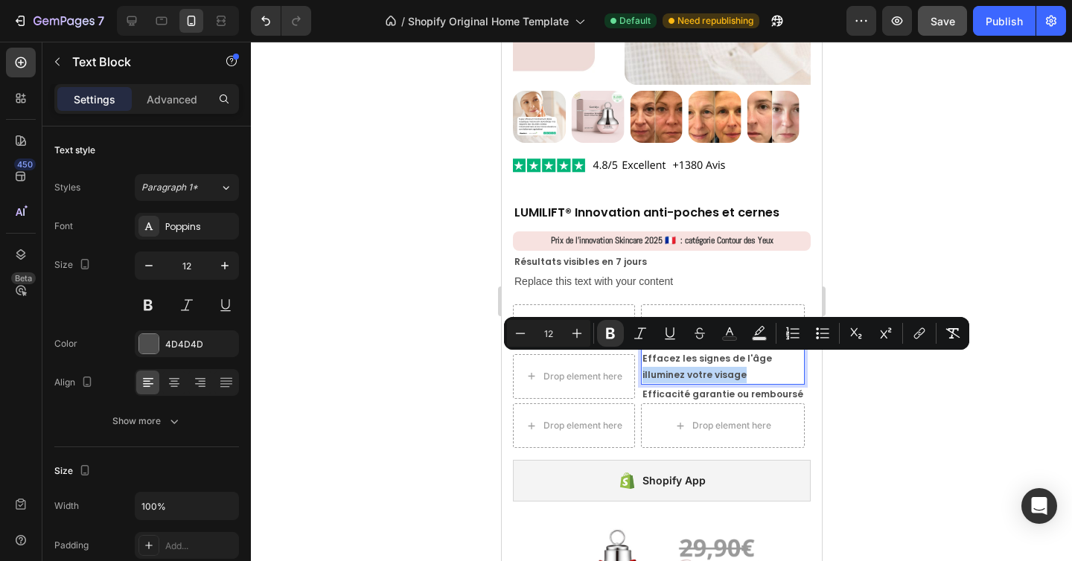
click at [675, 367] on p "illuminez votre visage" at bounding box center [722, 375] width 161 height 16
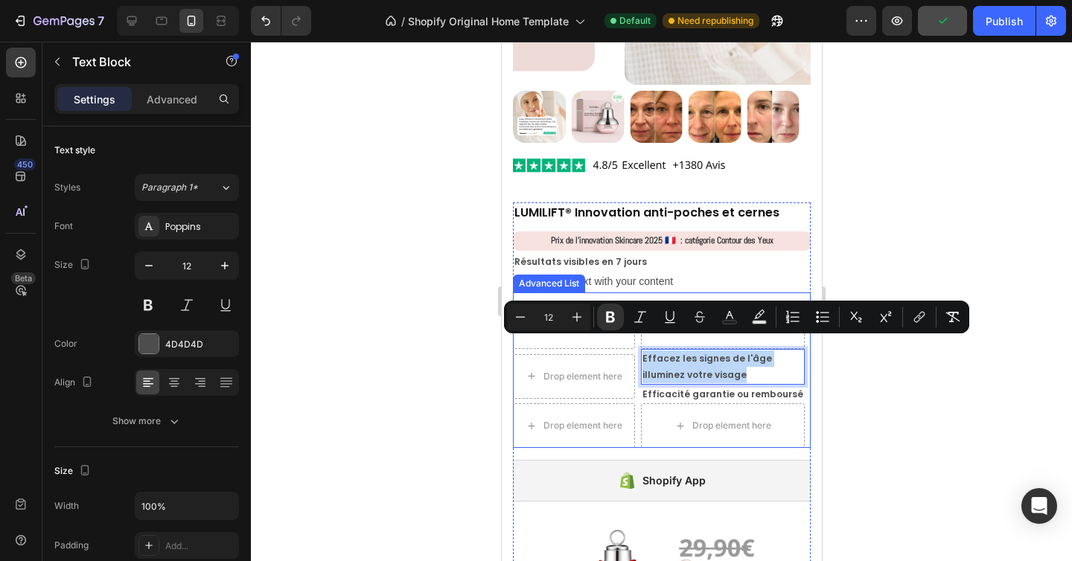
drag, startPoint x: 744, startPoint y: 365, endPoint x: 636, endPoint y: 337, distance: 111.6
click at [636, 349] on li "Drop element here Effacez les signes de l'âge illuminez votre visage Text Block…" at bounding box center [658, 376] width 292 height 54
copy div "Effacez les signes de l'âge illuminez votre visage"
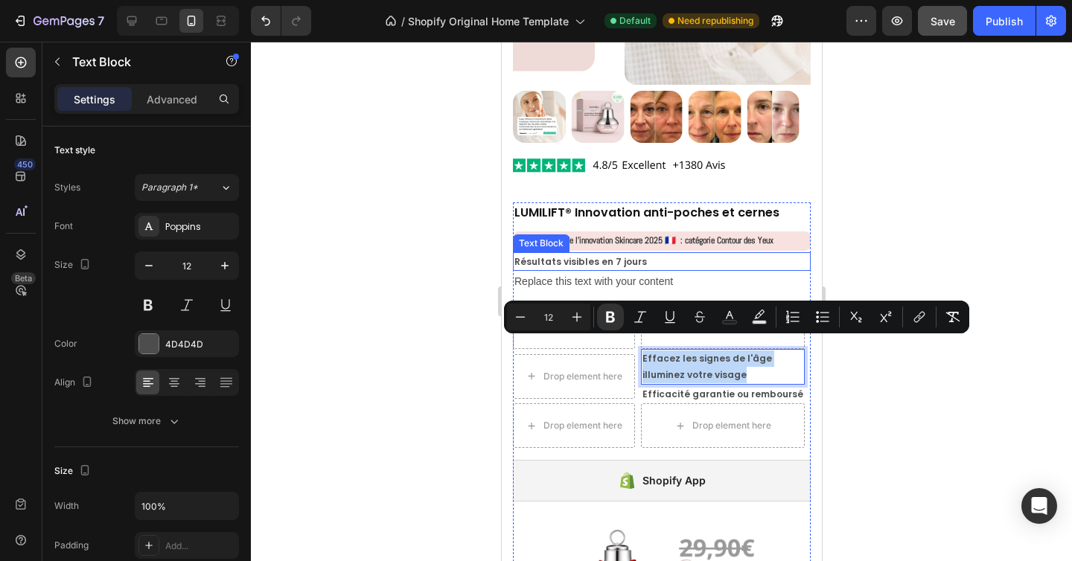
click at [618, 254] on p "Résultats visibles en 7 jours" at bounding box center [661, 262] width 295 height 16
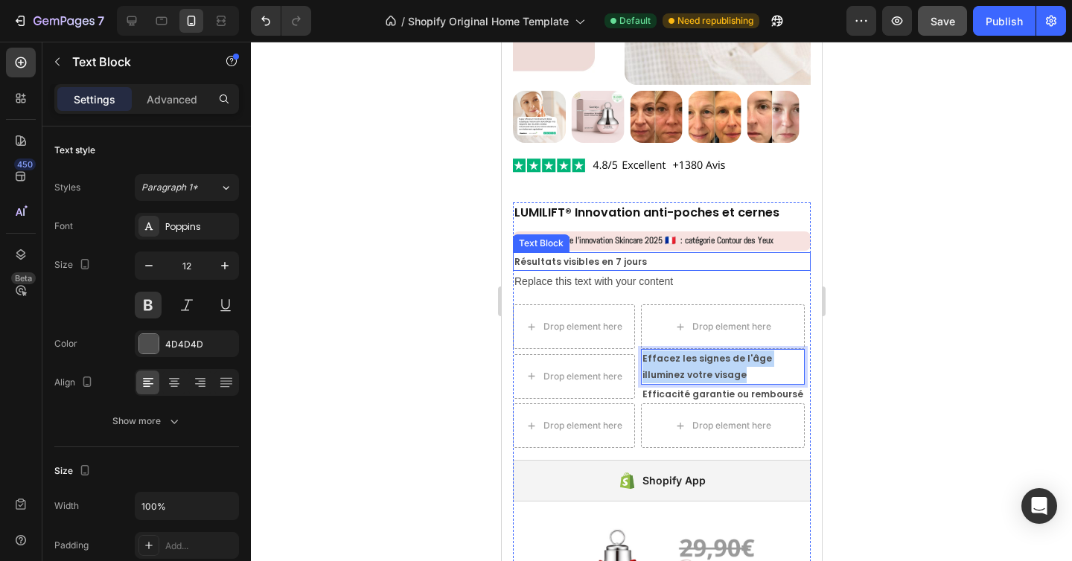
click at [618, 254] on p "Résultats visibles en 7 jours" at bounding box center [661, 262] width 295 height 16
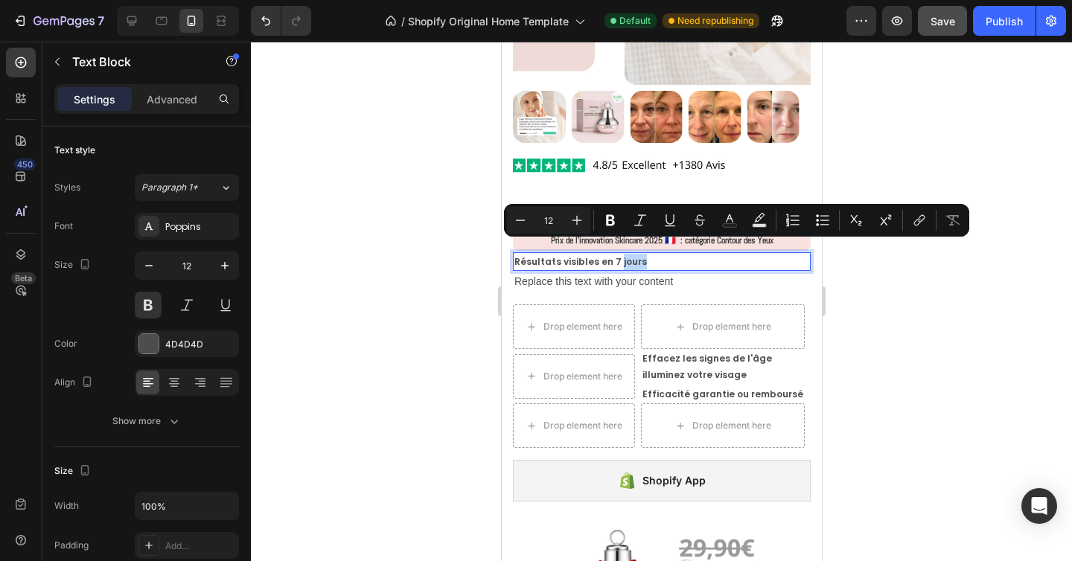
click at [641, 254] on p "Résultats visibles en 7 jours" at bounding box center [661, 262] width 295 height 16
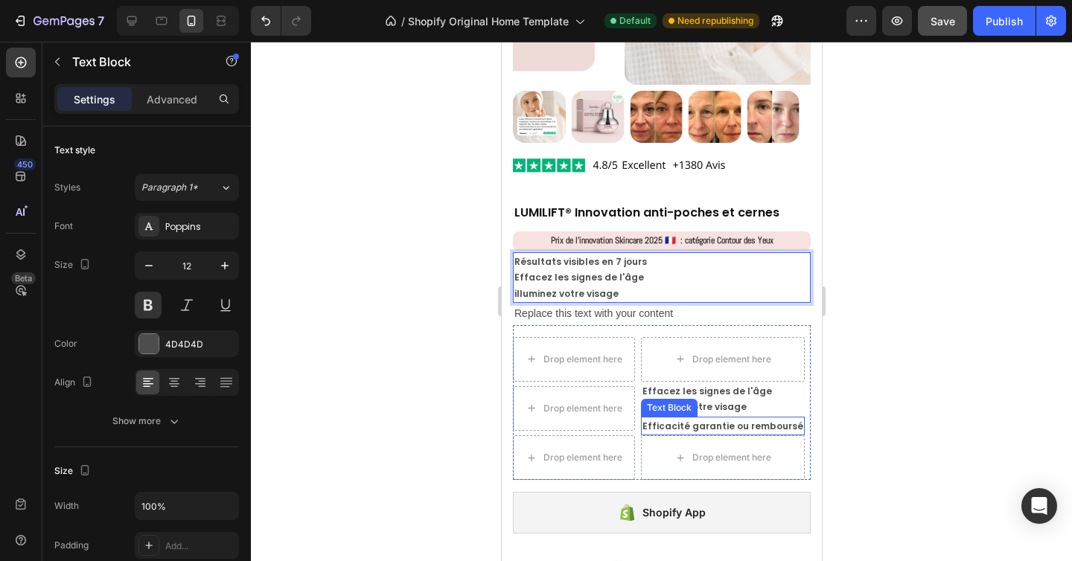
click at [707, 418] on p "Efficacité garantie ou remboursé" at bounding box center [722, 426] width 161 height 16
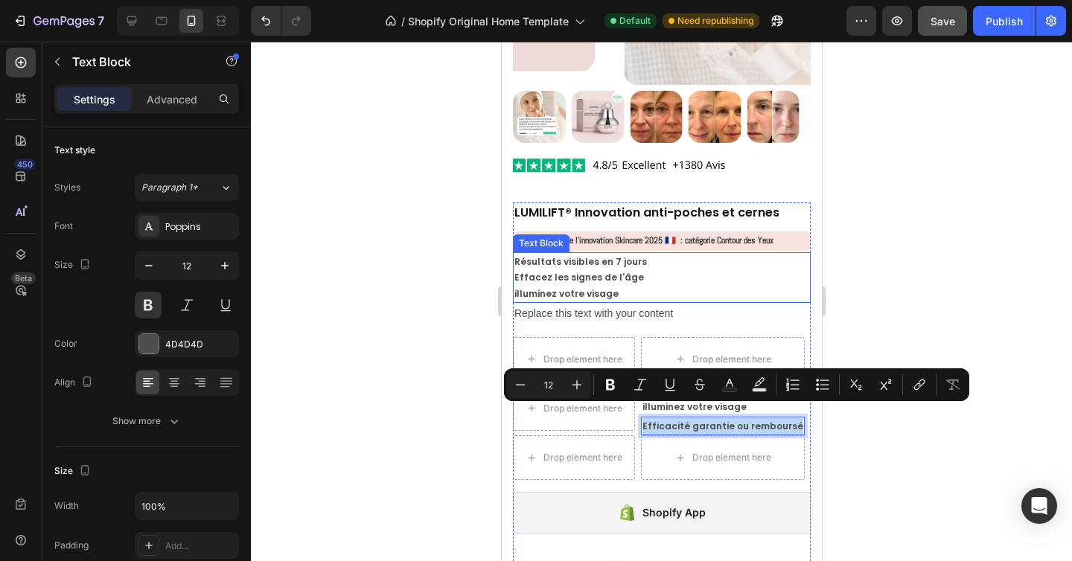
click at [616, 286] on p "illuminez votre visage" at bounding box center [661, 294] width 295 height 16
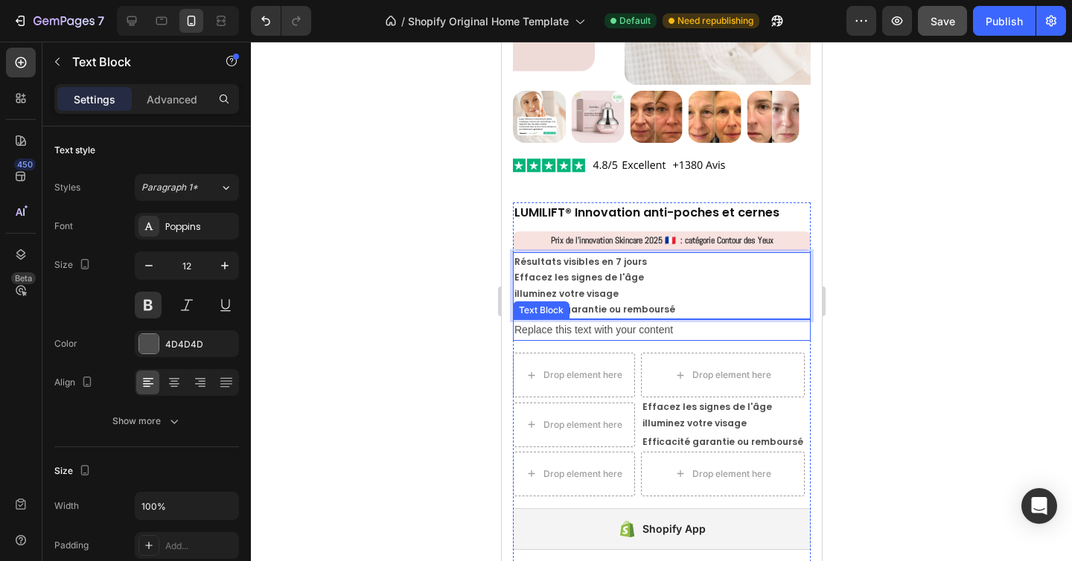
click at [629, 319] on div "Replace this text with your content" at bounding box center [661, 330] width 298 height 22
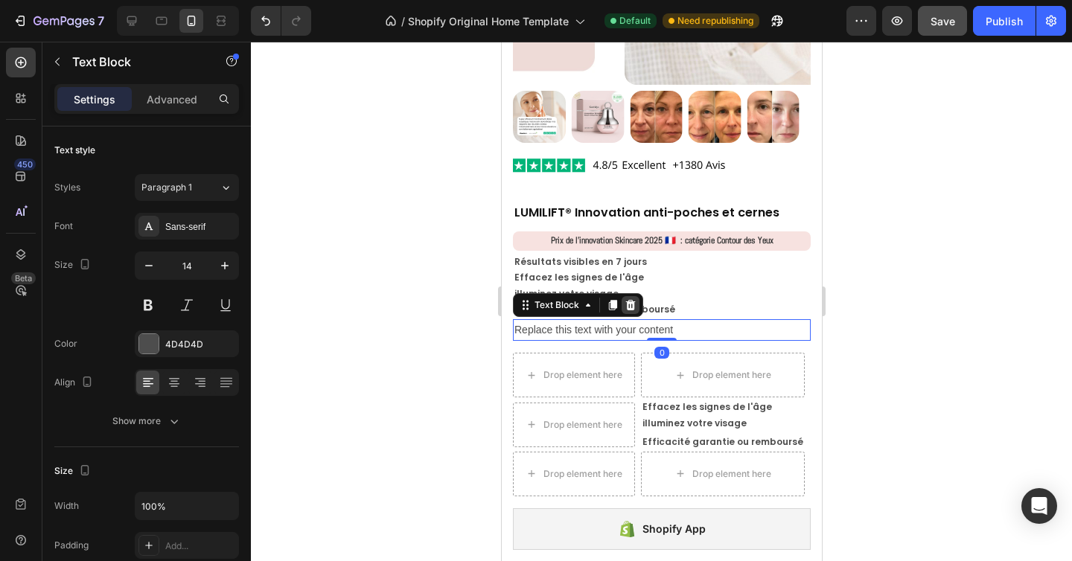
click at [633, 299] on icon at bounding box center [630, 305] width 12 height 12
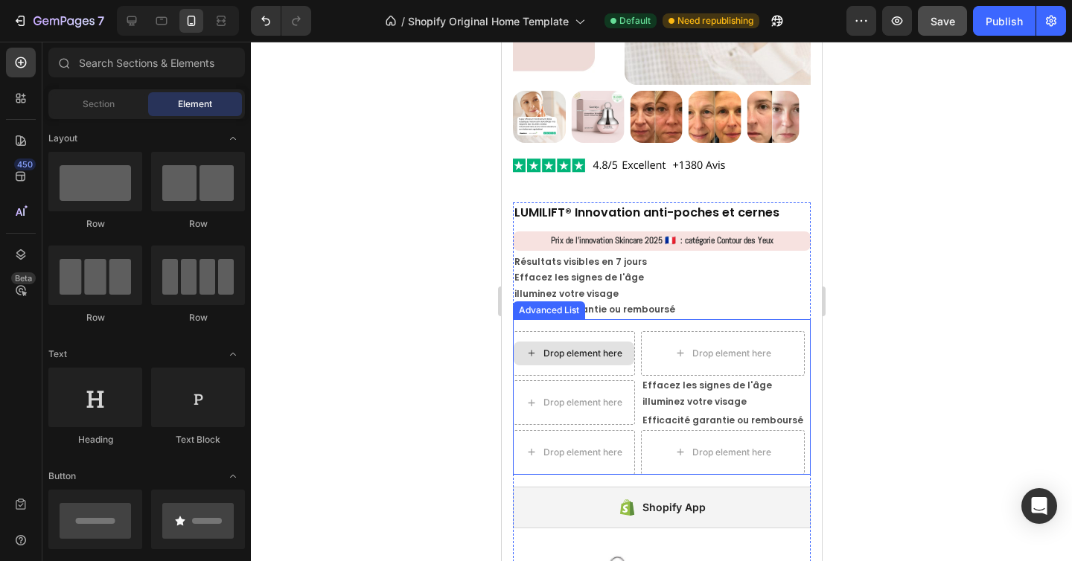
click at [625, 342] on div "Drop element here" at bounding box center [573, 354] width 121 height 24
click at [592, 319] on div "Drop element here Drop element here Drop element here Effacez les signes de l'â…" at bounding box center [661, 397] width 298 height 156
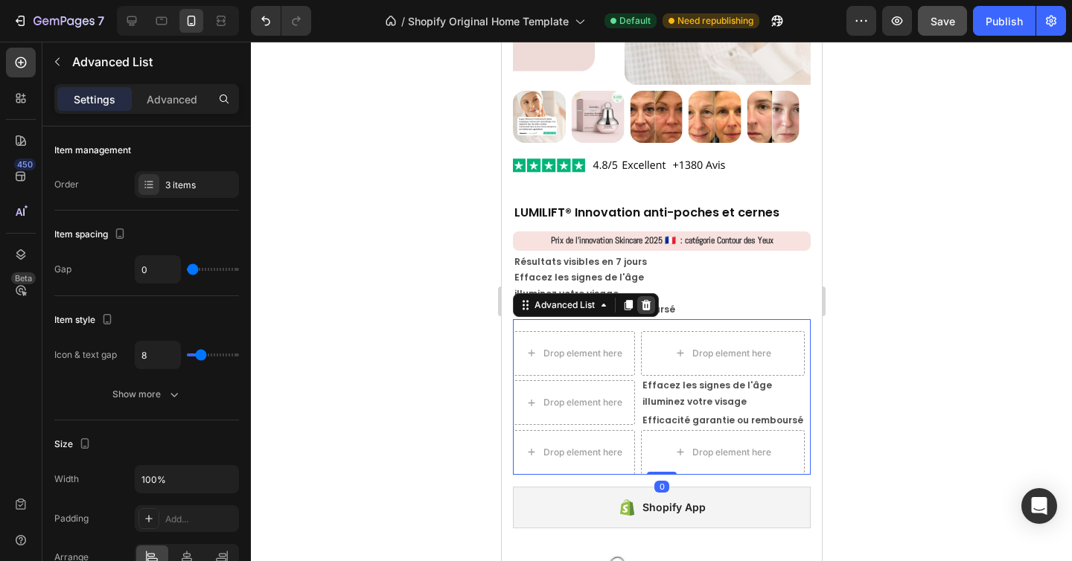
click at [649, 300] on icon at bounding box center [646, 305] width 10 height 10
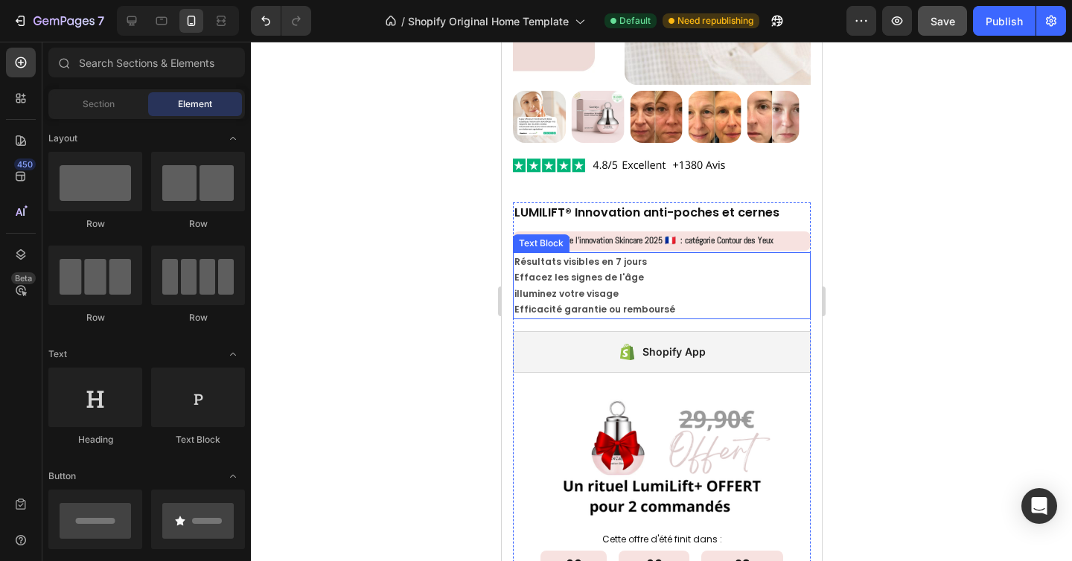
click at [518, 254] on p "Résultats visibles en 7 jours" at bounding box center [661, 262] width 295 height 16
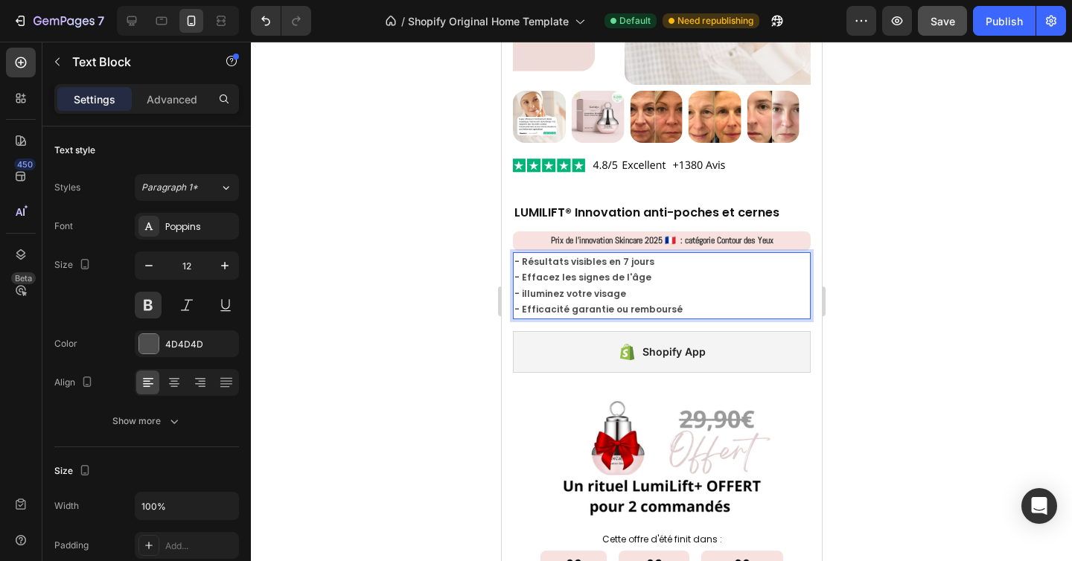
click at [526, 287] on strong "- illuminez votre visage" at bounding box center [570, 293] width 112 height 13
click at [898, 345] on div at bounding box center [661, 302] width 821 height 520
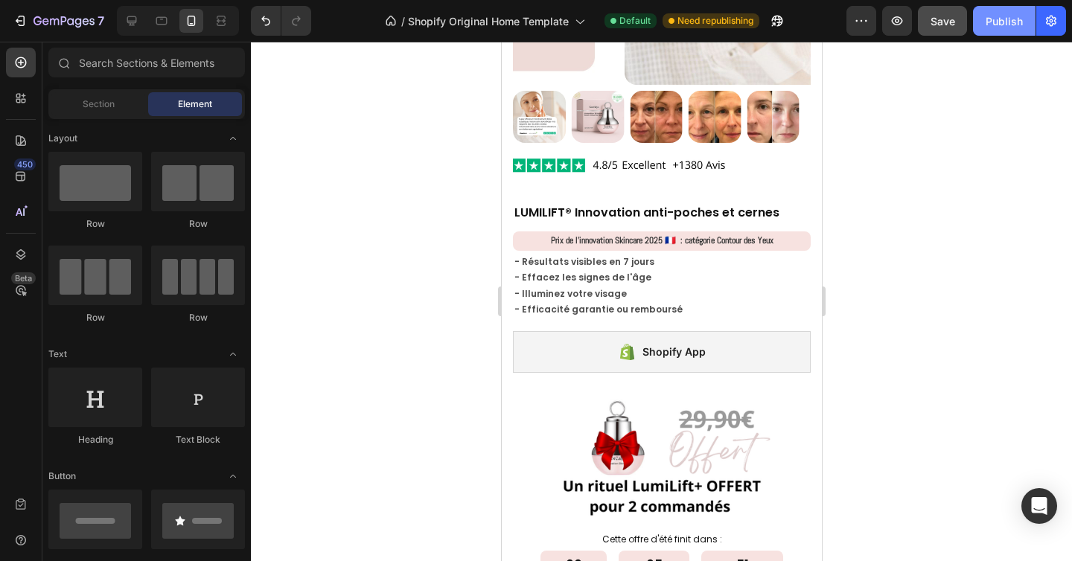
click at [1008, 17] on div "Publish" at bounding box center [1004, 21] width 37 height 16
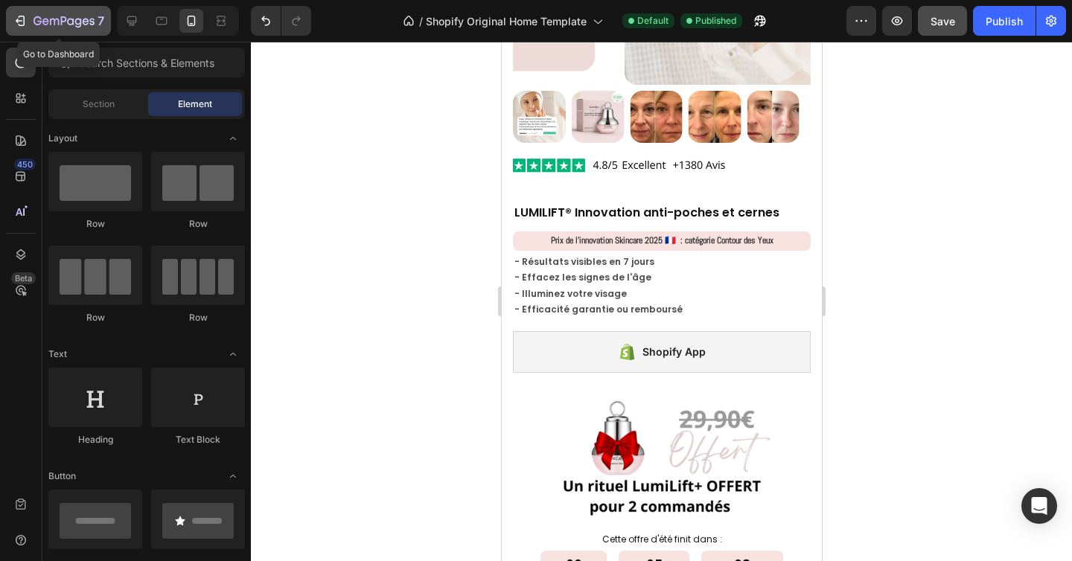
click at [24, 20] on icon "button" at bounding box center [22, 21] width 7 height 10
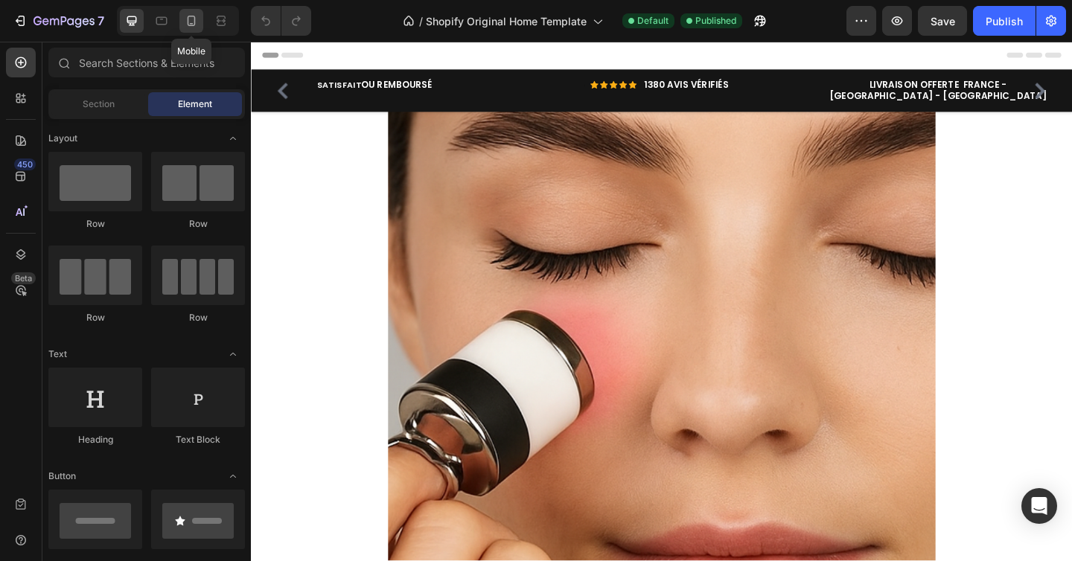
click at [192, 28] on div at bounding box center [191, 21] width 24 height 24
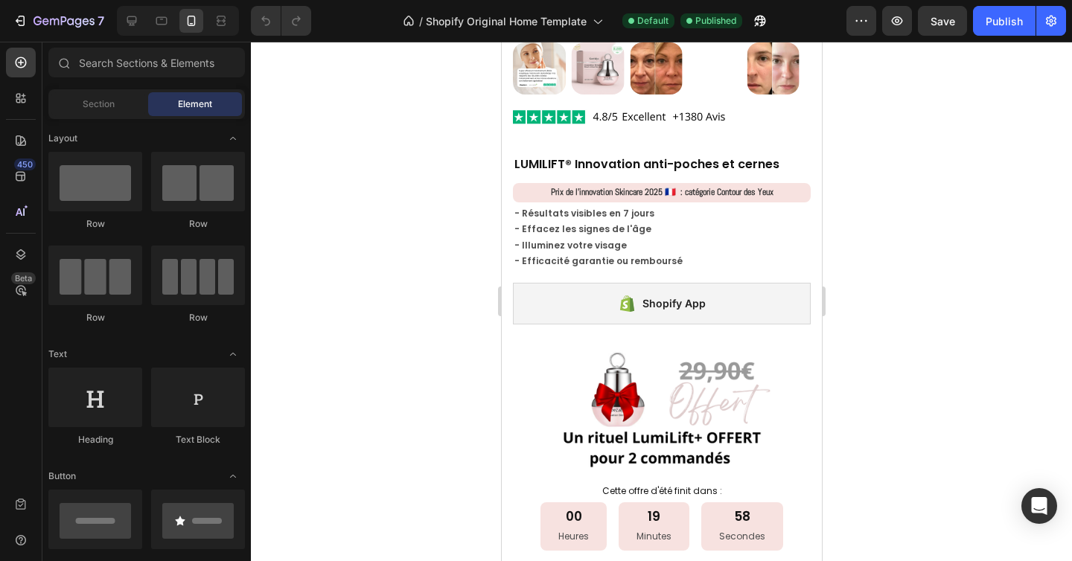
scroll to position [2113, 0]
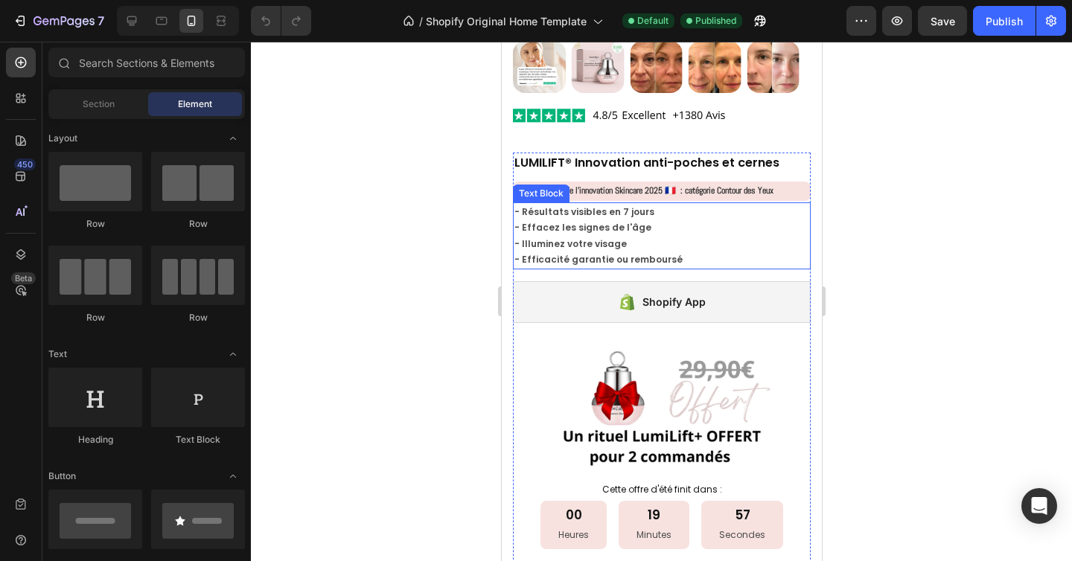
click at [572, 222] on p "- Effacez les signes de l'âge" at bounding box center [661, 228] width 295 height 16
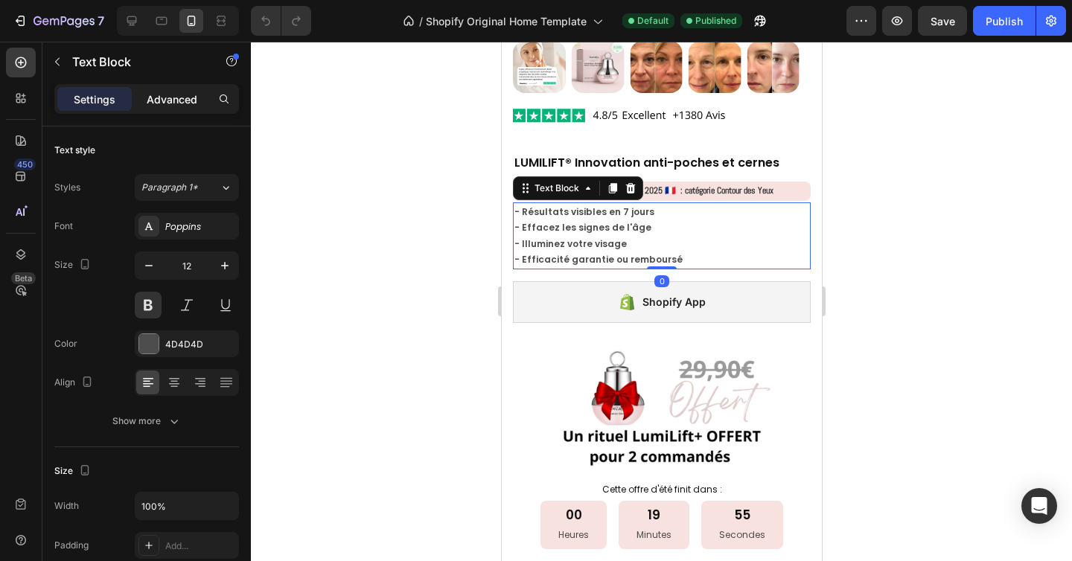
click at [173, 103] on p "Advanced" at bounding box center [172, 100] width 51 height 16
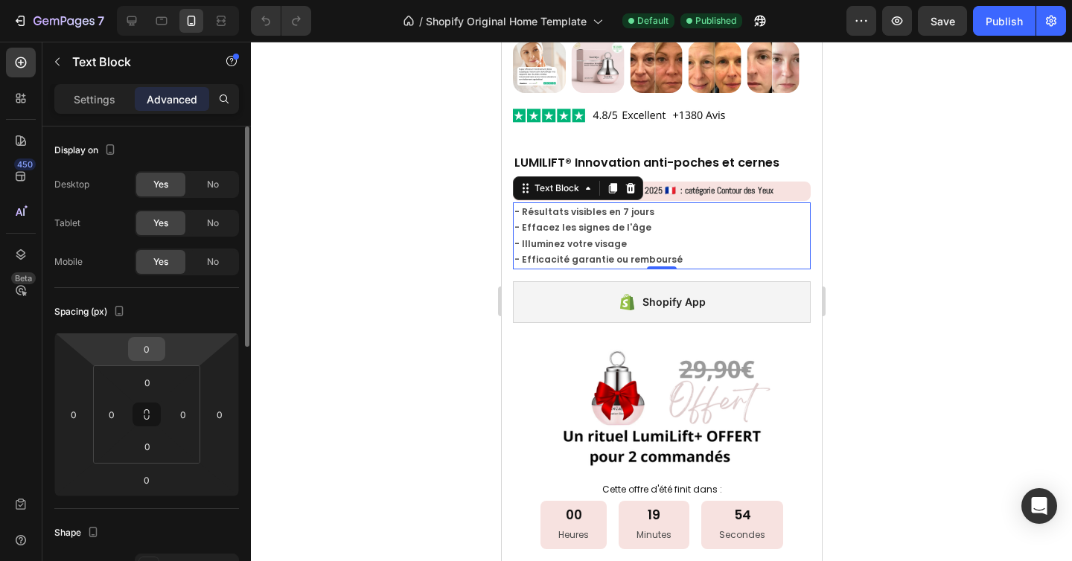
click at [154, 358] on input "0" at bounding box center [147, 349] width 30 height 22
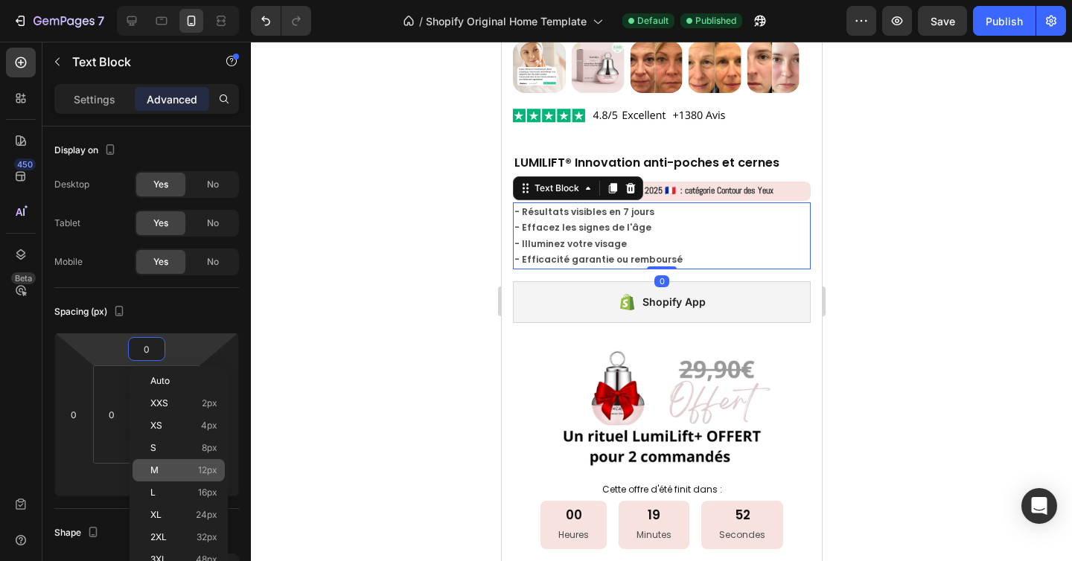
click at [167, 476] on div "M 12px" at bounding box center [178, 470] width 92 height 22
type input "12"
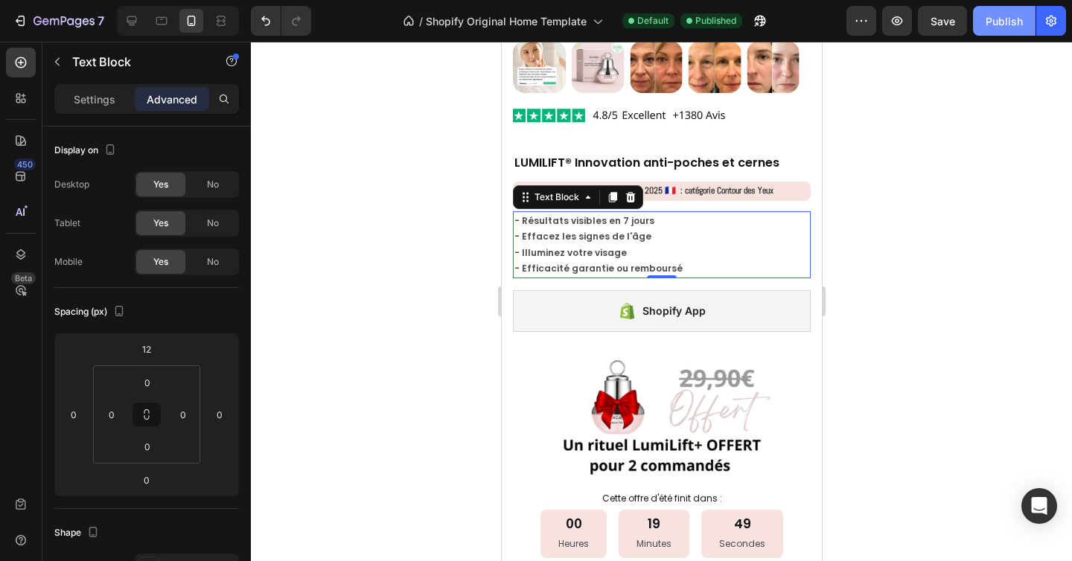
click at [1007, 25] on div "Publish" at bounding box center [1004, 21] width 37 height 16
